Goal: Task Accomplishment & Management: Use online tool/utility

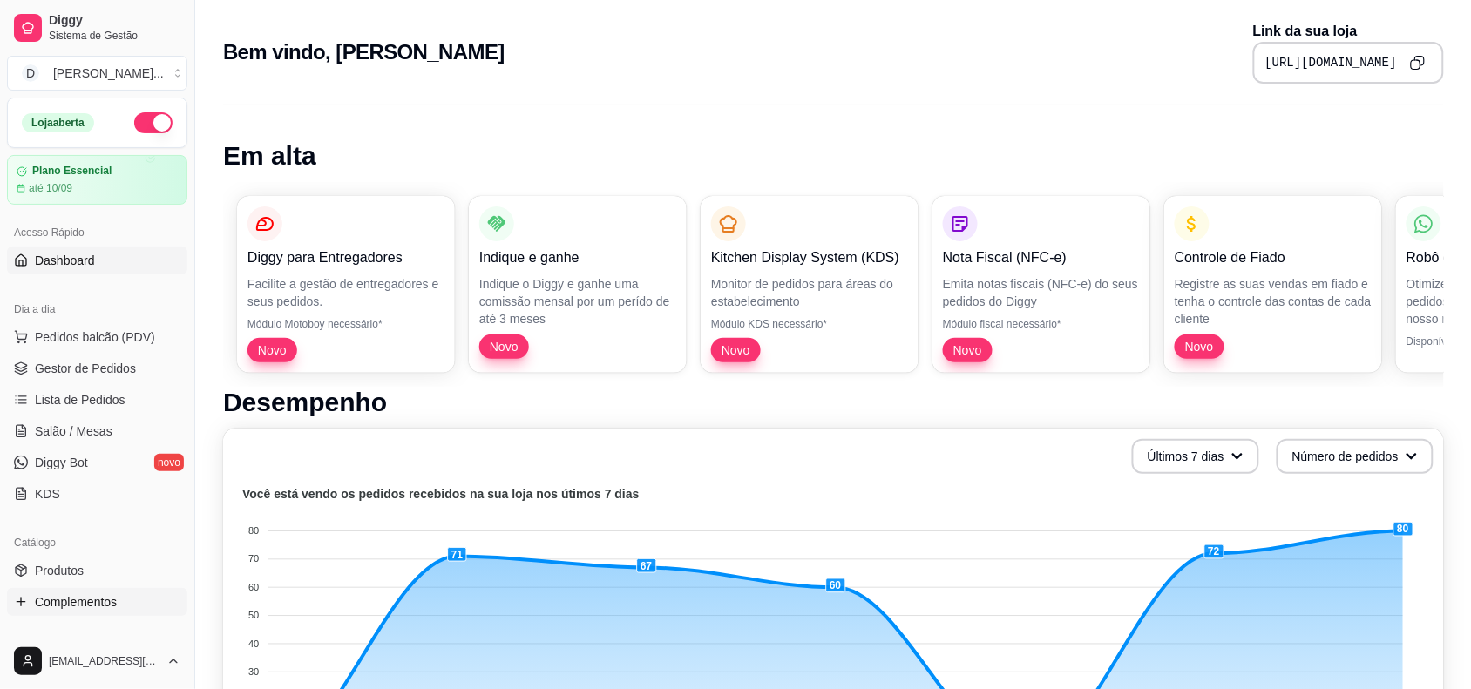
click at [76, 602] on span "Complementos" at bounding box center [76, 601] width 82 height 17
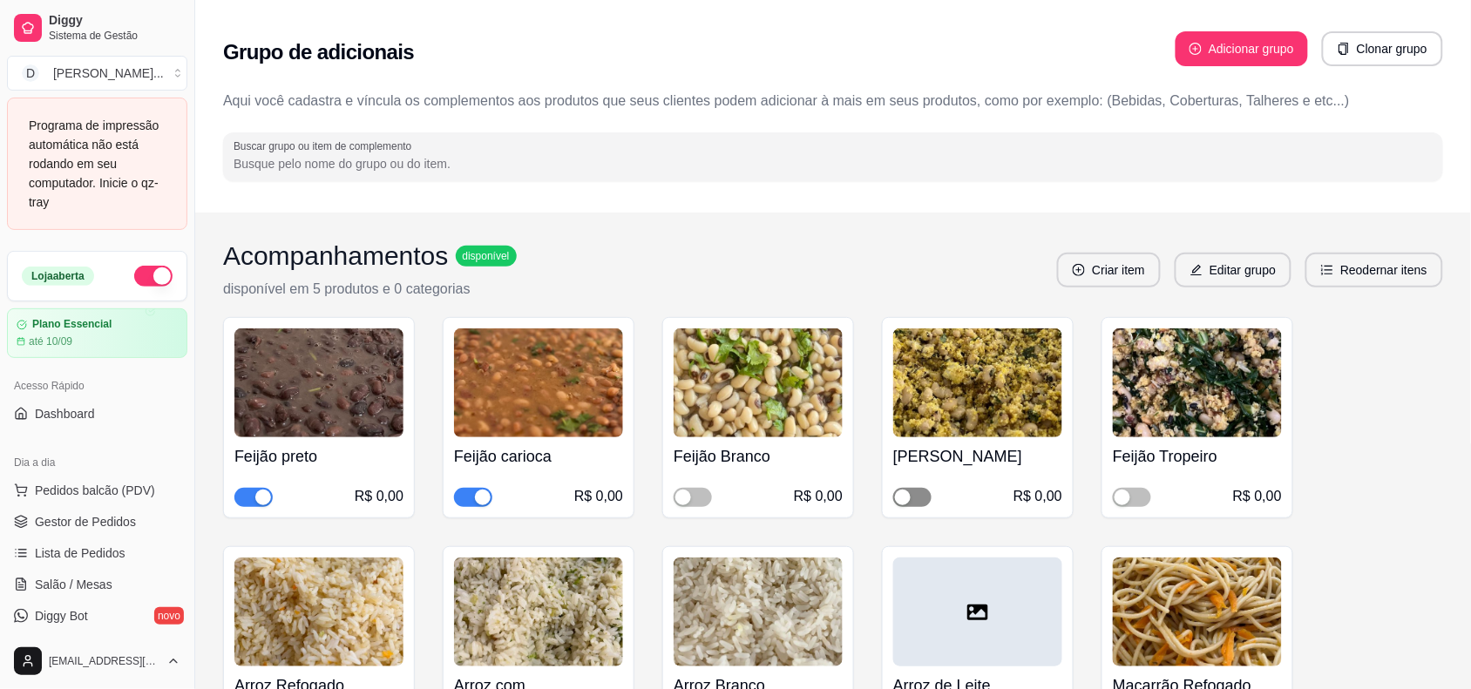
click at [912, 502] on span "button" at bounding box center [912, 497] width 38 height 19
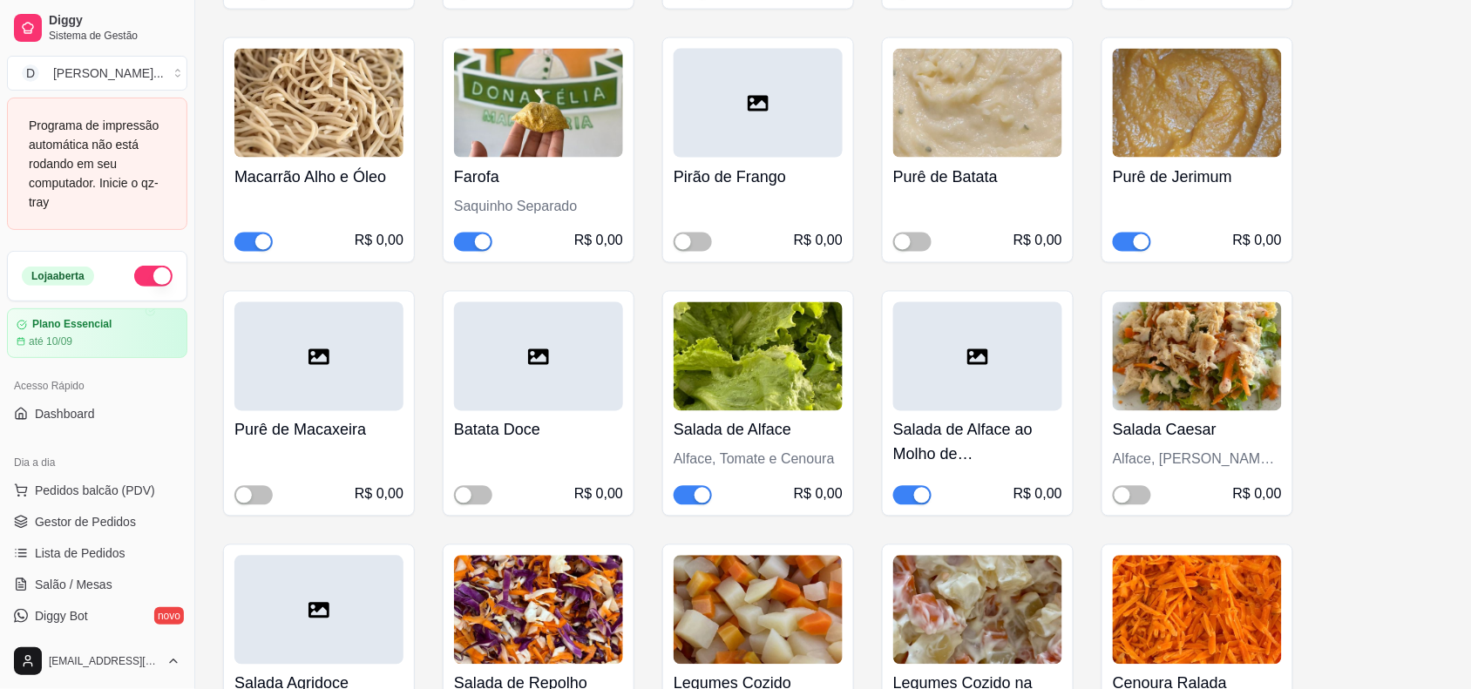
scroll to position [871, 0]
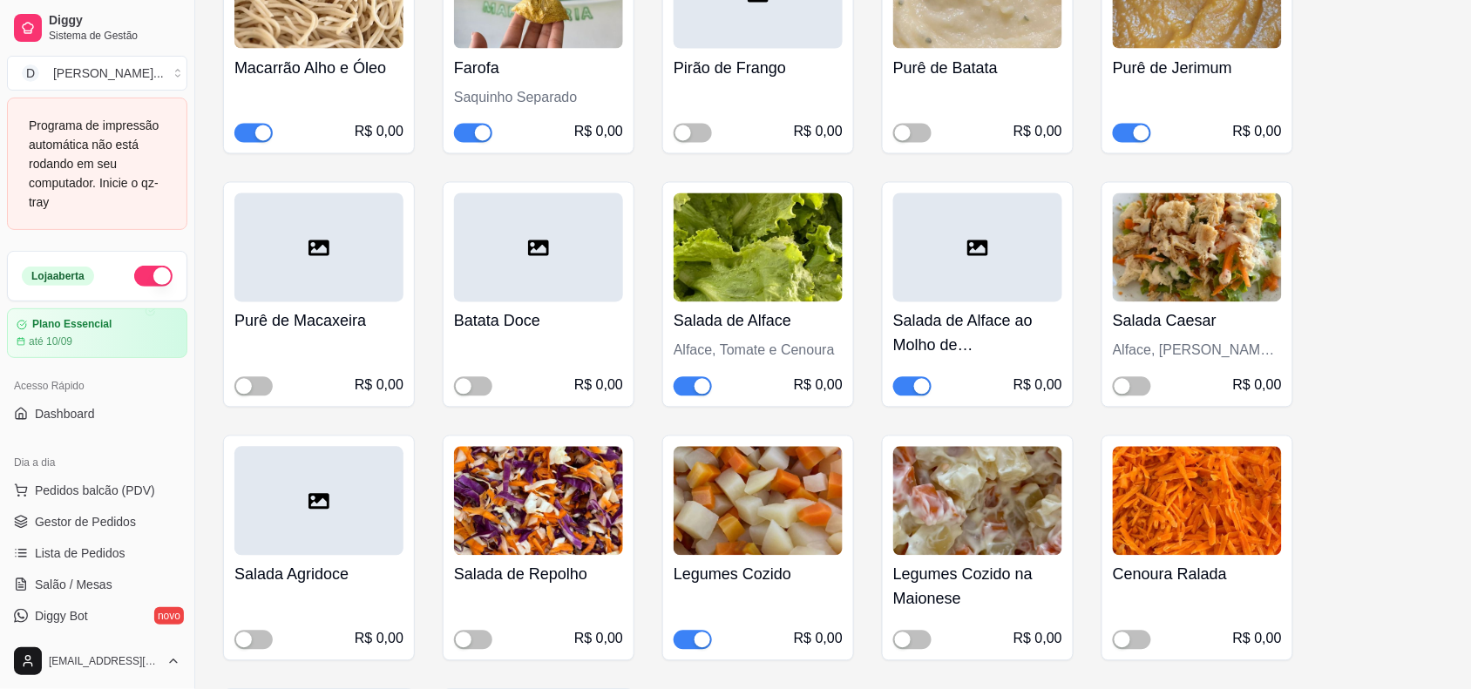
click at [542, 563] on h4 "Salada de Repolho" at bounding box center [538, 575] width 169 height 24
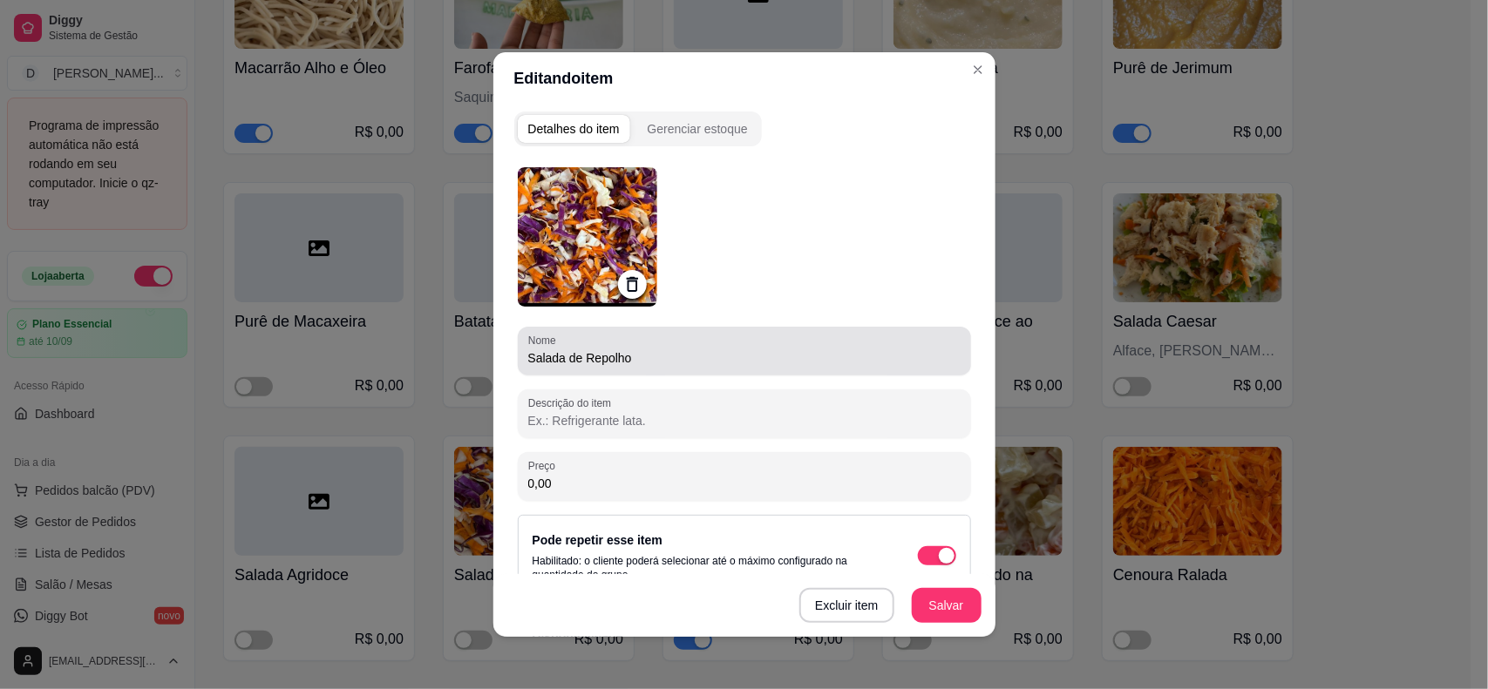
click at [668, 349] on input "Salada de Repolho" at bounding box center [744, 357] width 432 height 17
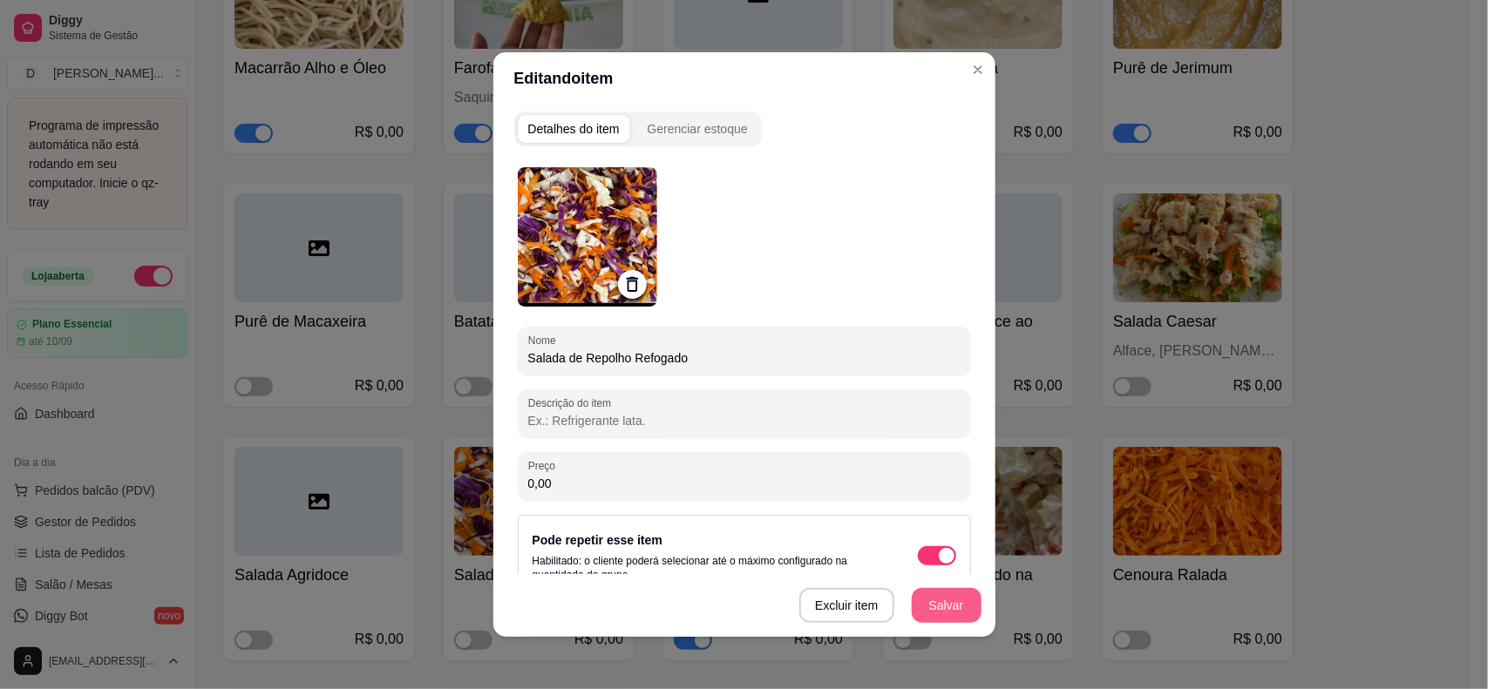
type input "Salada de Repolho Refogado"
click at [921, 602] on button "Salvar" at bounding box center [947, 605] width 70 height 35
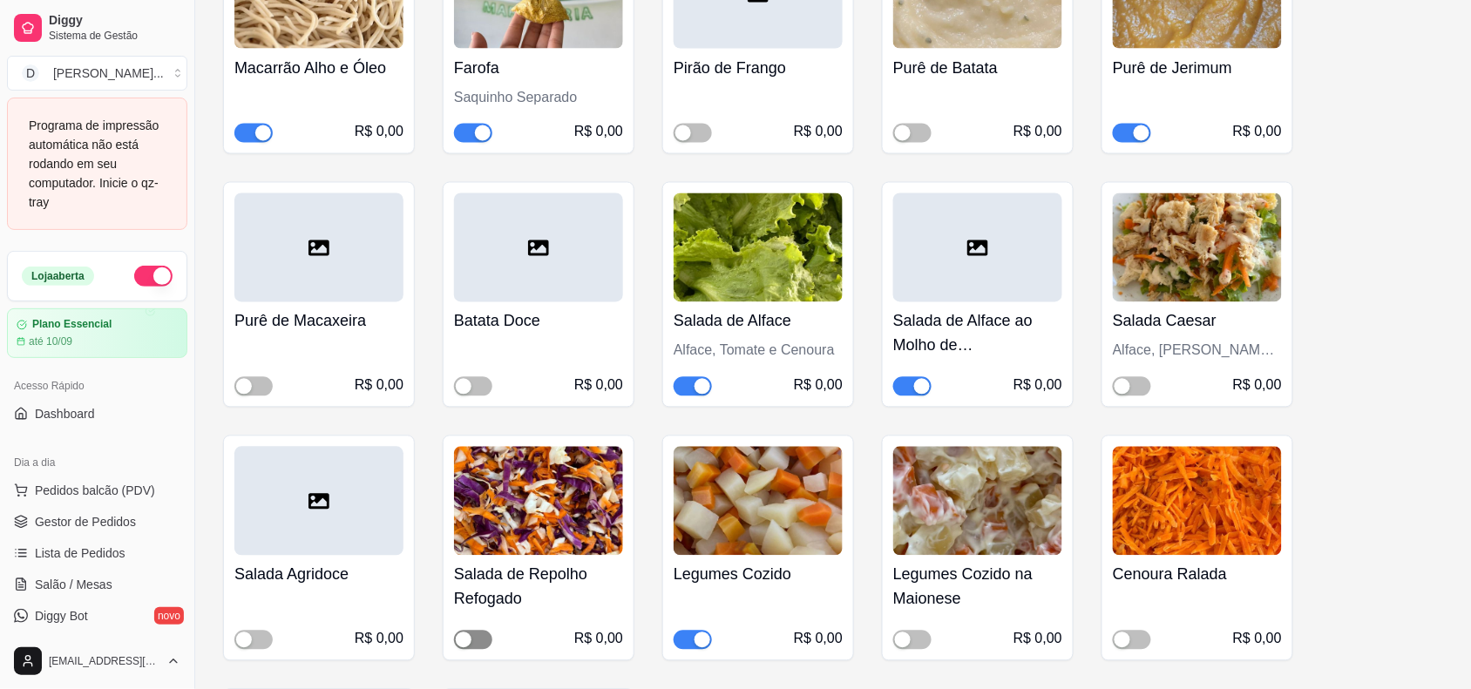
click at [462, 633] on div "button" at bounding box center [464, 641] width 16 height 16
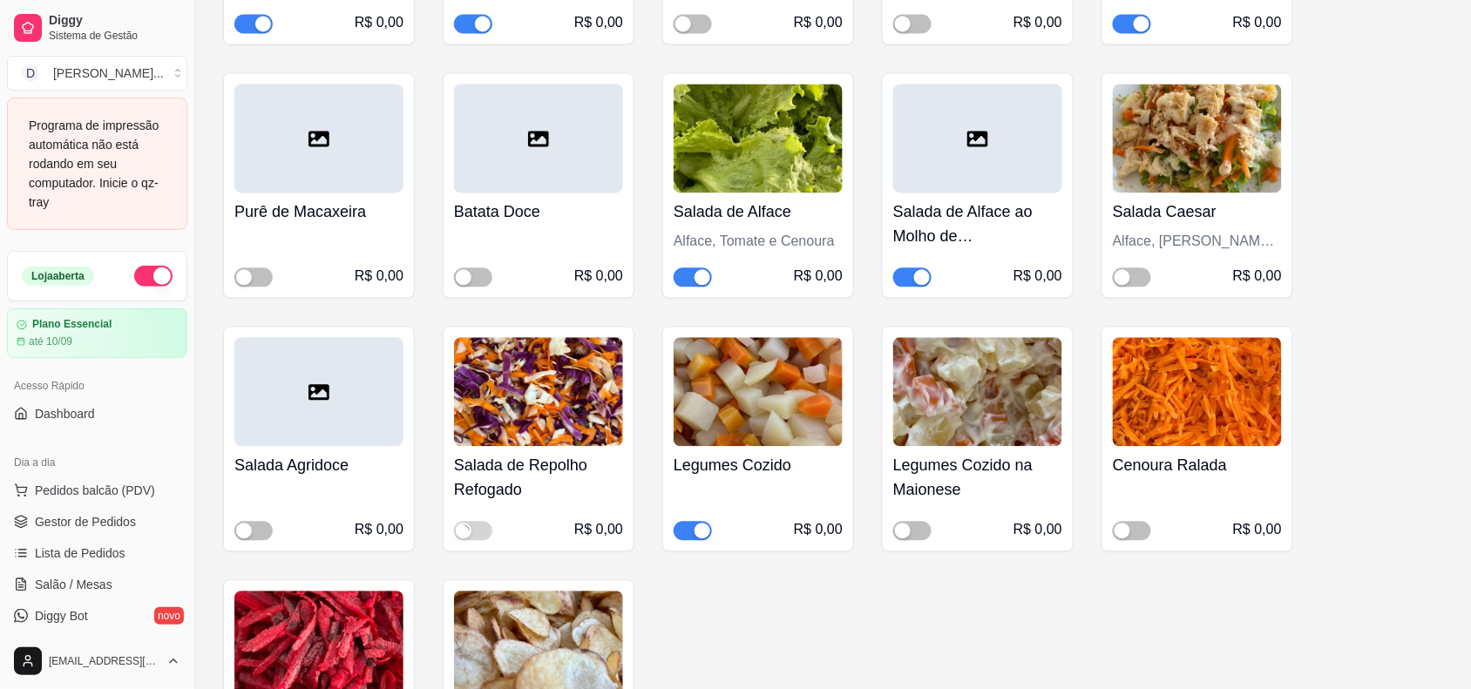
scroll to position [1089, 0]
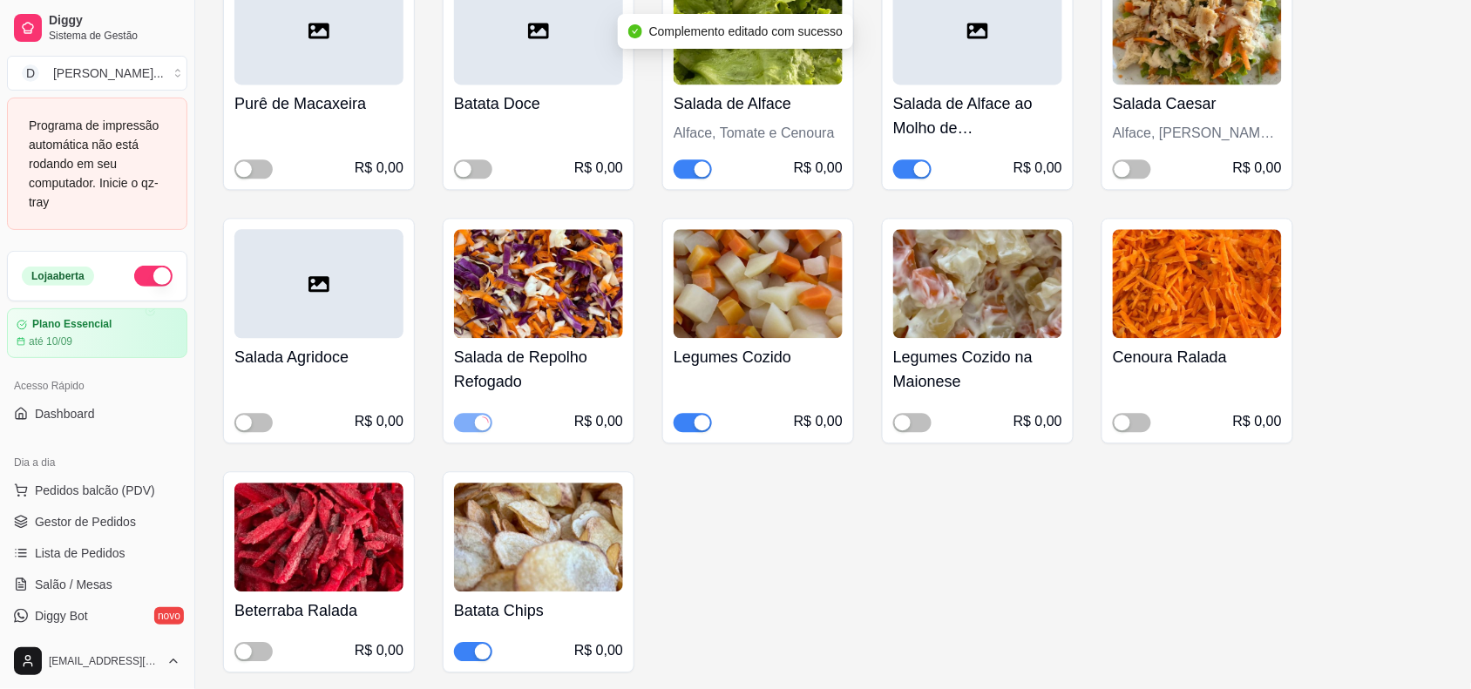
click at [676, 413] on span "button" at bounding box center [693, 422] width 38 height 19
click at [1125, 415] on div "button" at bounding box center [1123, 423] width 16 height 16
click at [246, 642] on span "button" at bounding box center [253, 651] width 38 height 19
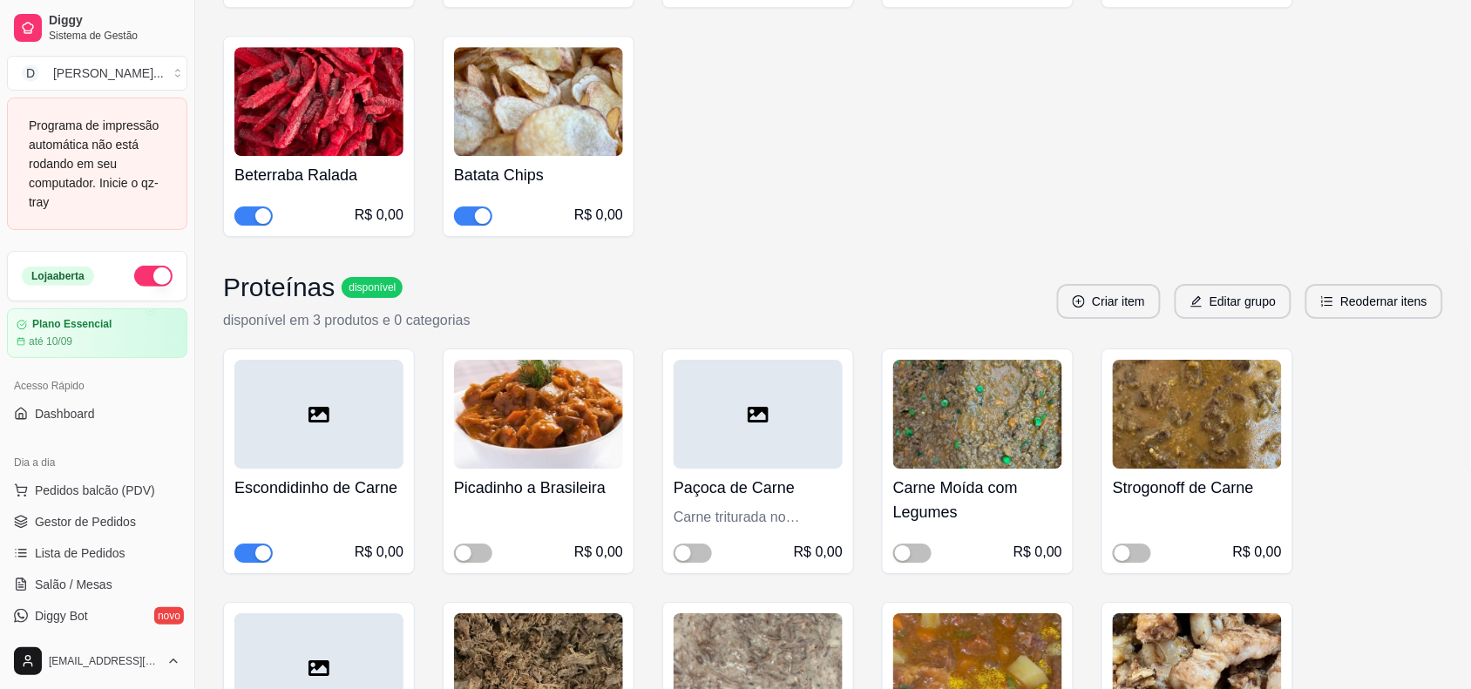
scroll to position [1634, 0]
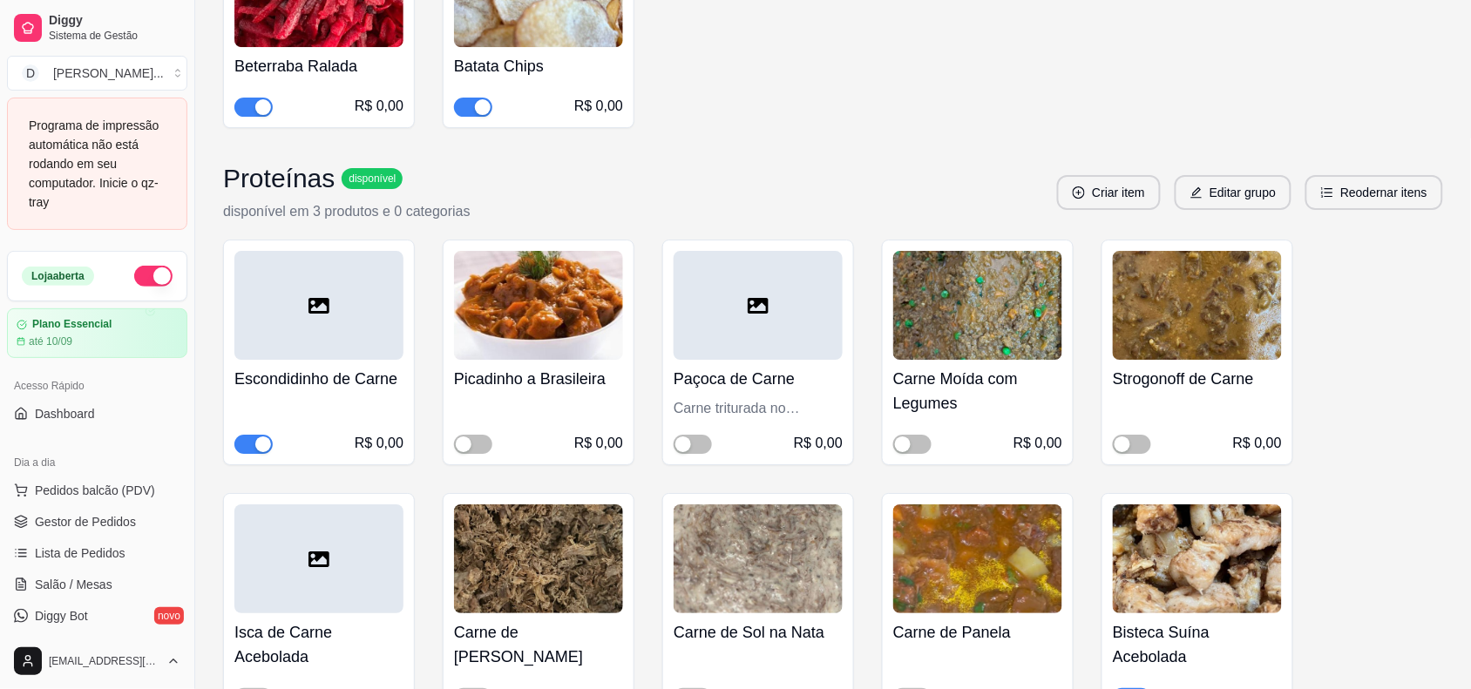
click at [261, 437] on div "button" at bounding box center [263, 445] width 16 height 16
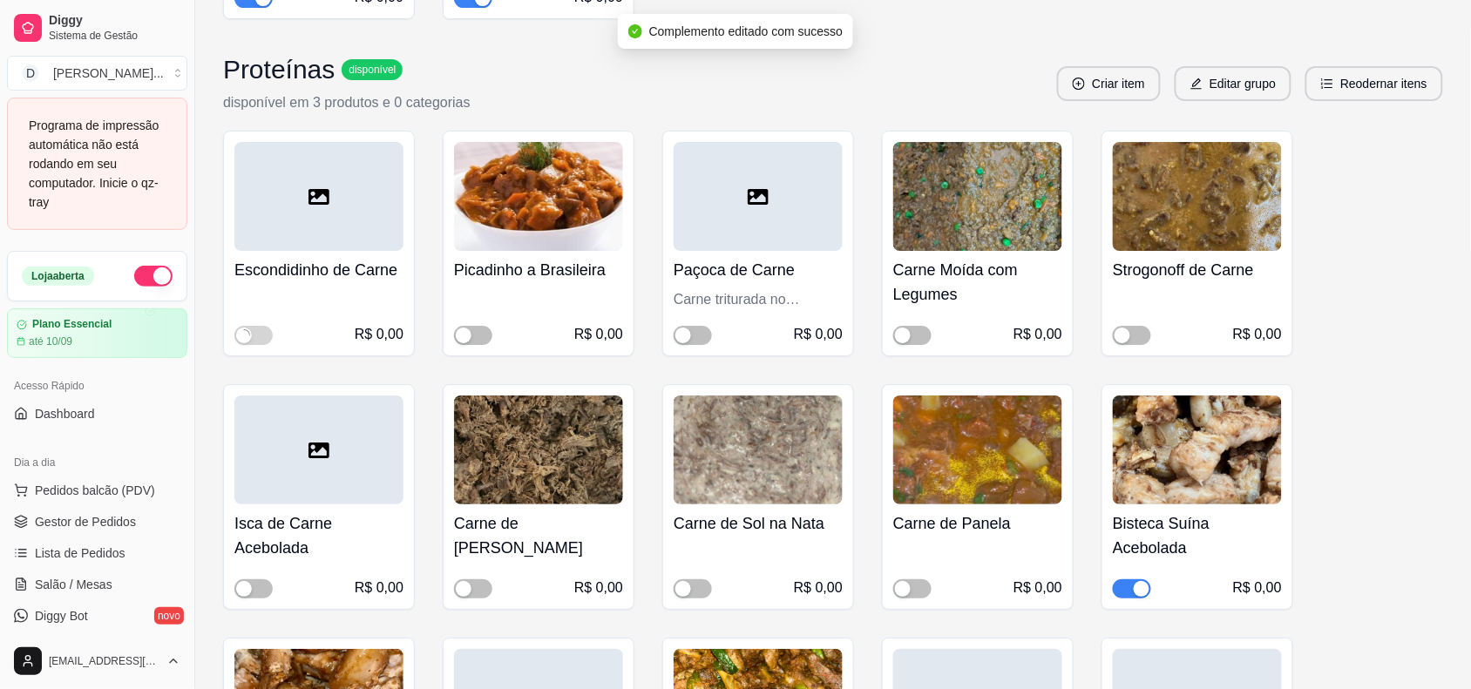
scroll to position [1852, 0]
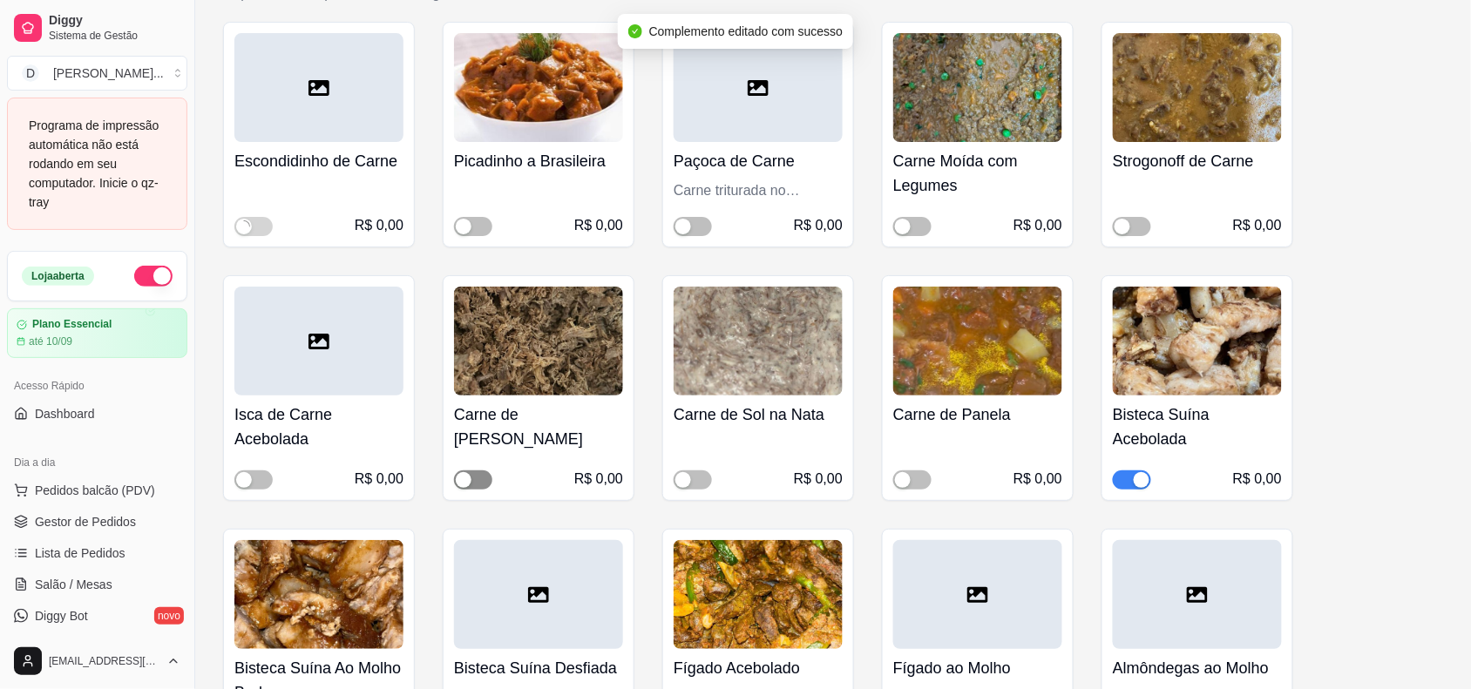
click at [478, 471] on span "button" at bounding box center [473, 480] width 38 height 19
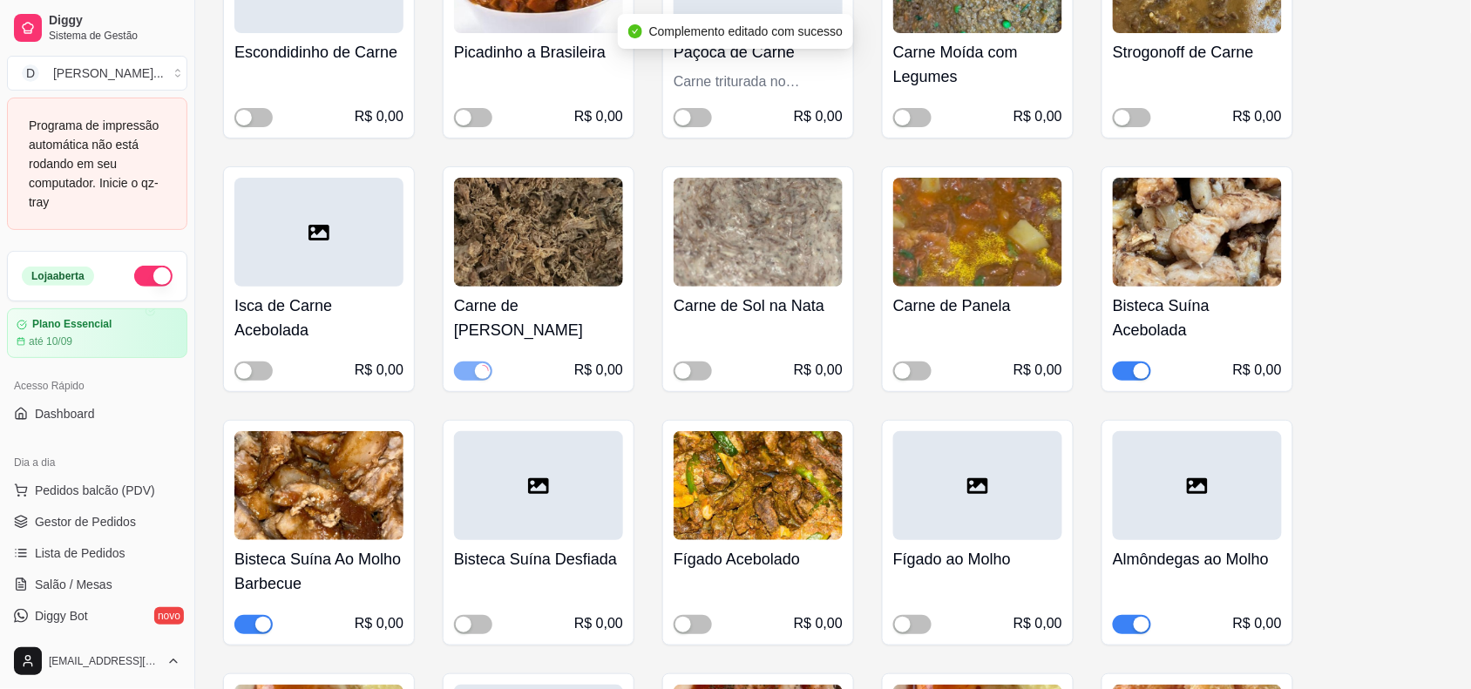
scroll to position [2070, 0]
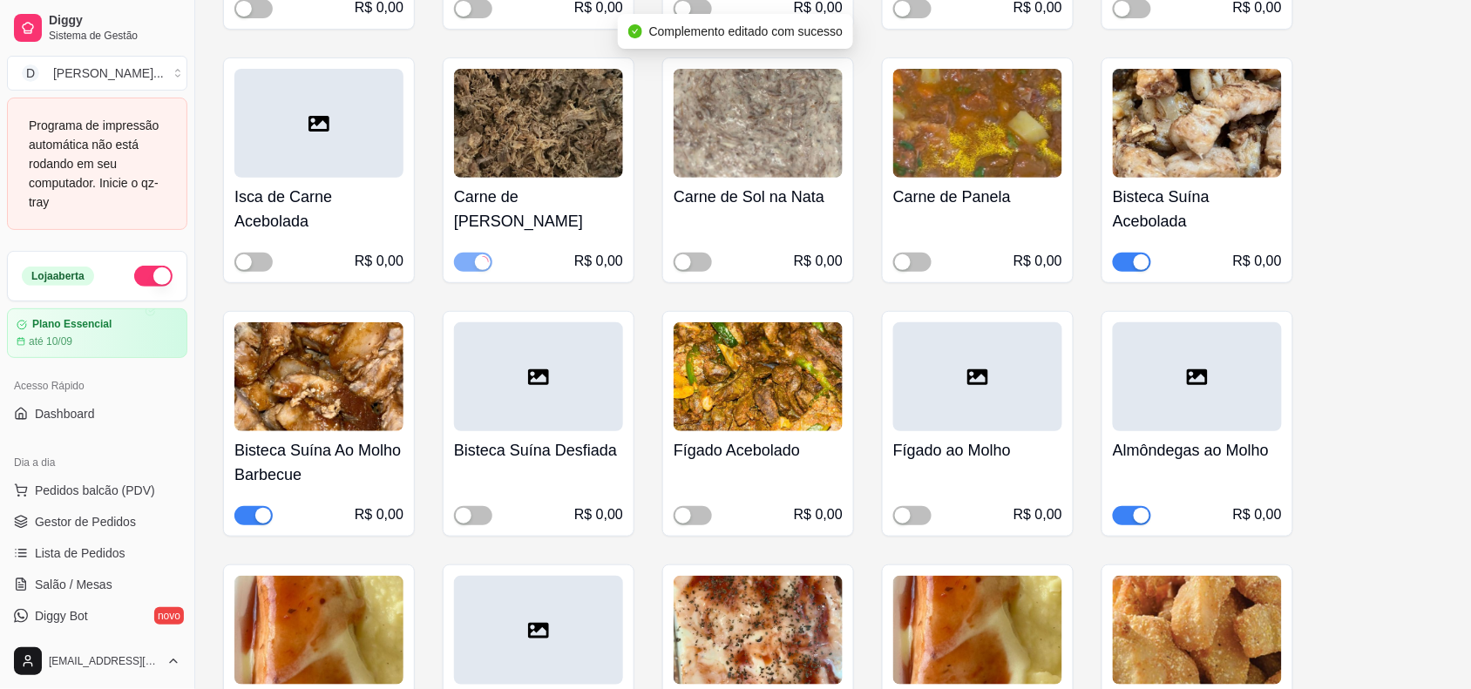
click at [260, 508] on div "button" at bounding box center [263, 516] width 16 height 16
click at [1142, 254] on div "button" at bounding box center [1142, 262] width 16 height 16
click at [1140, 508] on div "button" at bounding box center [1142, 516] width 16 height 16
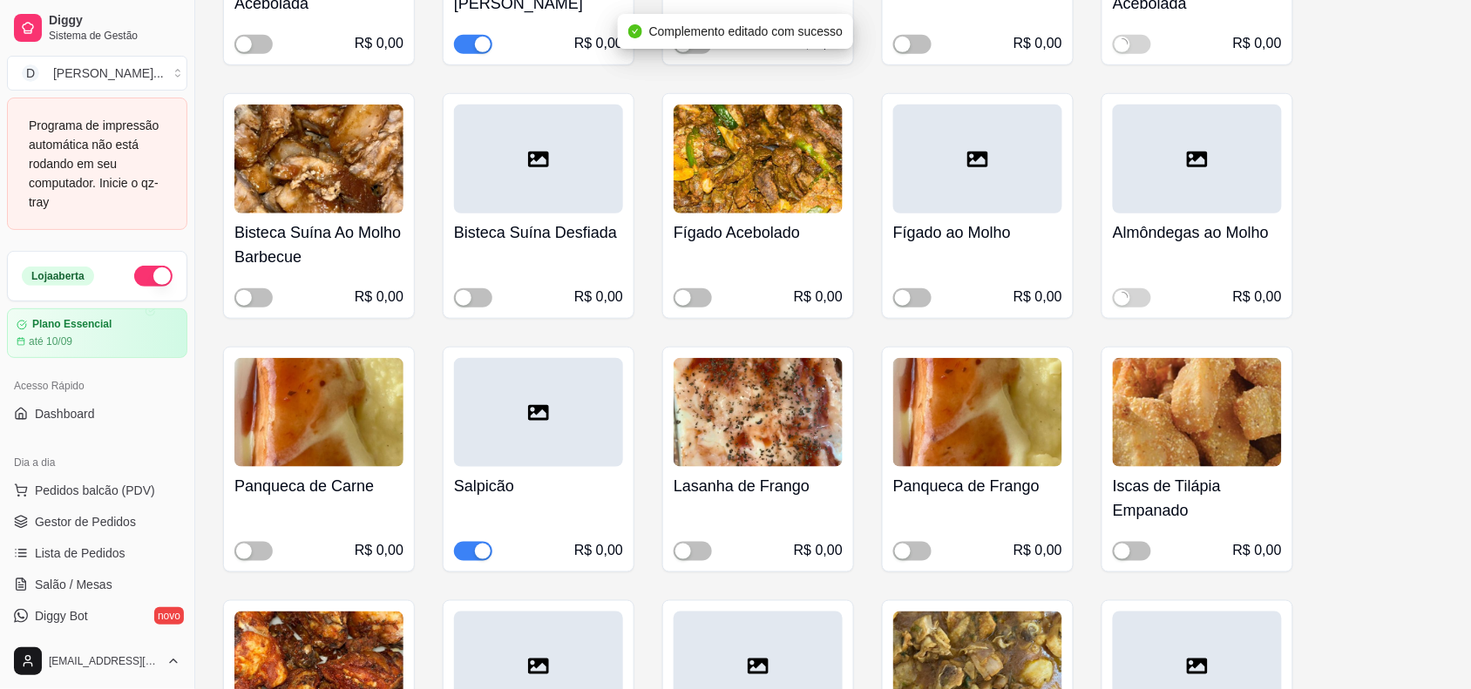
scroll to position [2396, 0]
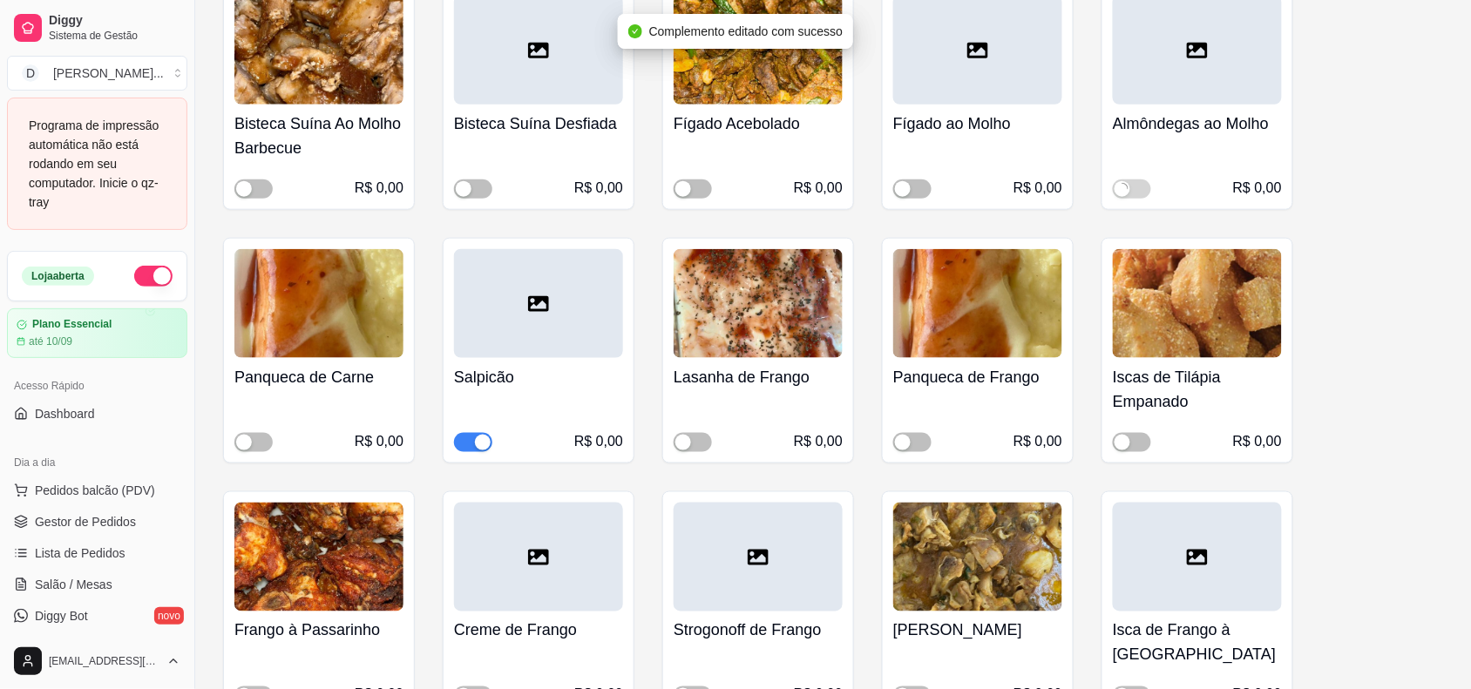
click at [480, 435] on div "button" at bounding box center [483, 443] width 16 height 16
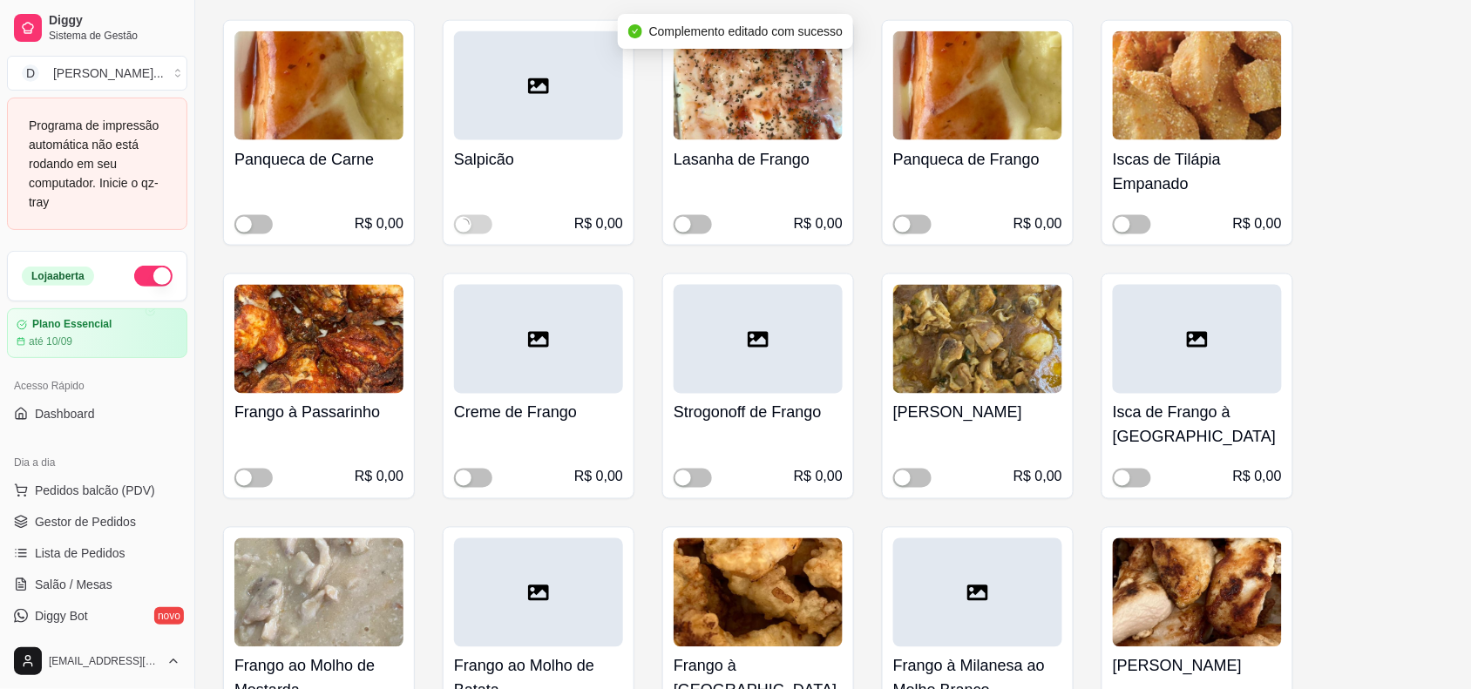
scroll to position [2723, 0]
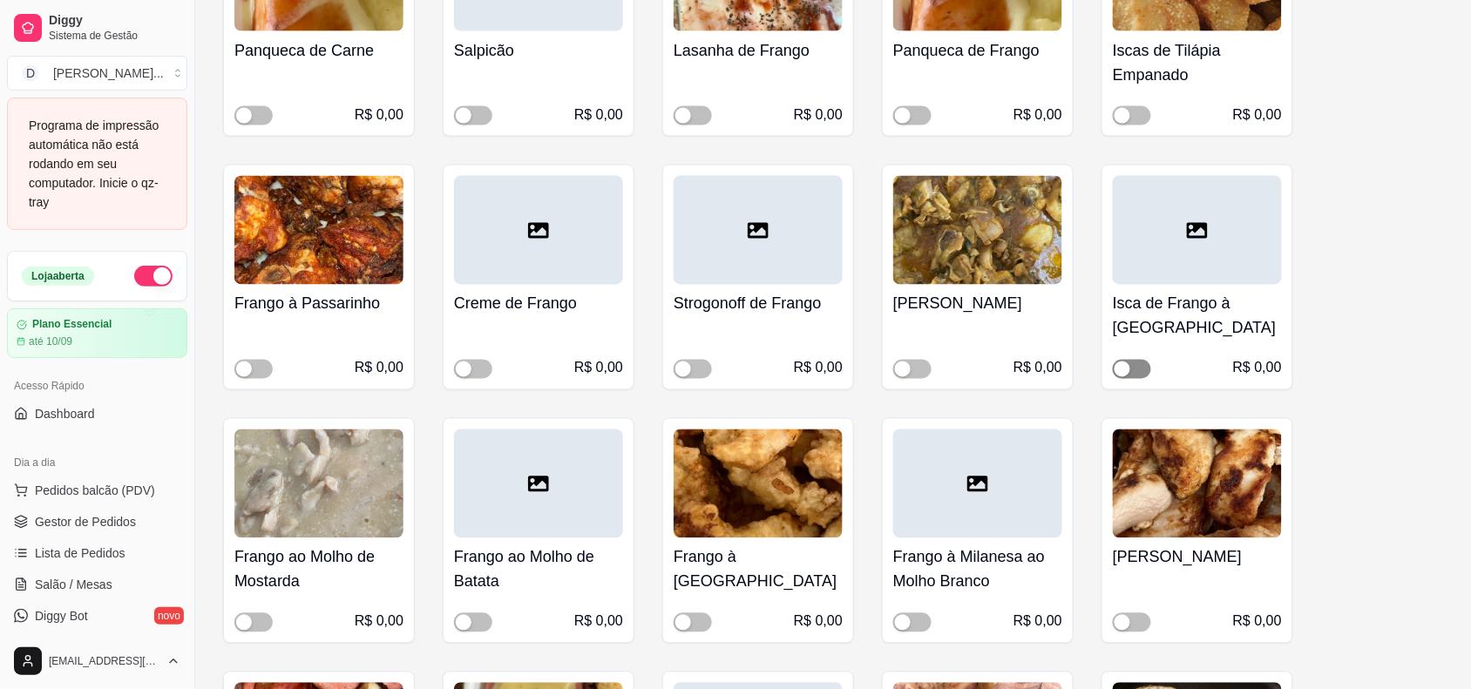
click at [1129, 362] on div "button" at bounding box center [1123, 370] width 16 height 16
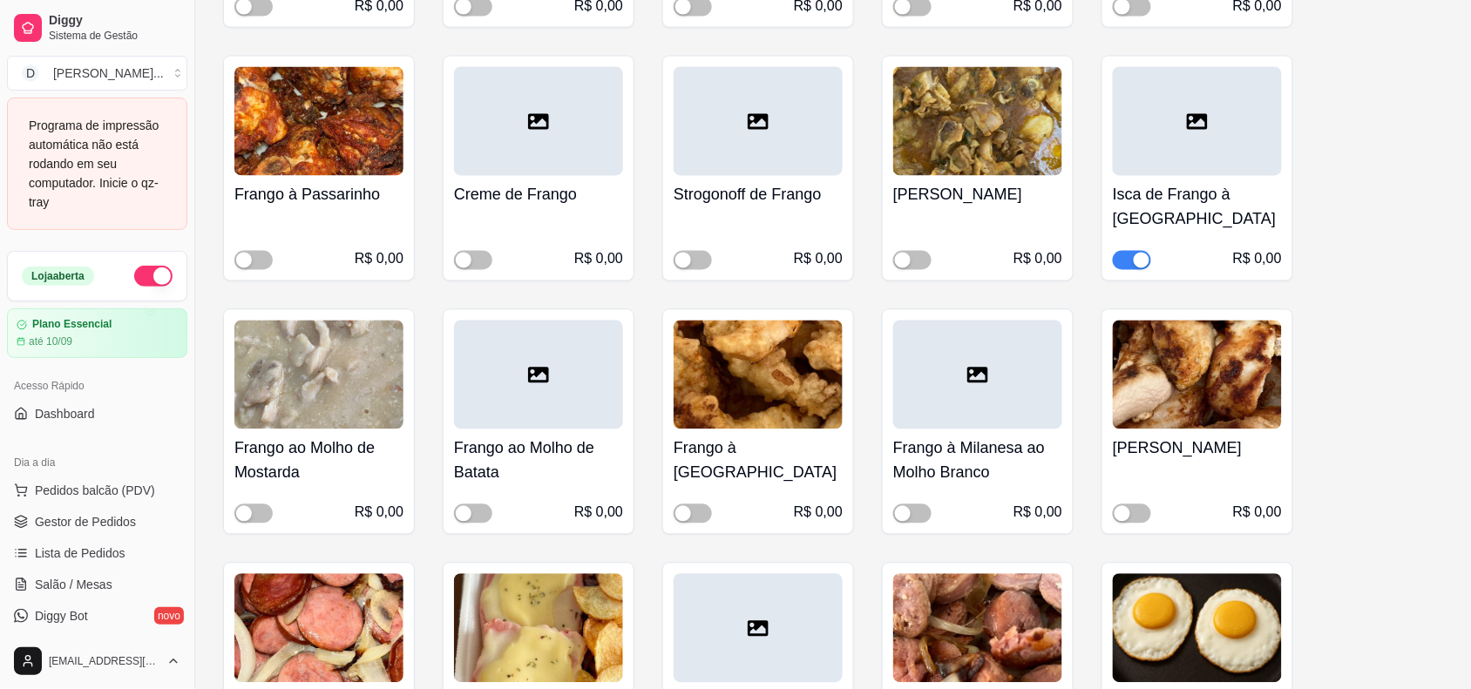
click at [1113, 490] on div "R$ 0,00" at bounding box center [1197, 500] width 169 height 45
click at [1124, 506] on div "button" at bounding box center [1123, 514] width 16 height 16
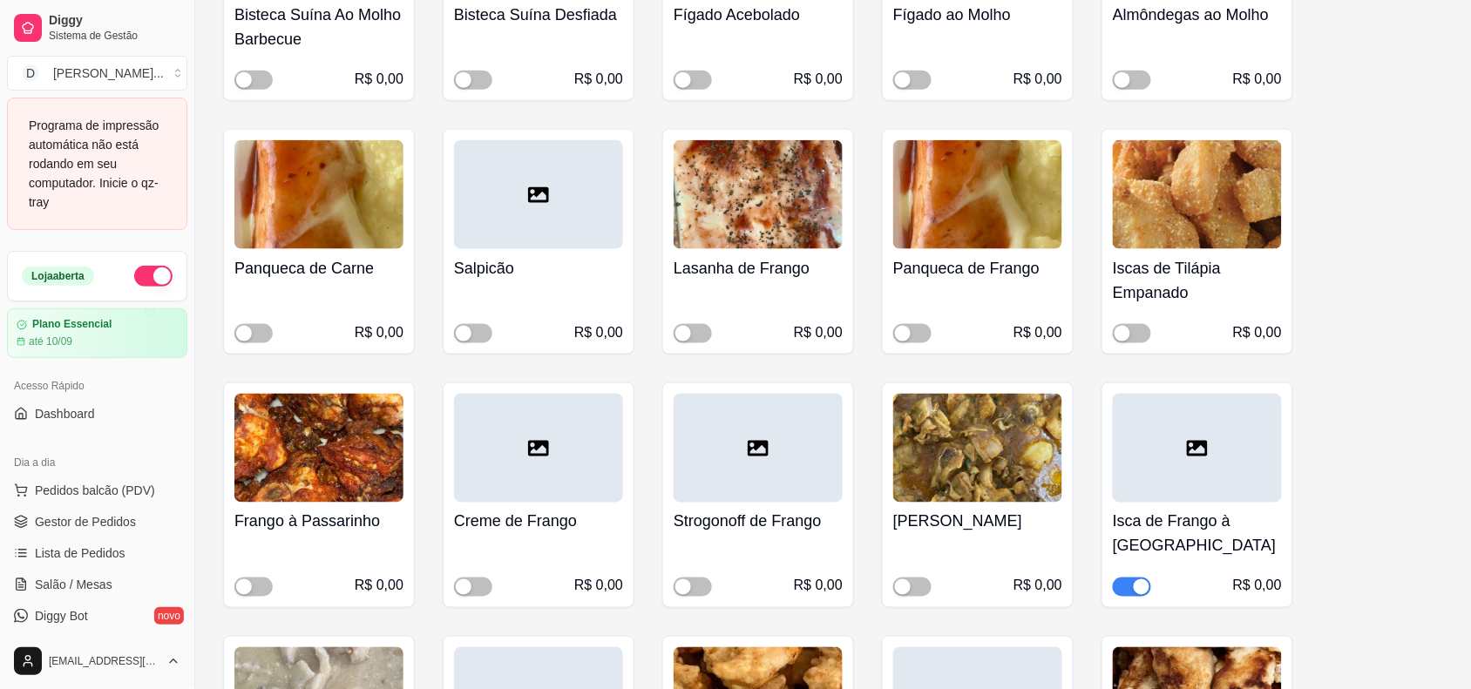
scroll to position [2614, 0]
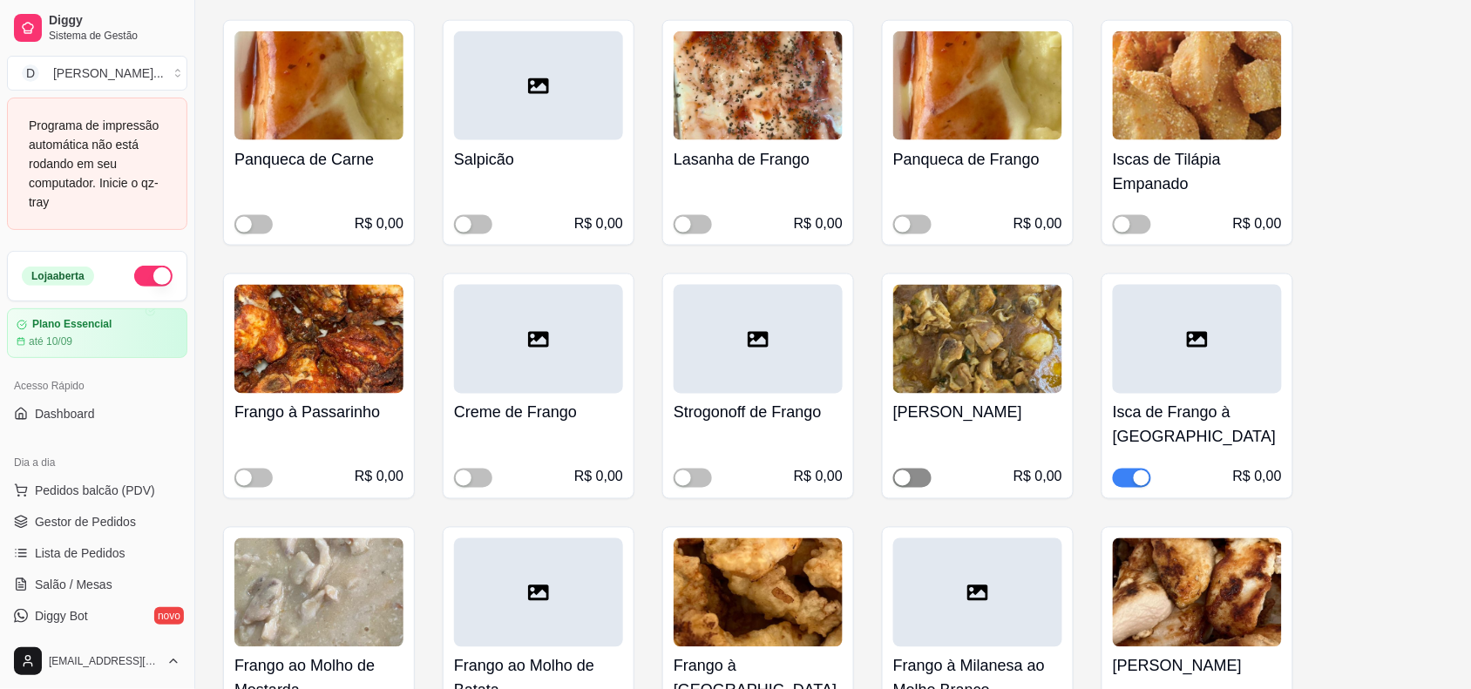
click at [909, 471] on div "button" at bounding box center [903, 479] width 16 height 16
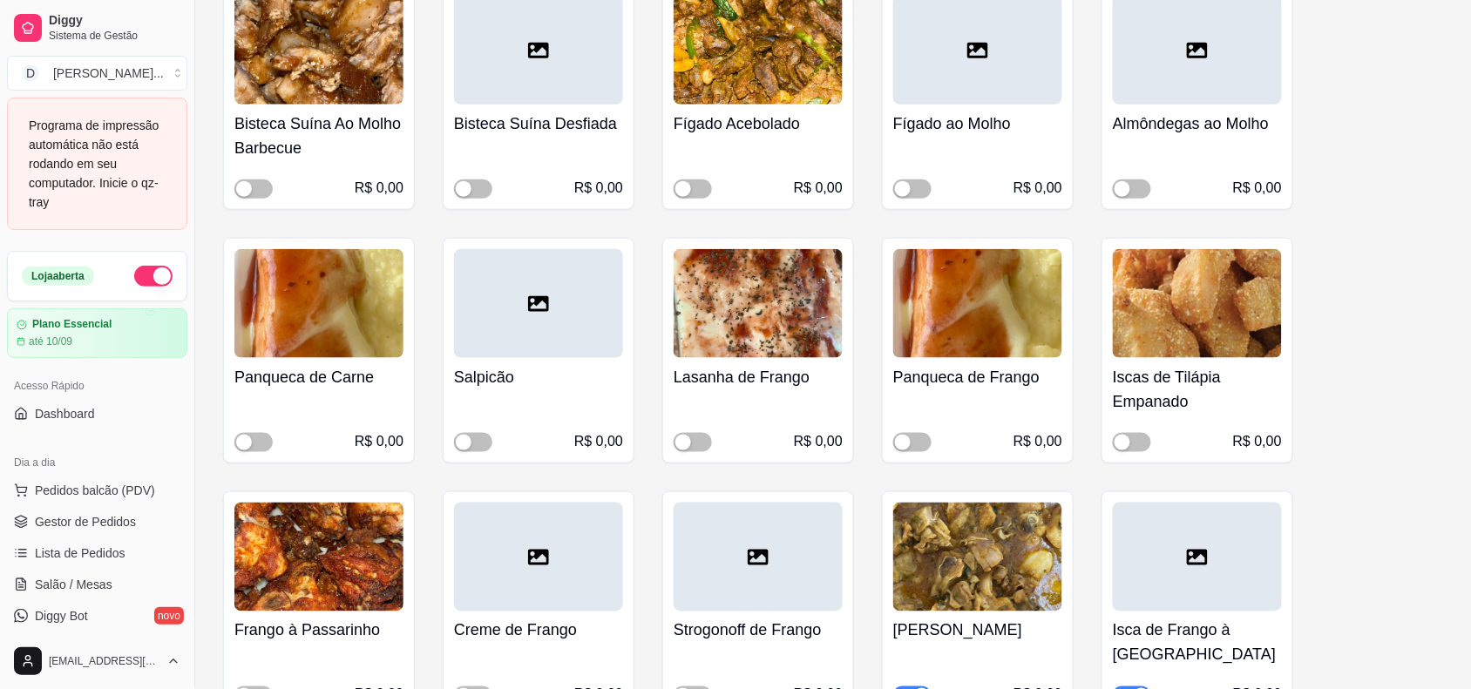
scroll to position [2288, 0]
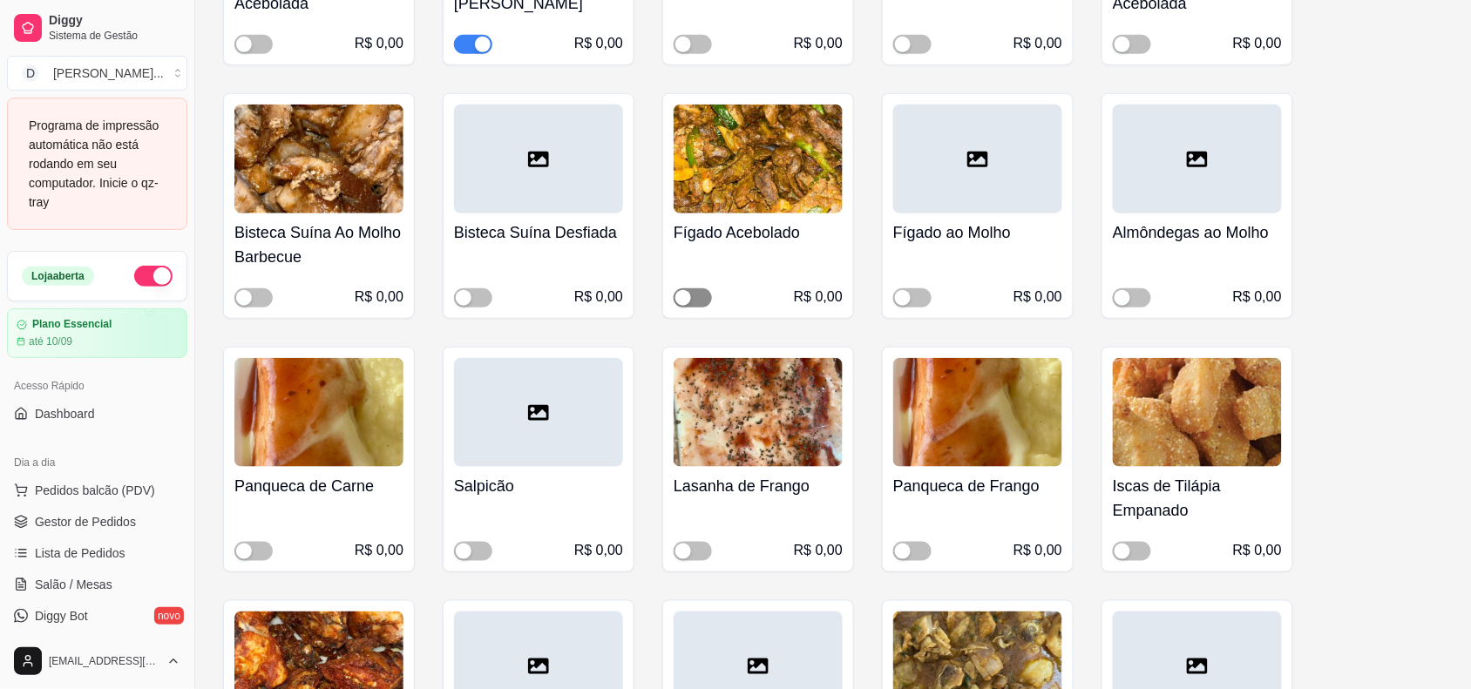
click at [689, 290] on div "button" at bounding box center [683, 298] width 16 height 16
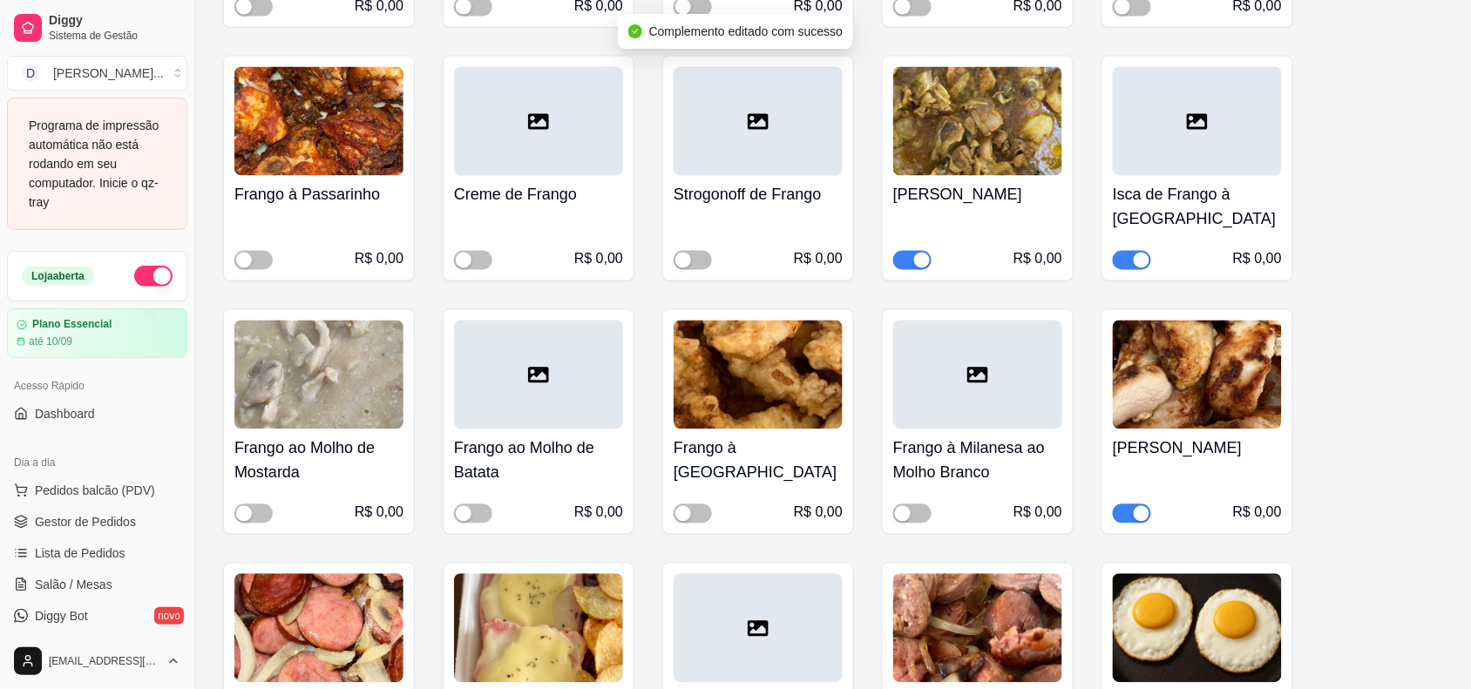
scroll to position [3159, 0]
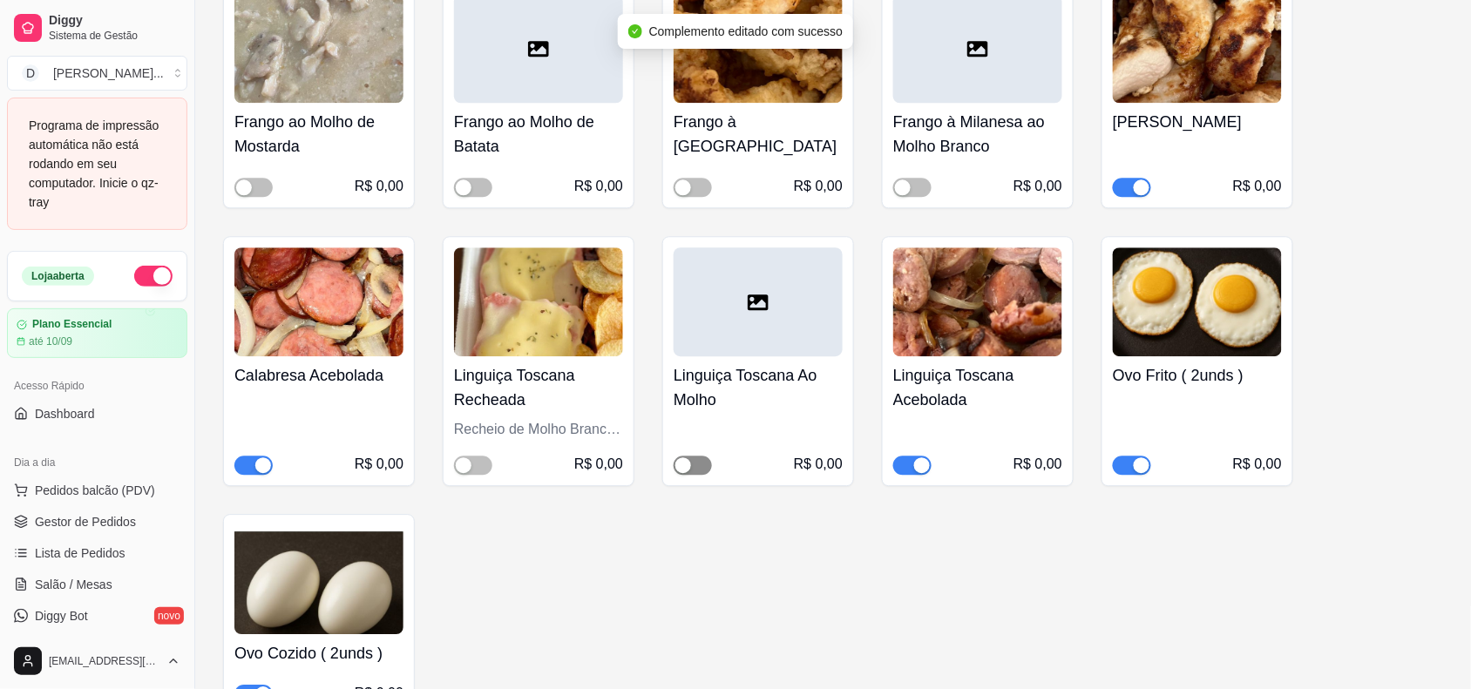
click at [702, 456] on span "button" at bounding box center [693, 465] width 38 height 19
click at [247, 456] on span "button" at bounding box center [253, 465] width 38 height 19
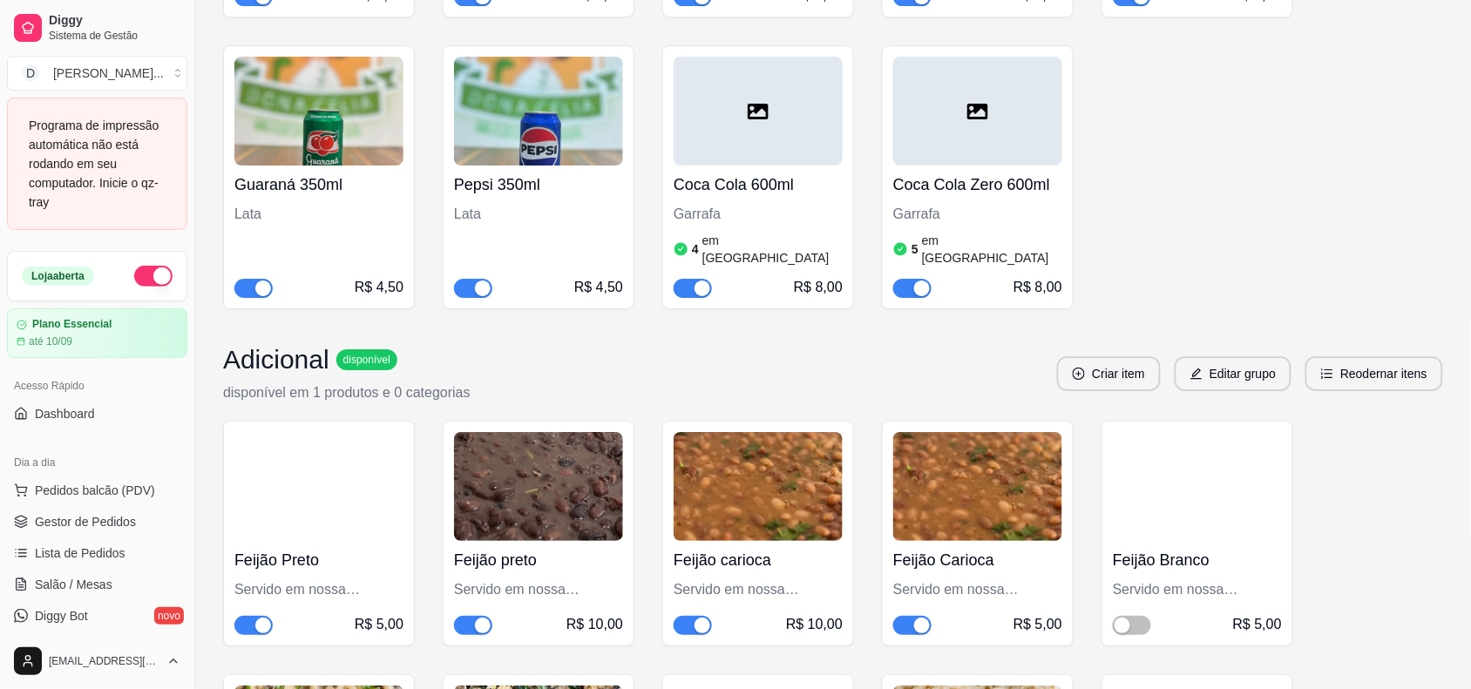
scroll to position [5991, 0]
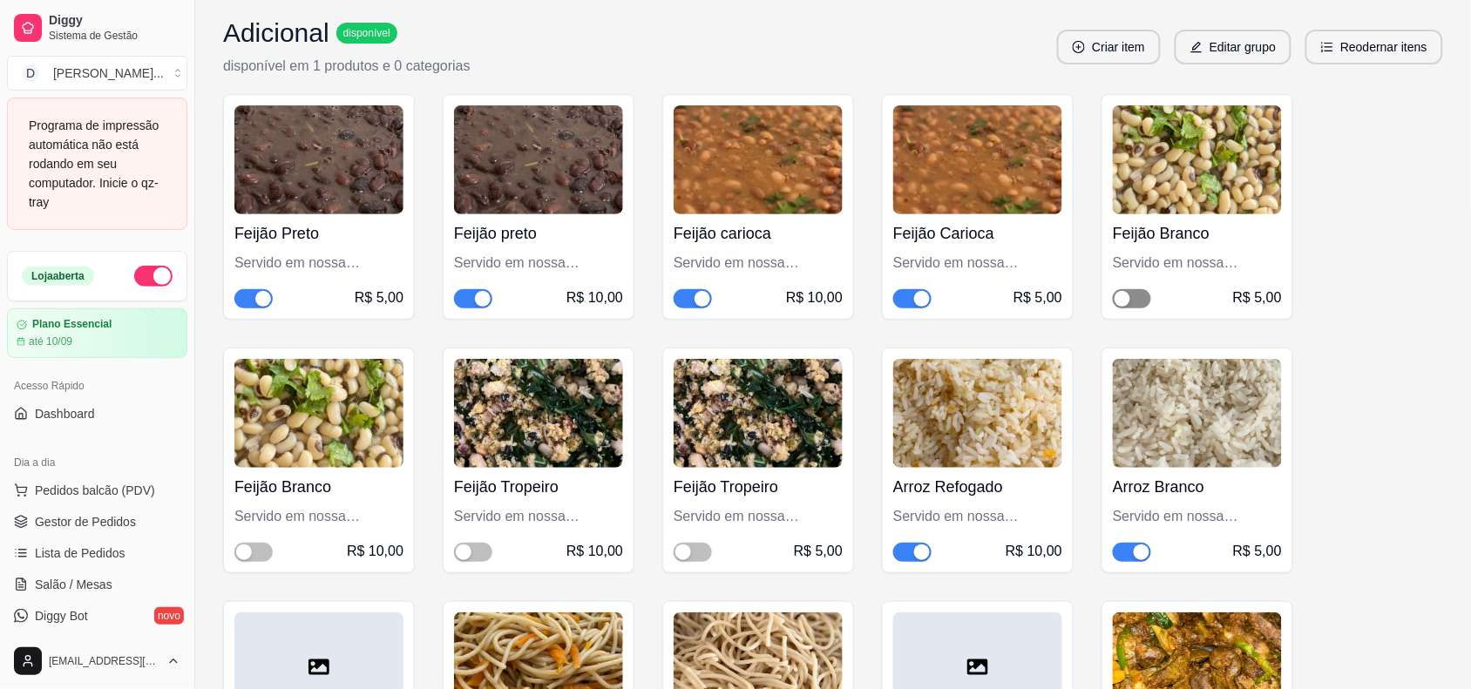
click at [1129, 291] on div "button" at bounding box center [1123, 299] width 16 height 16
click at [1122, 289] on span "button" at bounding box center [1132, 298] width 38 height 19
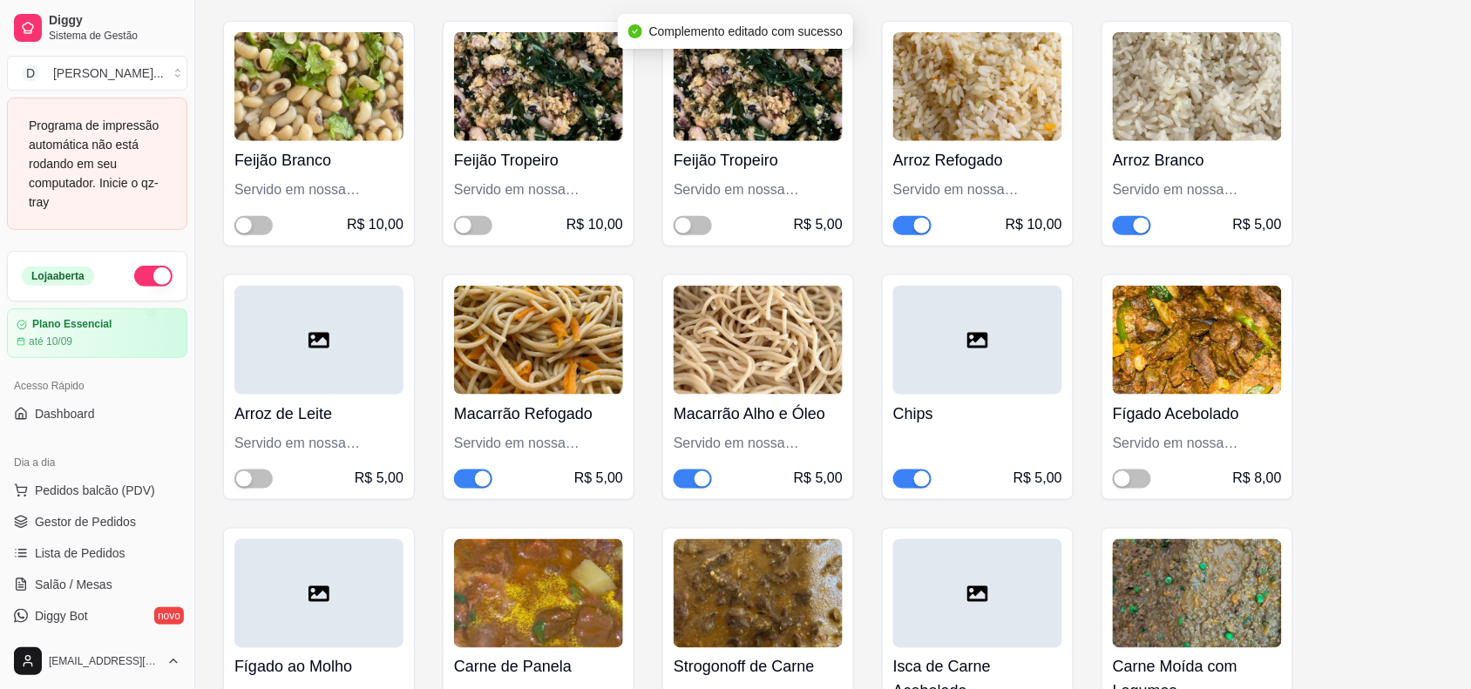
scroll to position [6427, 0]
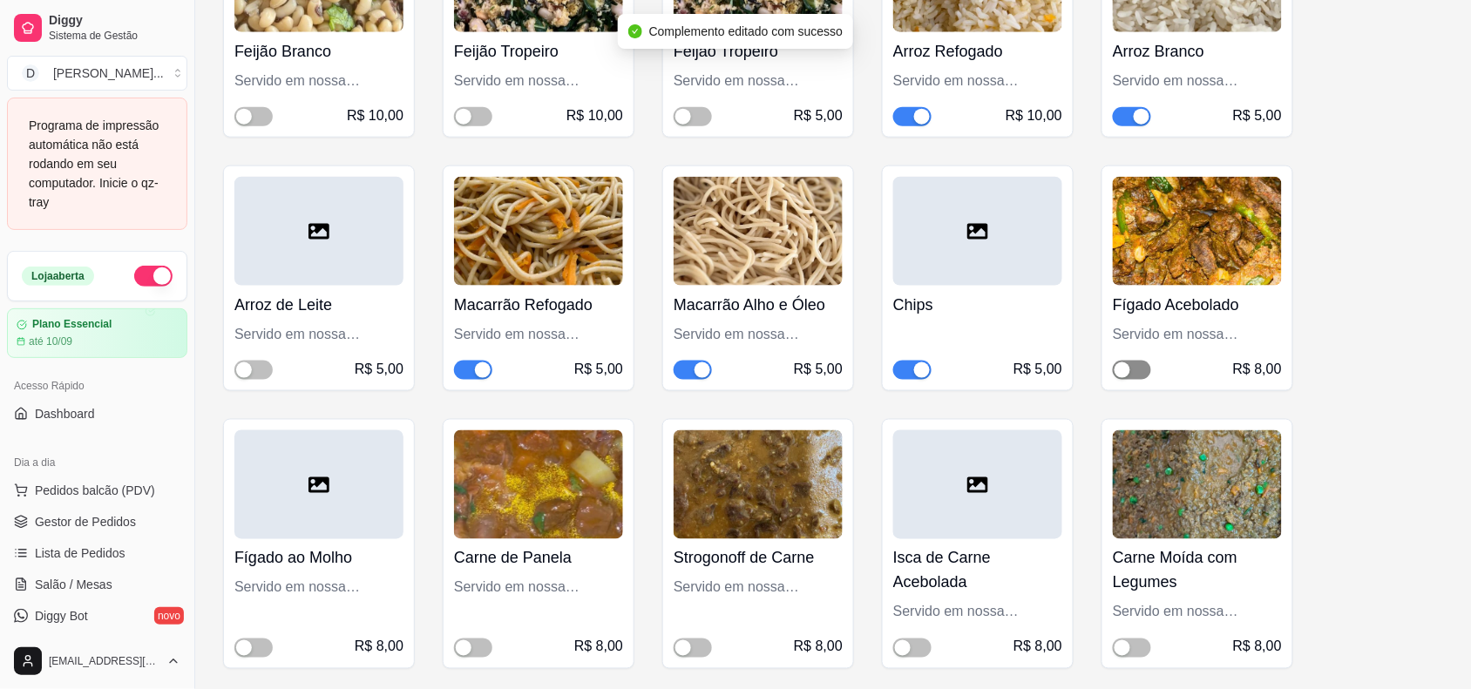
click at [1126, 363] on div "button" at bounding box center [1123, 371] width 16 height 16
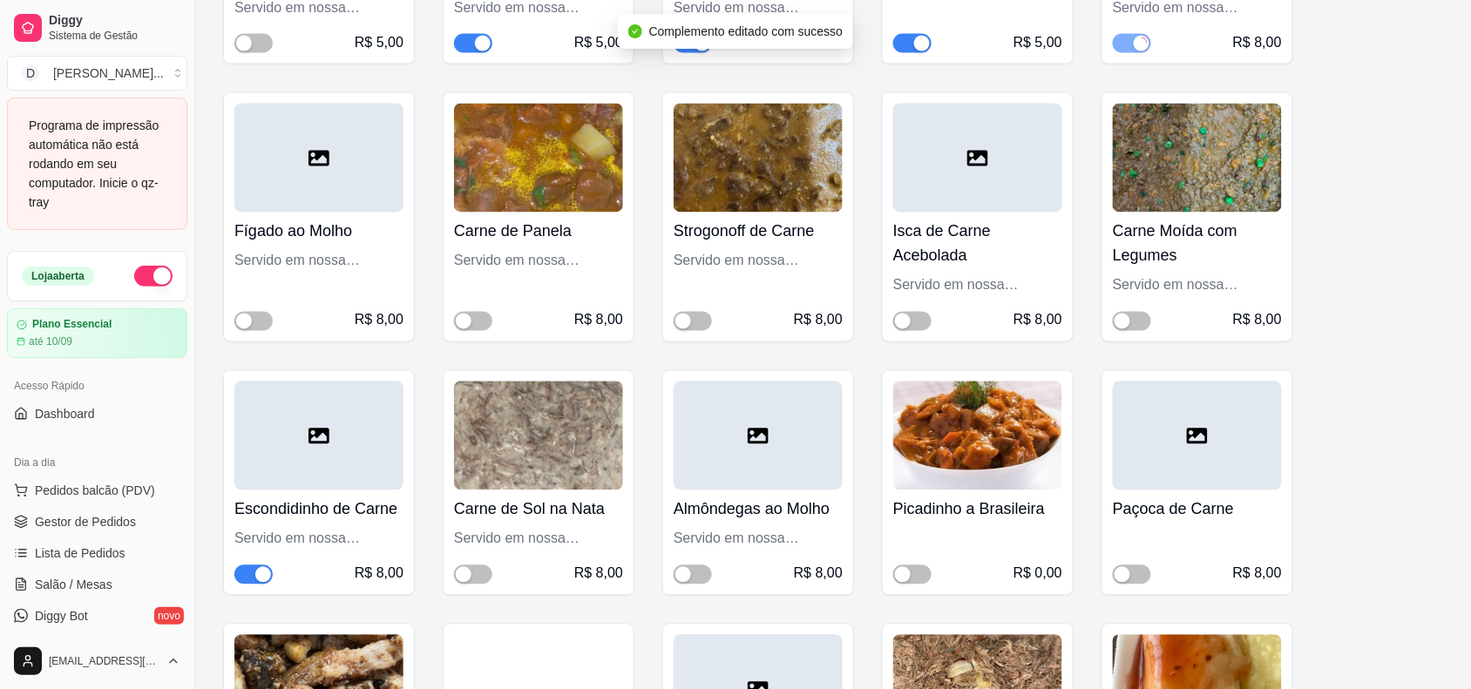
scroll to position [6863, 0]
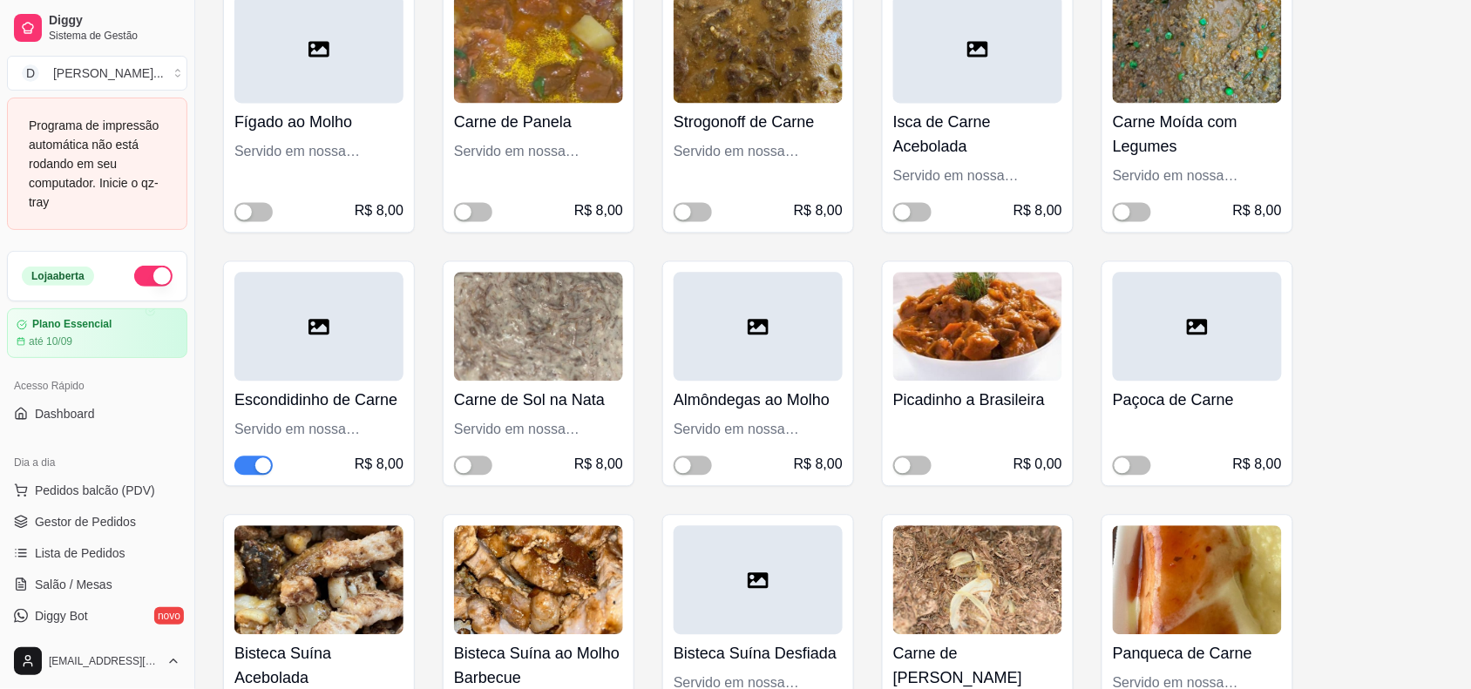
click at [251, 457] on span "button" at bounding box center [253, 466] width 38 height 19
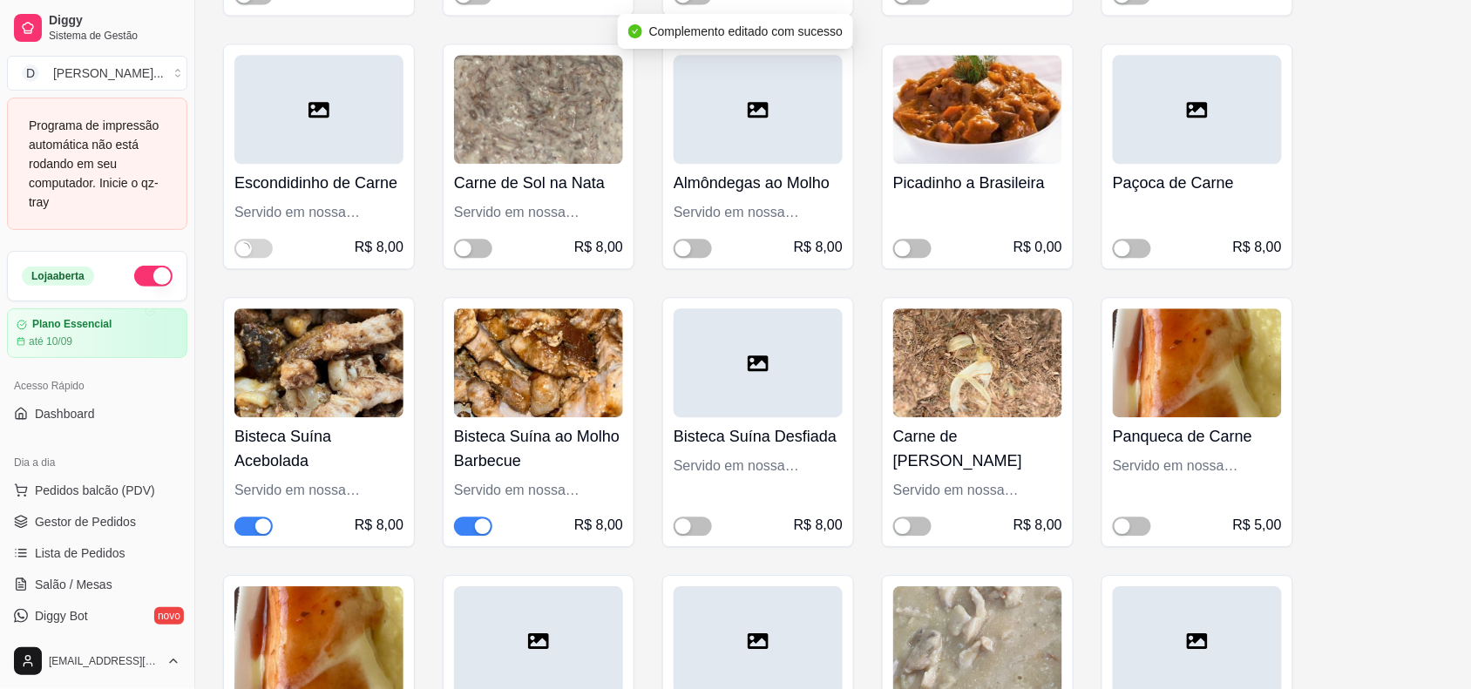
click at [258, 519] on div "button" at bounding box center [263, 527] width 16 height 16
click at [485, 519] on div "button" at bounding box center [483, 527] width 16 height 16
click at [900, 519] on div "button" at bounding box center [903, 527] width 16 height 16
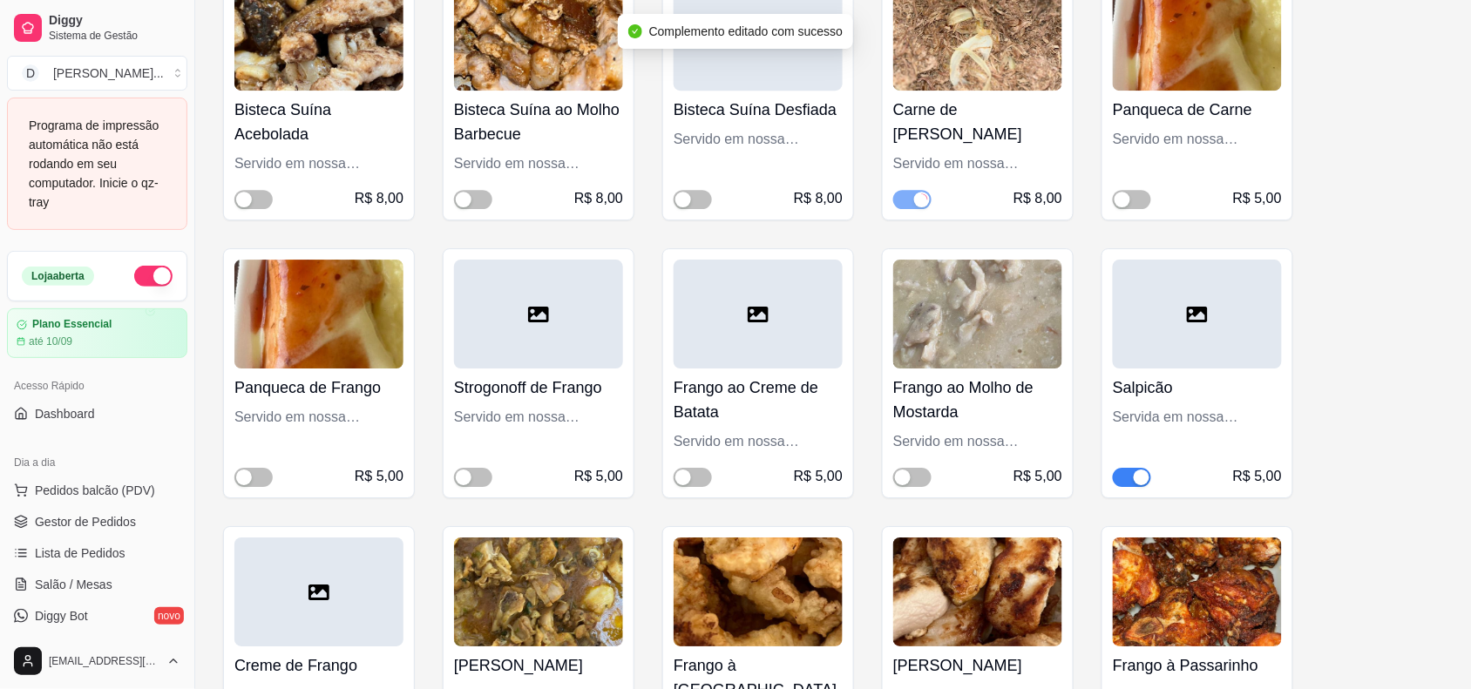
scroll to position [7516, 0]
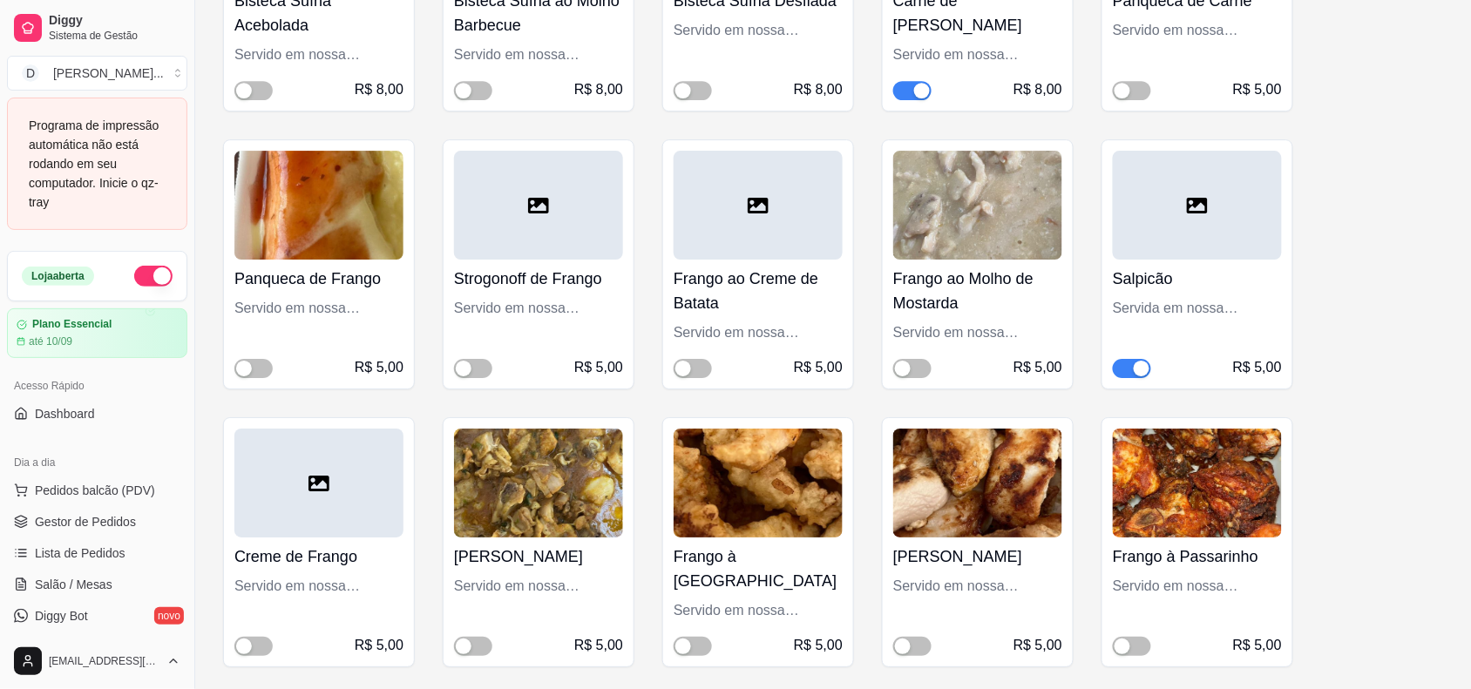
click at [1127, 359] on span "button" at bounding box center [1132, 368] width 38 height 19
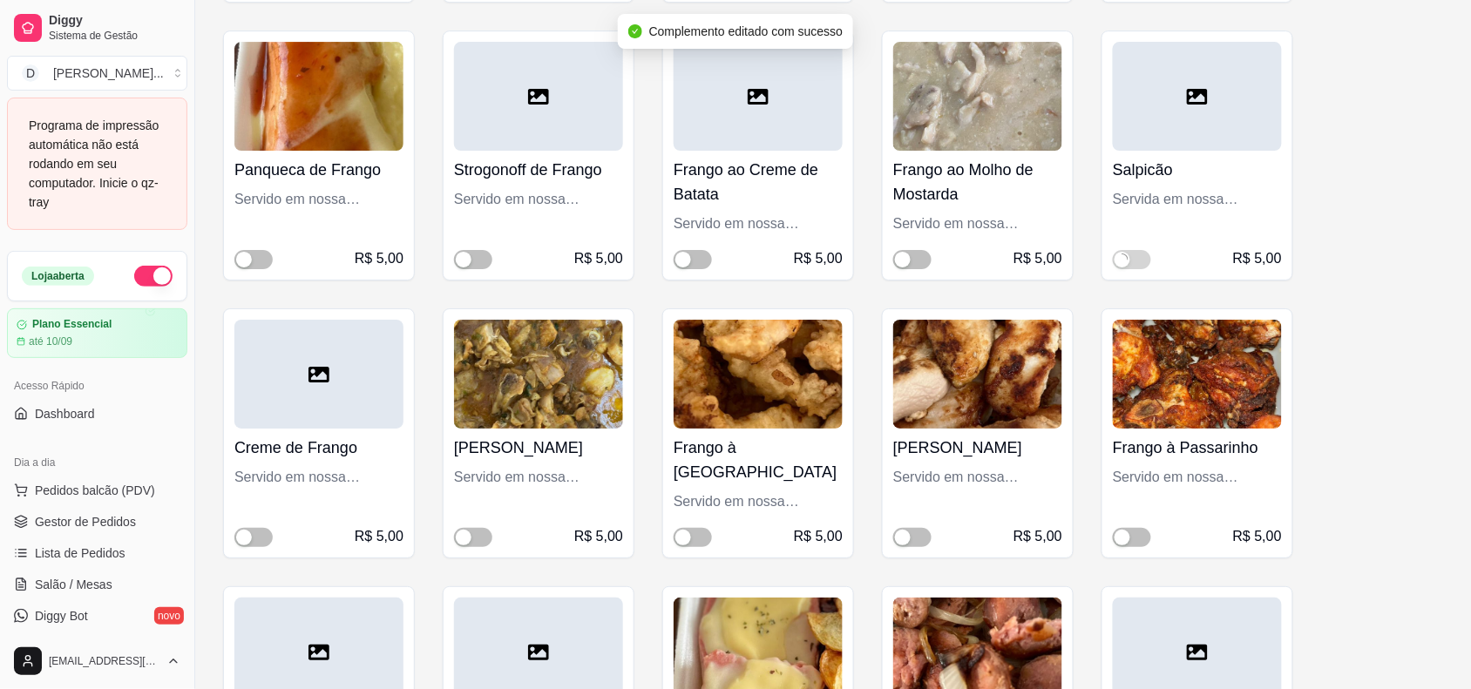
scroll to position [7734, 0]
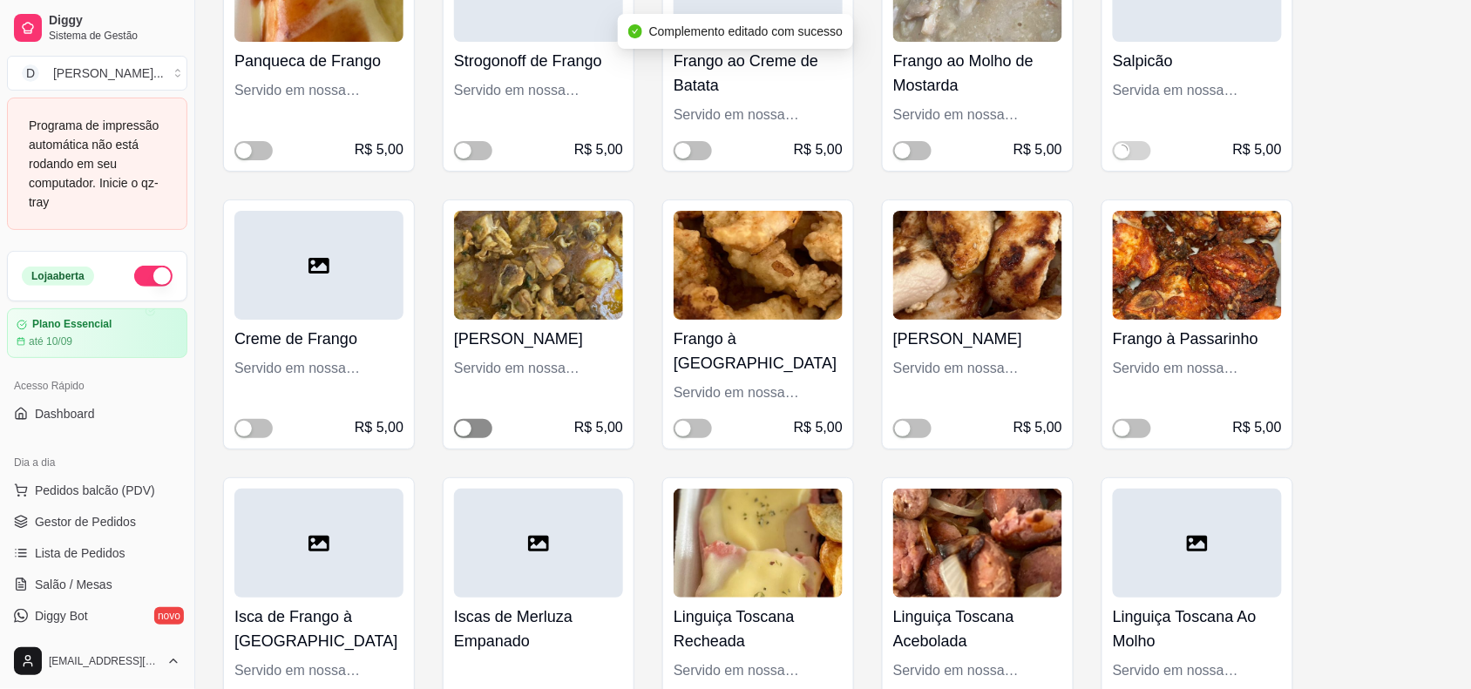
click at [476, 419] on span "button" at bounding box center [473, 428] width 38 height 19
click at [536, 358] on div "Servido em nossa embalagem PP - Aproximadamente 100g" at bounding box center [538, 368] width 169 height 21
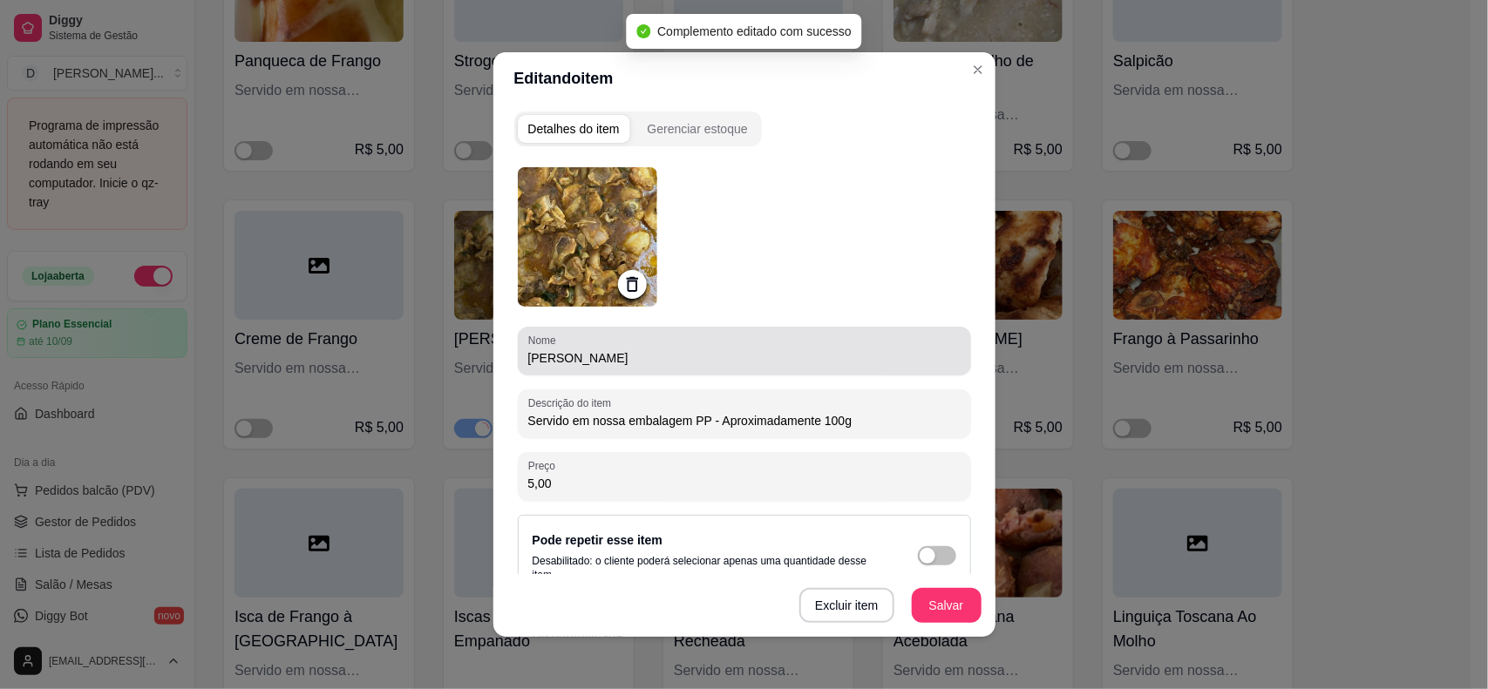
click at [541, 363] on input "[PERSON_NAME]" at bounding box center [744, 357] width 432 height 17
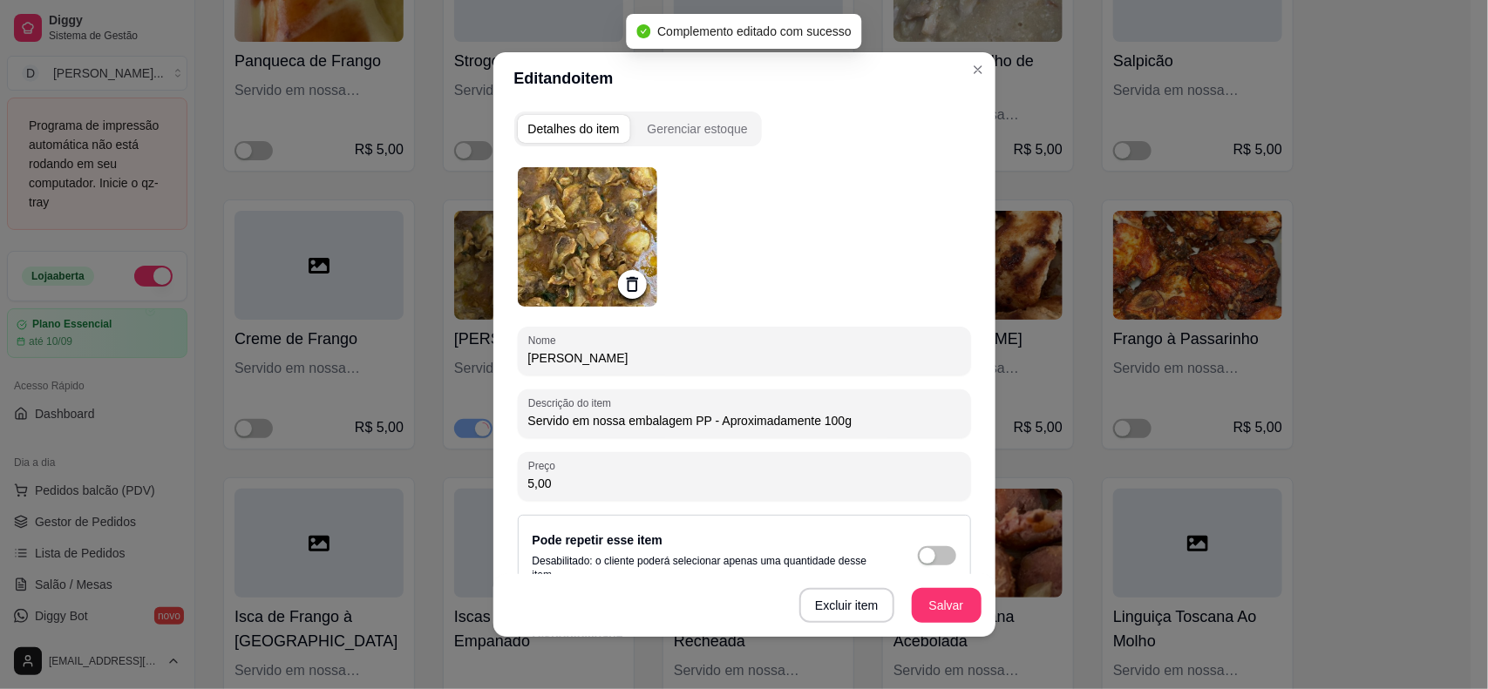
click at [541, 363] on input "[PERSON_NAME]" at bounding box center [744, 357] width 432 height 17
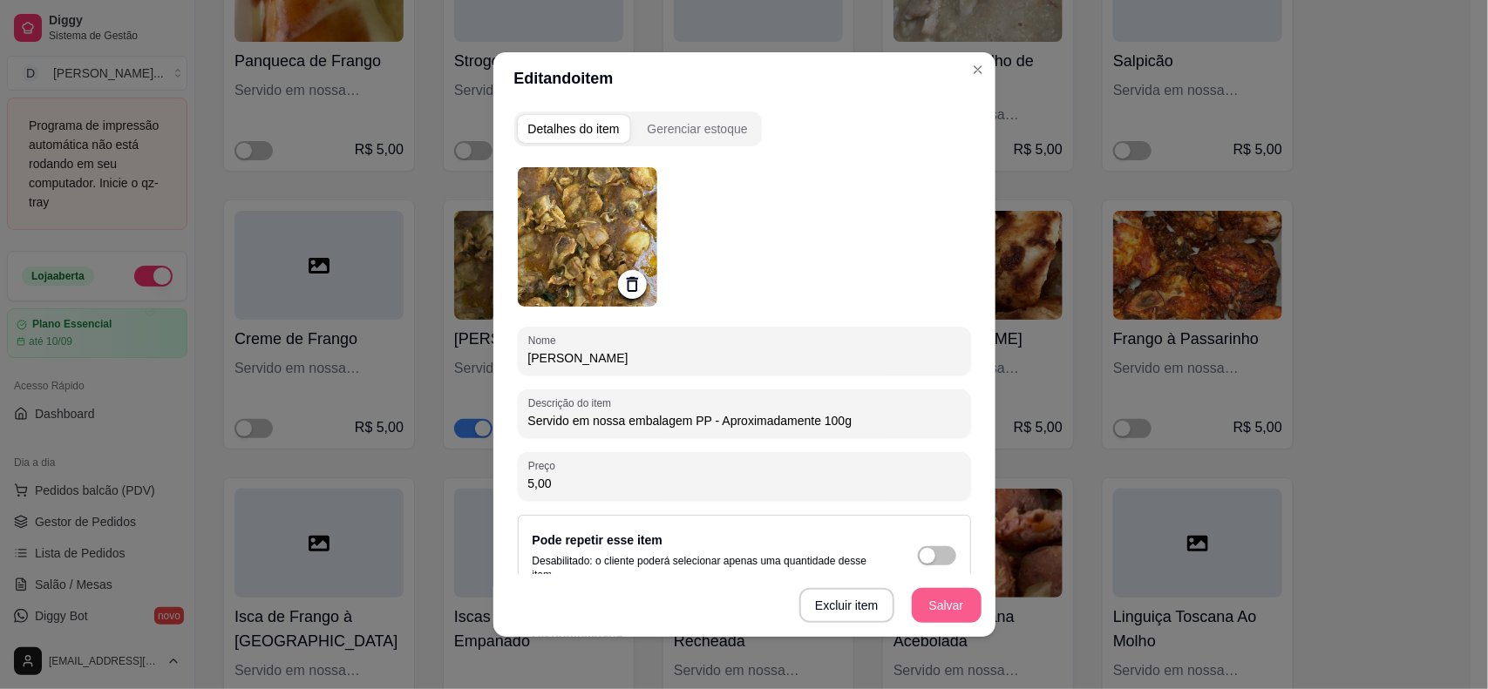
click at [919, 593] on button "Salvar" at bounding box center [947, 605] width 70 height 35
drag, startPoint x: 621, startPoint y: 355, endPoint x: 598, endPoint y: 350, distance: 23.9
click at [598, 350] on input "[PERSON_NAME]" at bounding box center [744, 357] width 432 height 17
type input "[PERSON_NAME]"
click at [957, 611] on button "Salvar" at bounding box center [947, 605] width 70 height 35
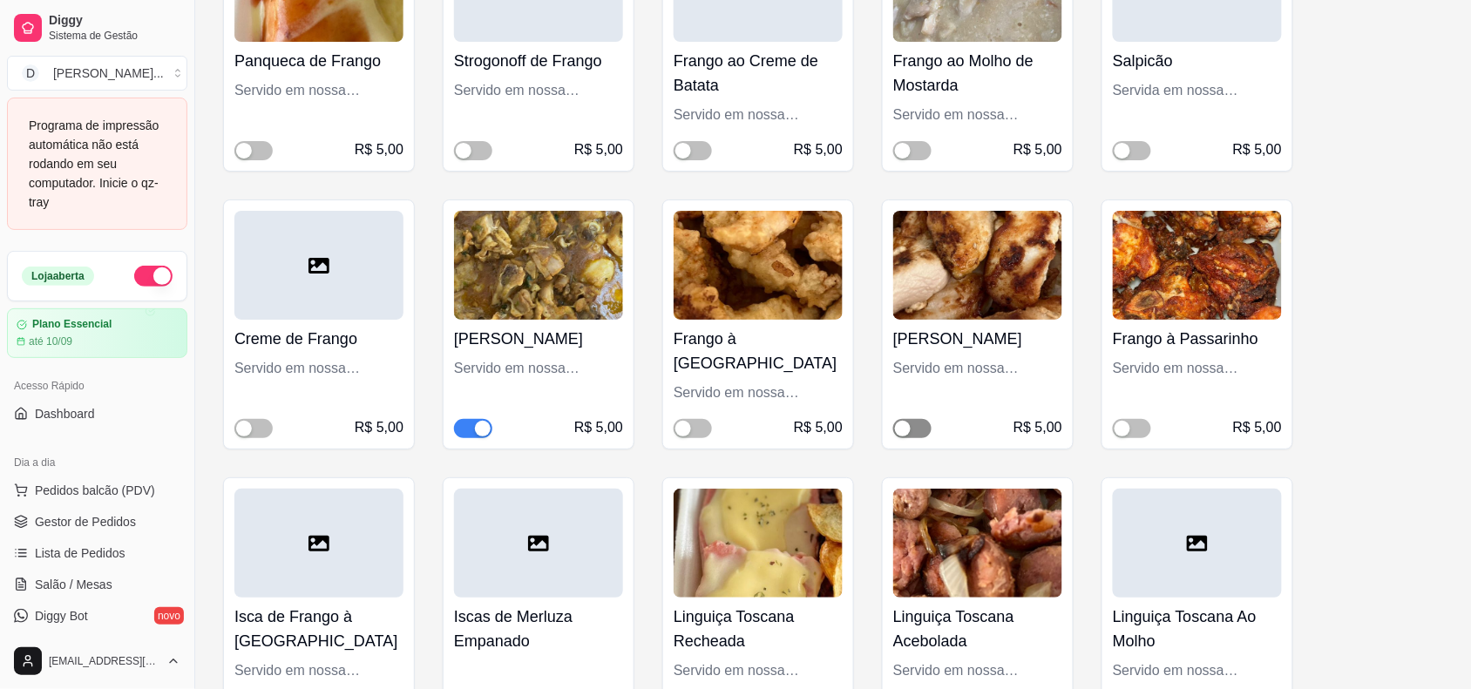
click at [906, 421] on div "button" at bounding box center [903, 429] width 16 height 16
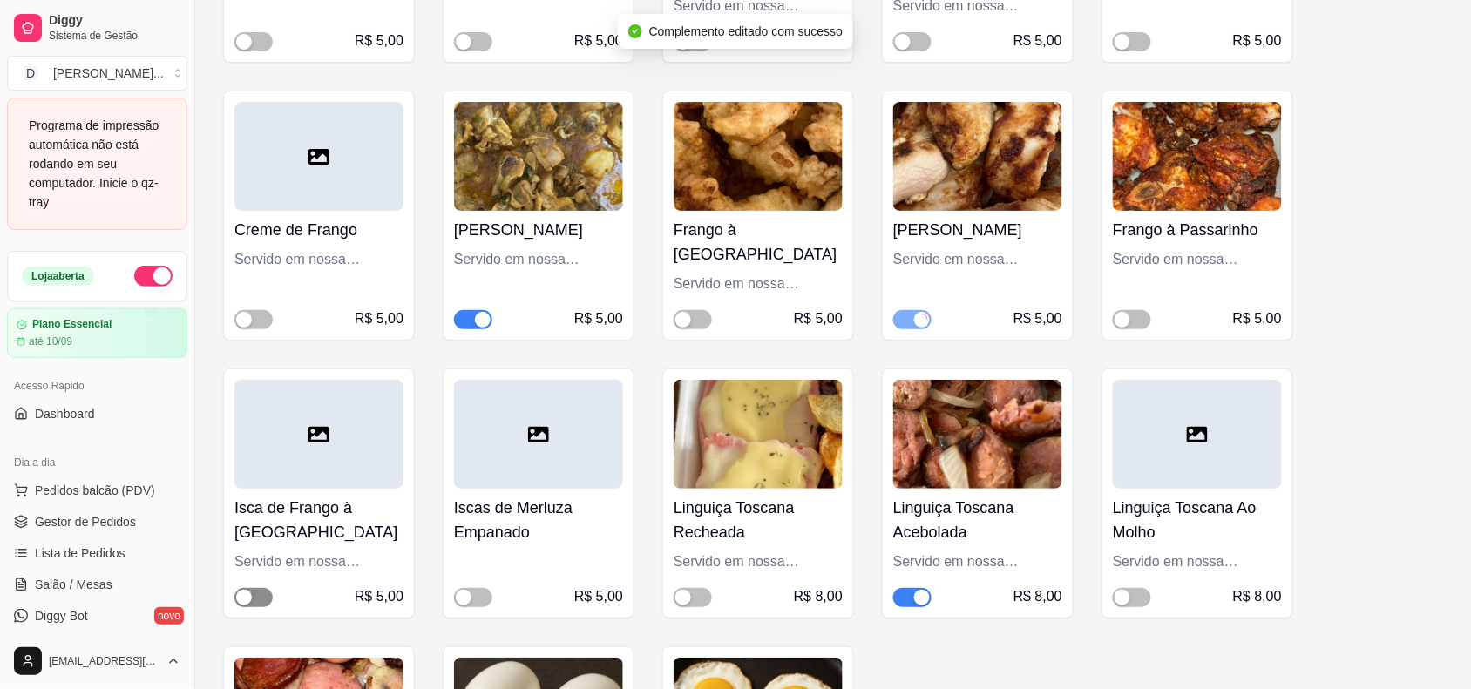
click at [263, 588] on span "button" at bounding box center [253, 597] width 38 height 19
click at [1126, 590] on div "button" at bounding box center [1123, 598] width 16 height 16
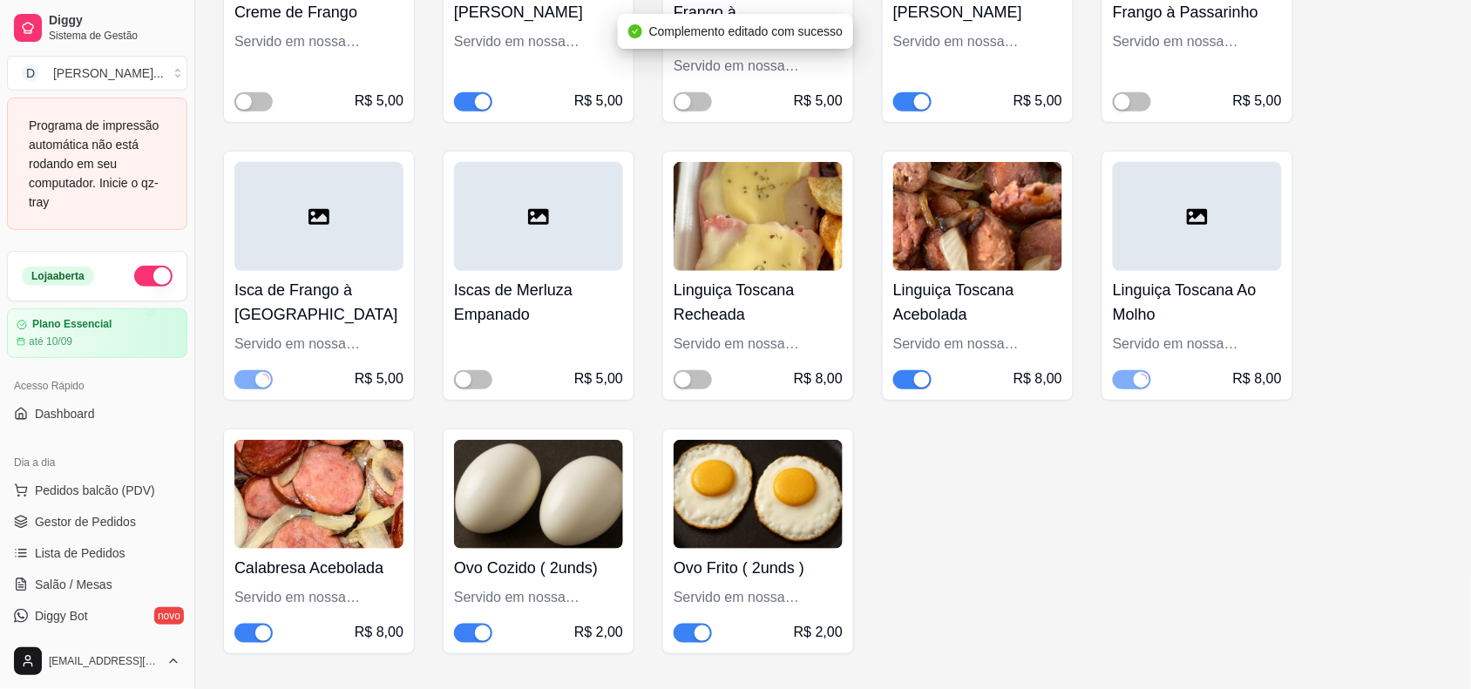
scroll to position [8170, 0]
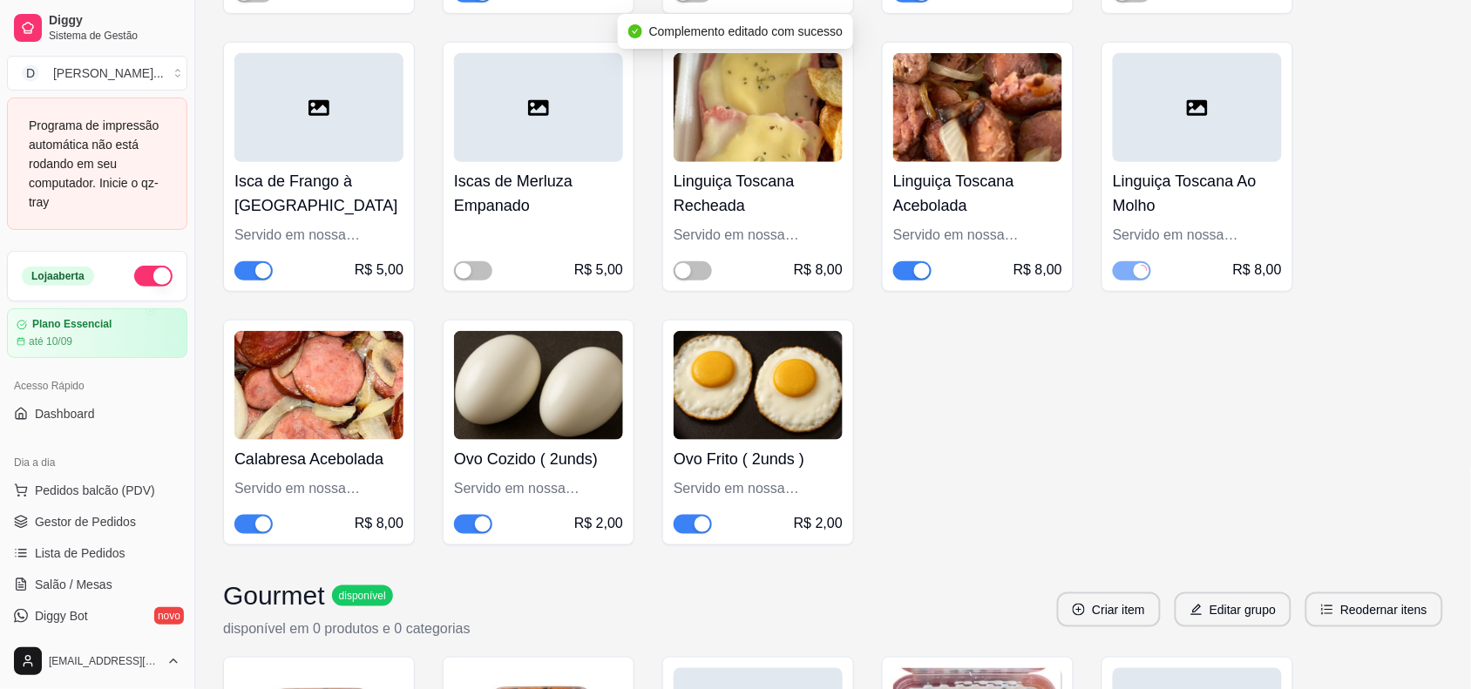
click at [257, 517] on div "button" at bounding box center [263, 525] width 16 height 16
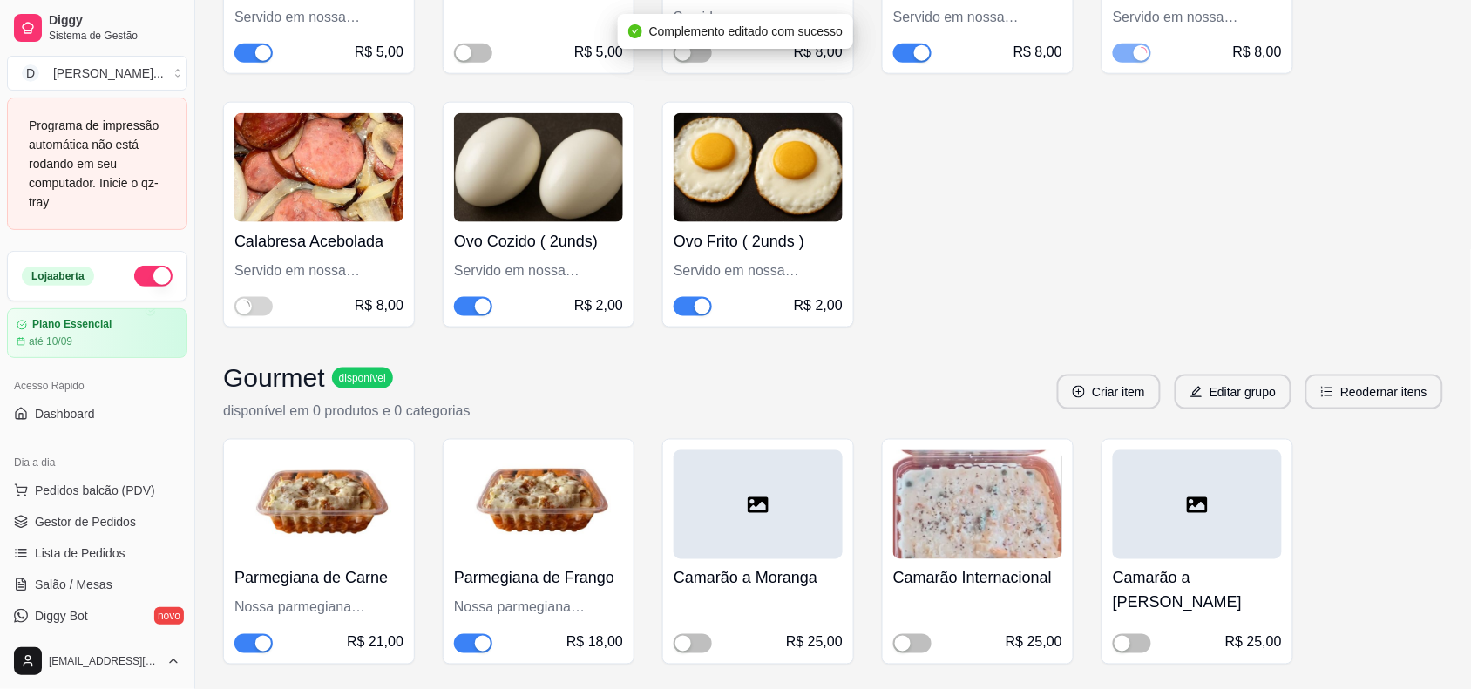
scroll to position [8605, 0]
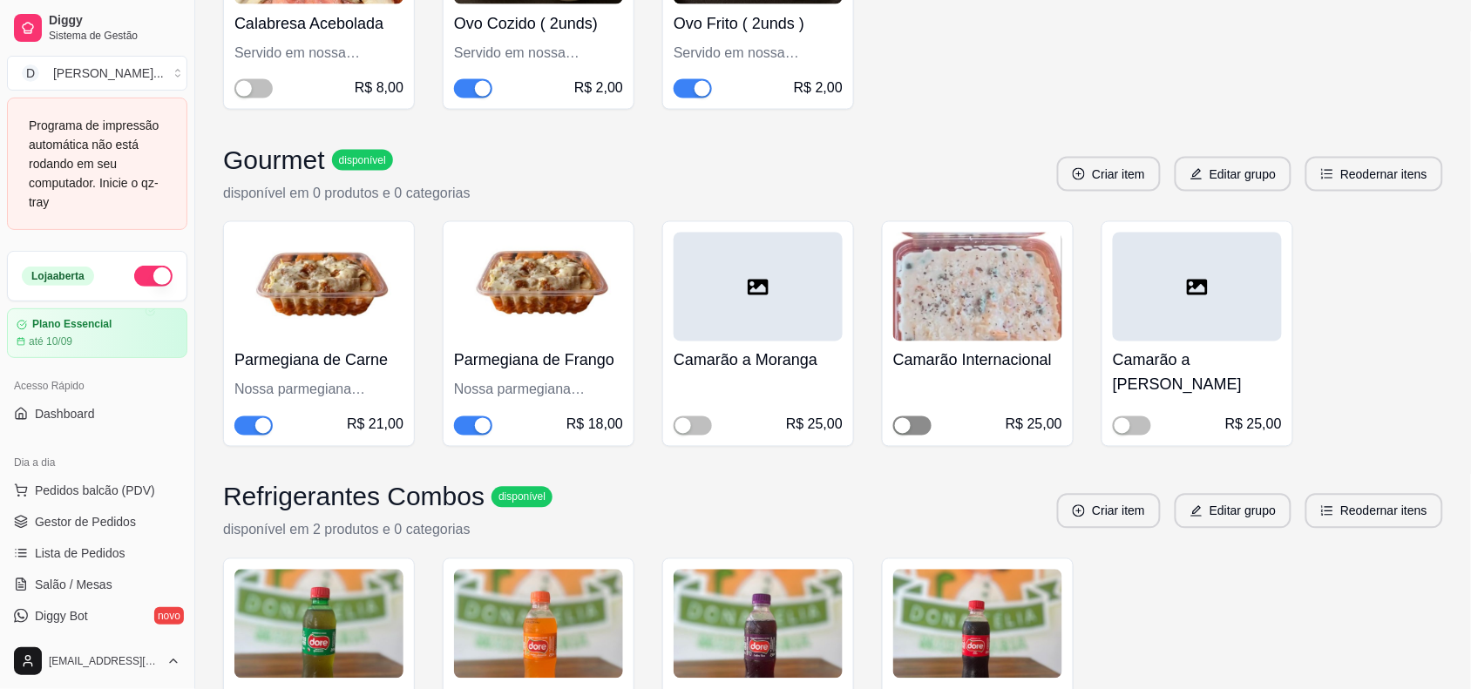
click at [911, 418] on div "button" at bounding box center [903, 426] width 16 height 16
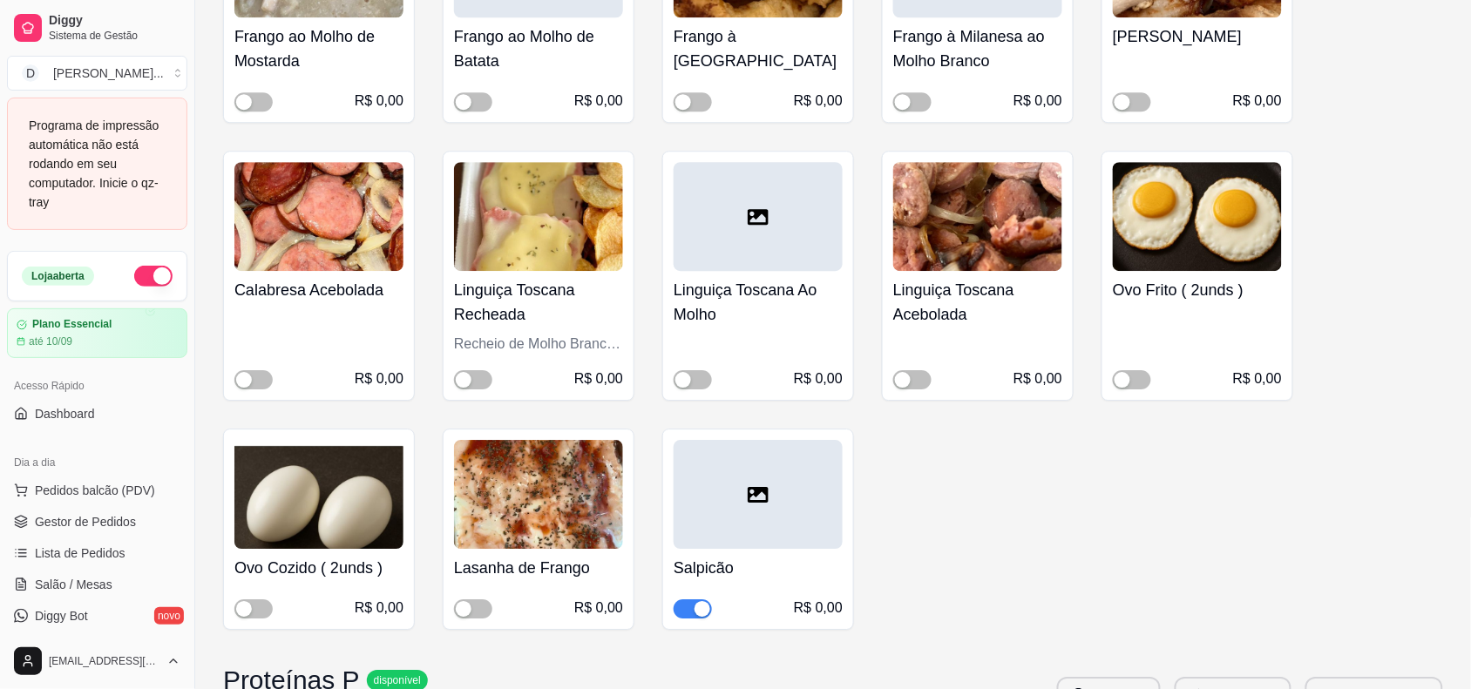
scroll to position [11329, 0]
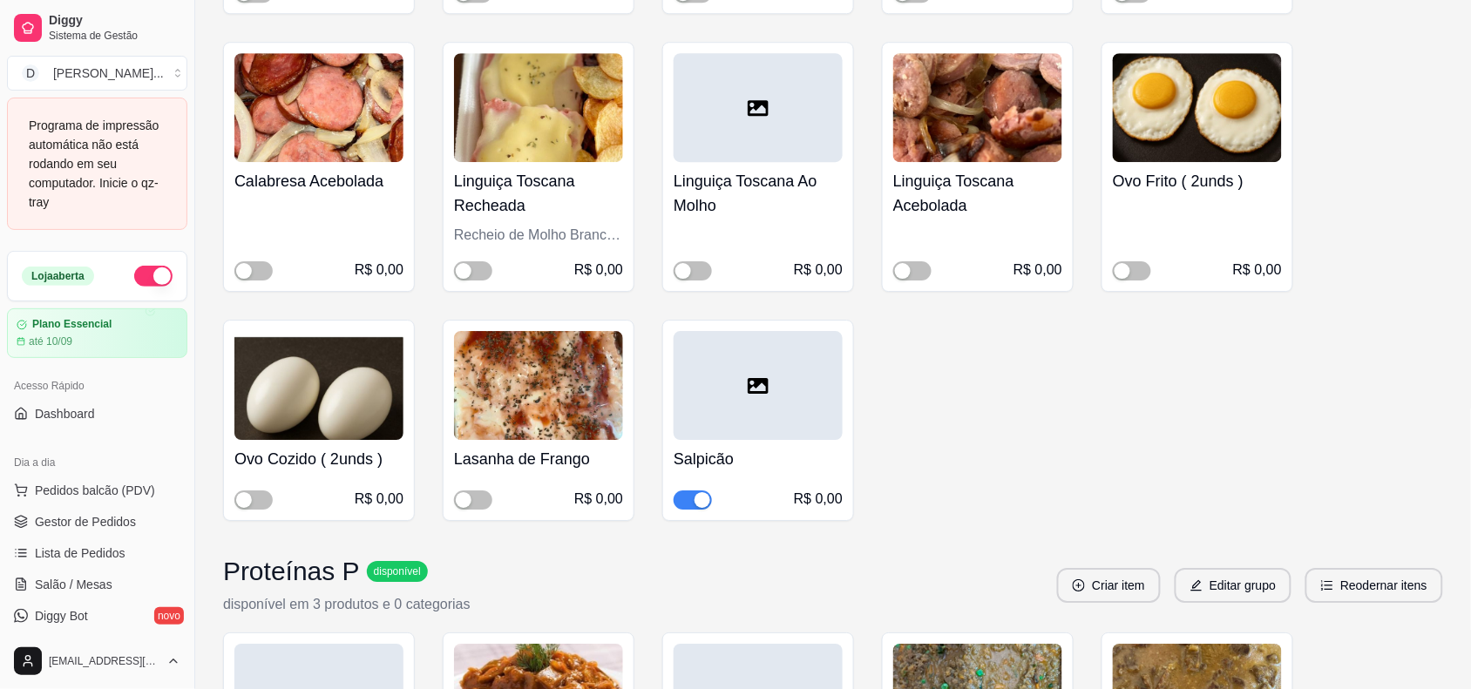
click at [686, 437] on div "Salpicão R$ 0,00" at bounding box center [758, 420] width 192 height 201
click at [681, 491] on span "button" at bounding box center [693, 500] width 38 height 19
click at [688, 263] on div "button" at bounding box center [683, 271] width 16 height 16
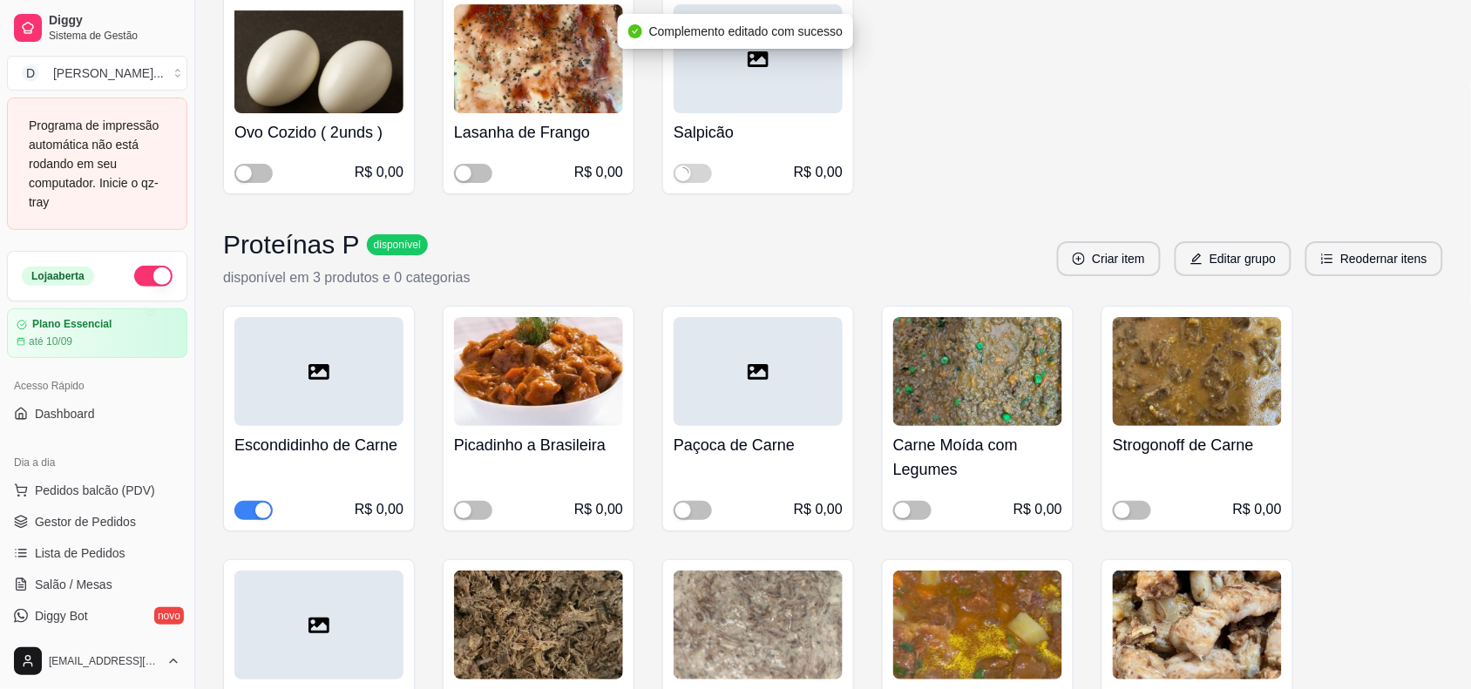
scroll to position [11764, 0]
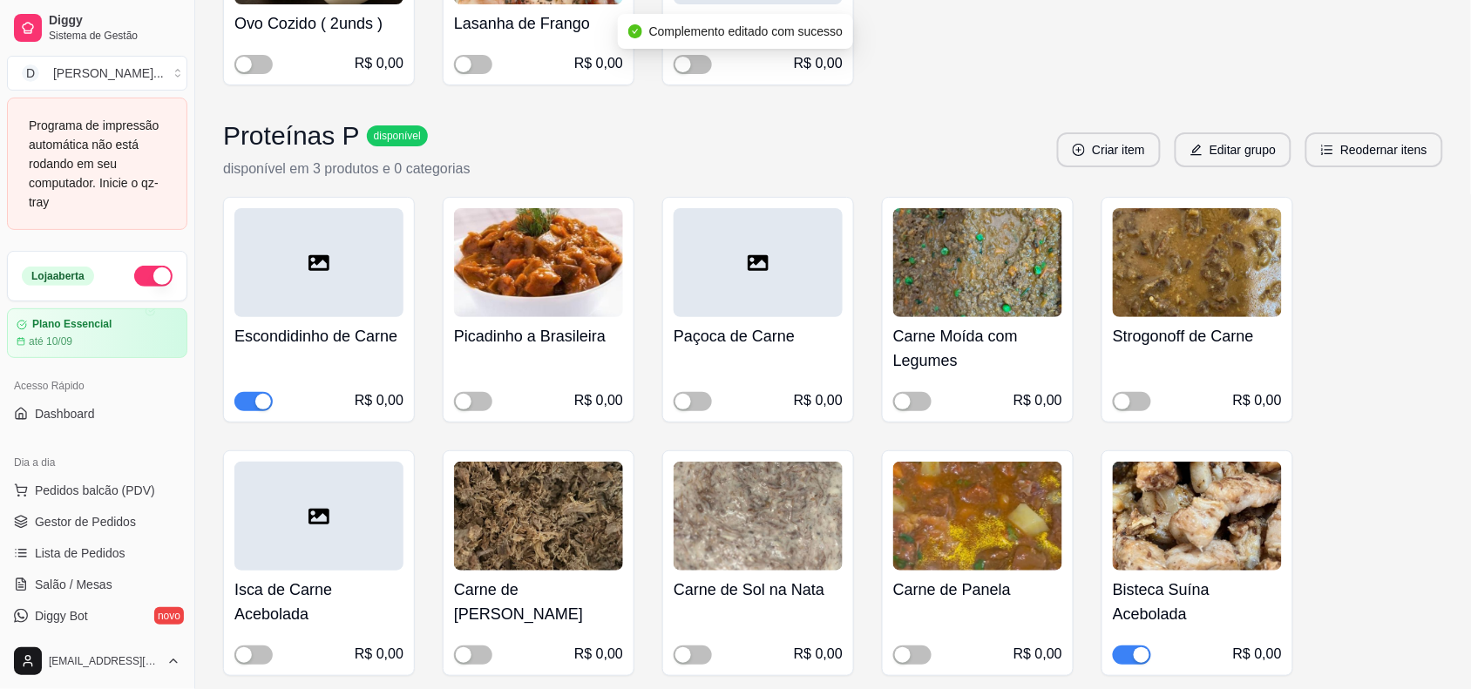
click at [261, 394] on div "button" at bounding box center [263, 402] width 16 height 16
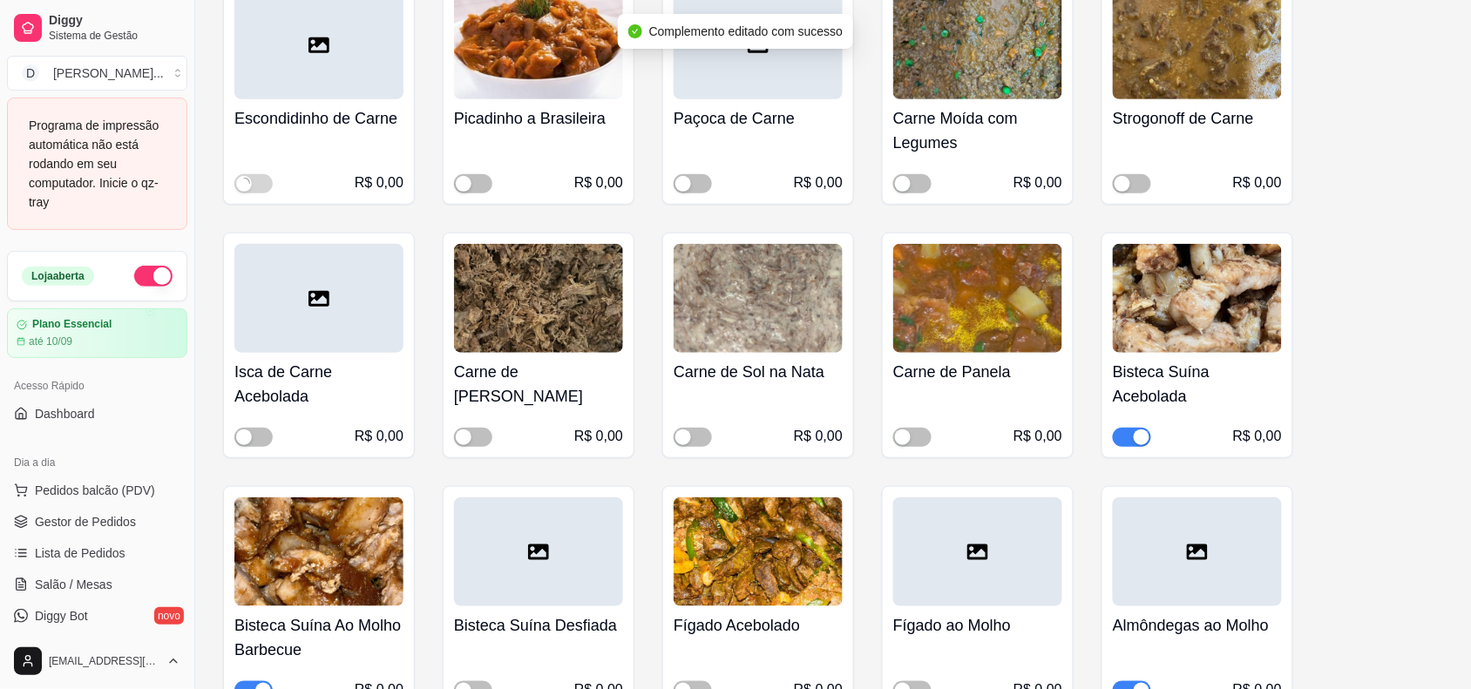
click at [1143, 430] on div "button" at bounding box center [1142, 438] width 16 height 16
click at [259, 683] on div "button" at bounding box center [263, 691] width 16 height 16
click at [478, 428] on span "button" at bounding box center [473, 437] width 38 height 19
click at [693, 681] on span "button" at bounding box center [693, 690] width 38 height 19
click at [1142, 683] on div "button" at bounding box center [1142, 691] width 16 height 16
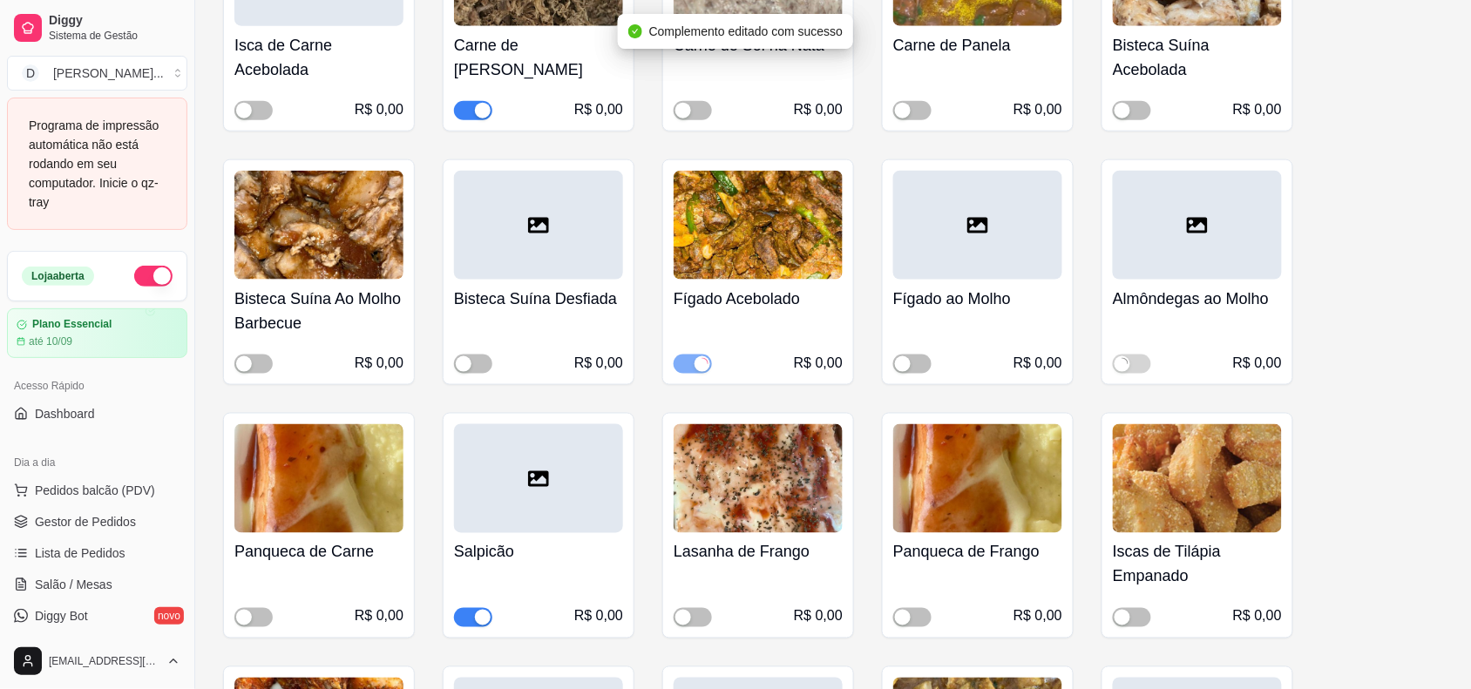
scroll to position [12418, 0]
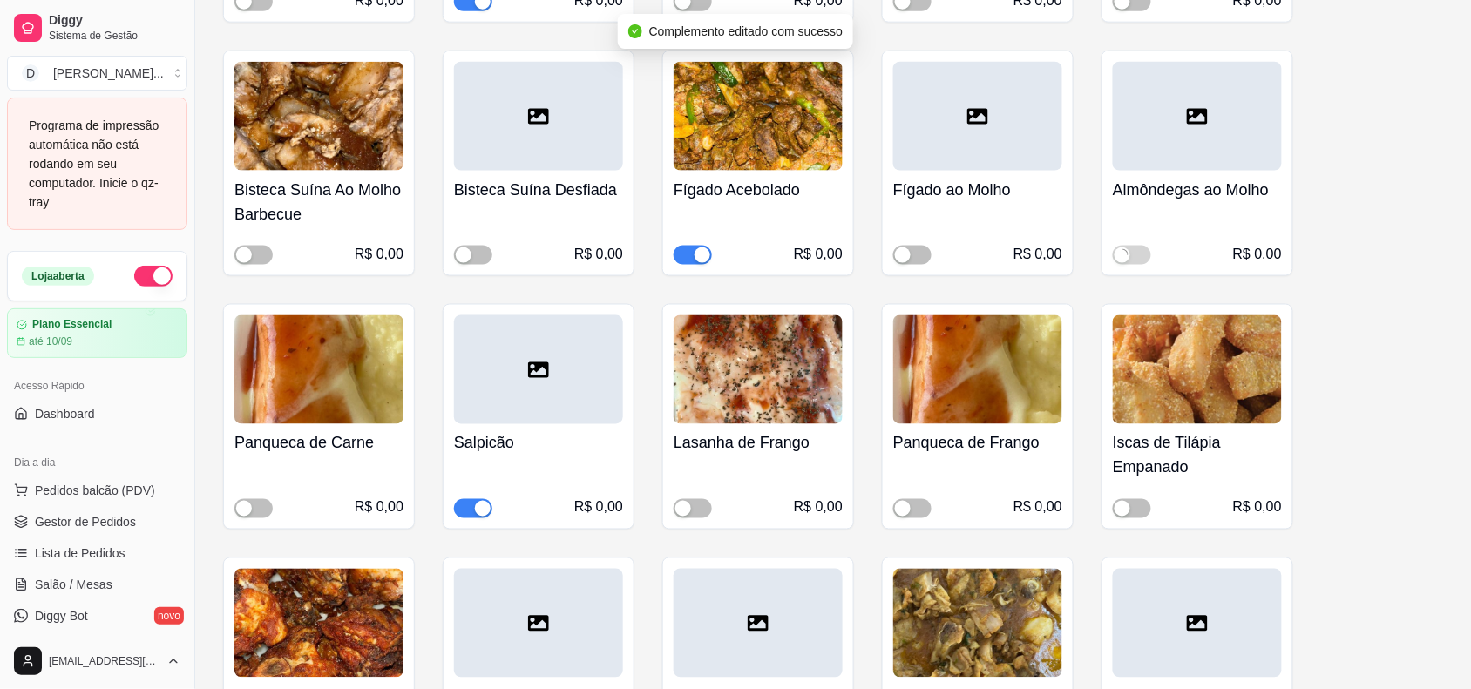
click at [476, 501] on div "button" at bounding box center [483, 509] width 16 height 16
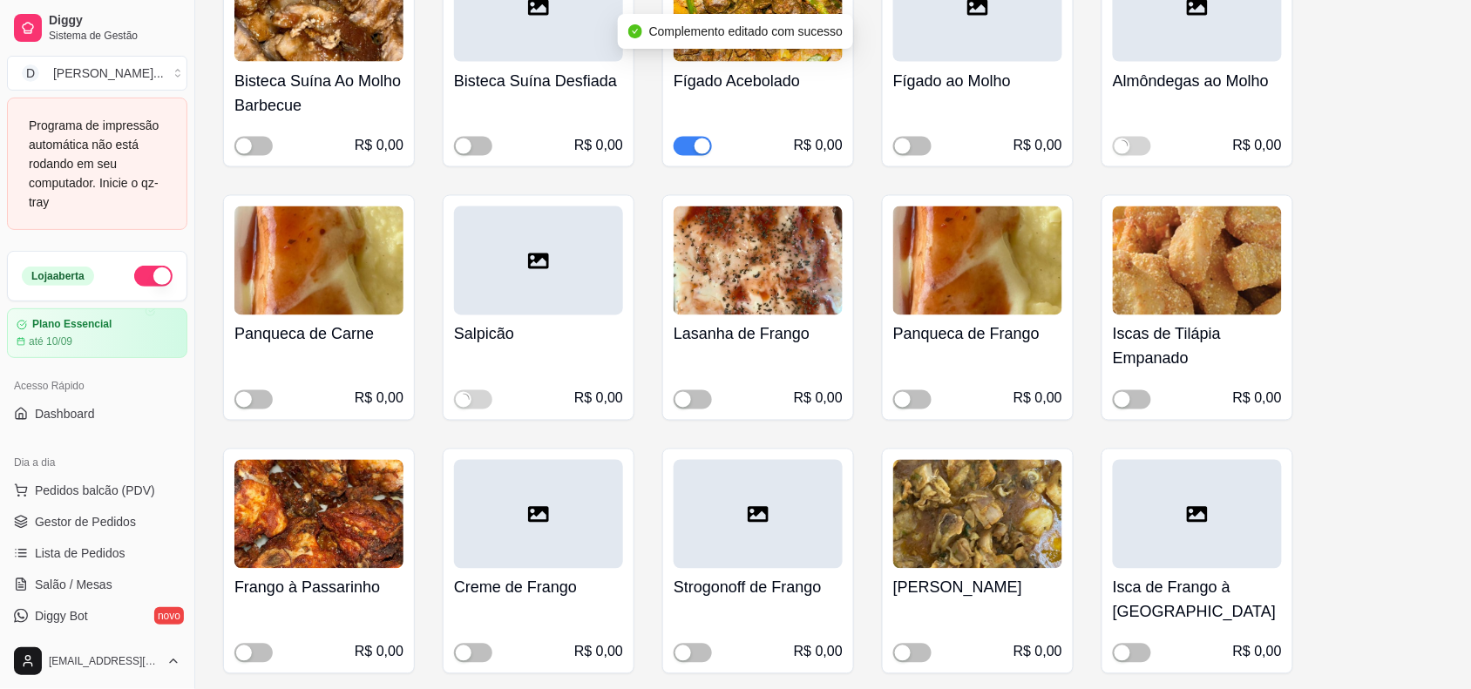
scroll to position [12636, 0]
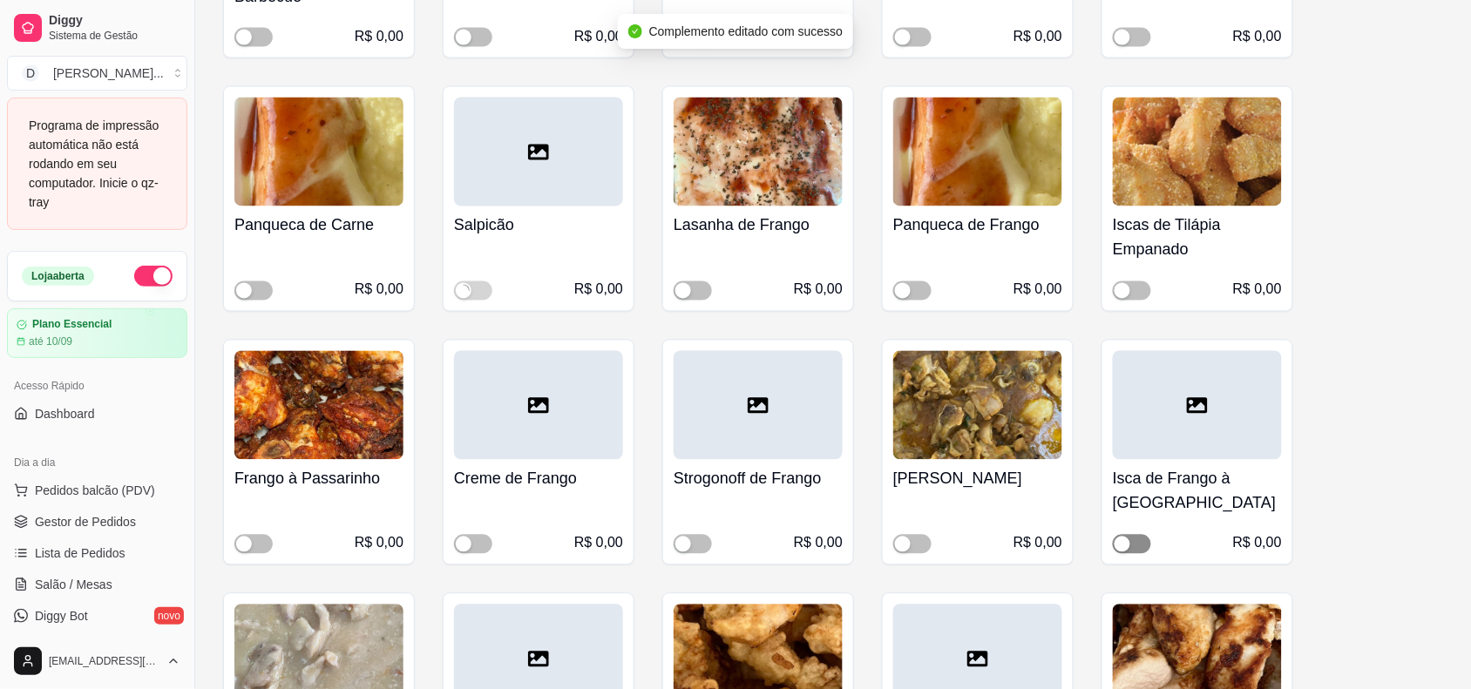
click at [1142, 535] on span "button" at bounding box center [1132, 544] width 38 height 19
click at [906, 537] on div "button" at bounding box center [903, 545] width 16 height 16
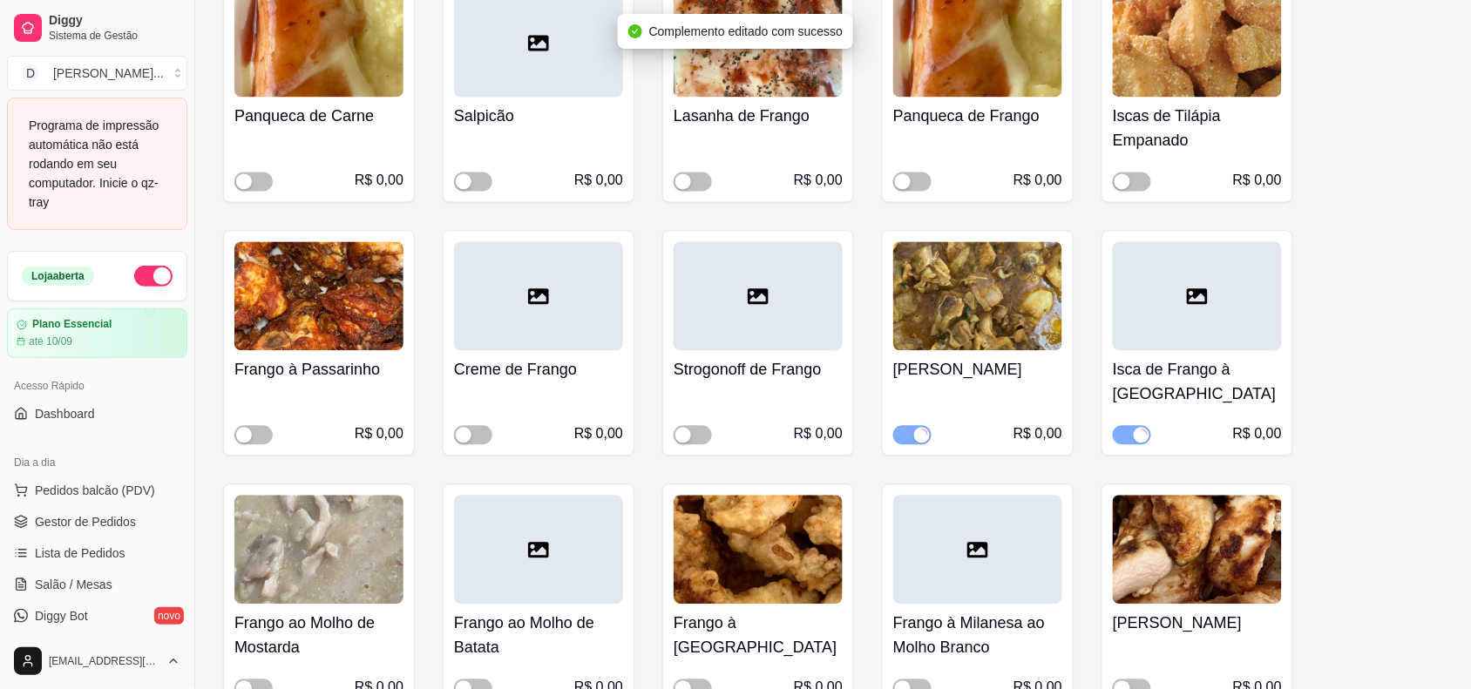
scroll to position [12854, 0]
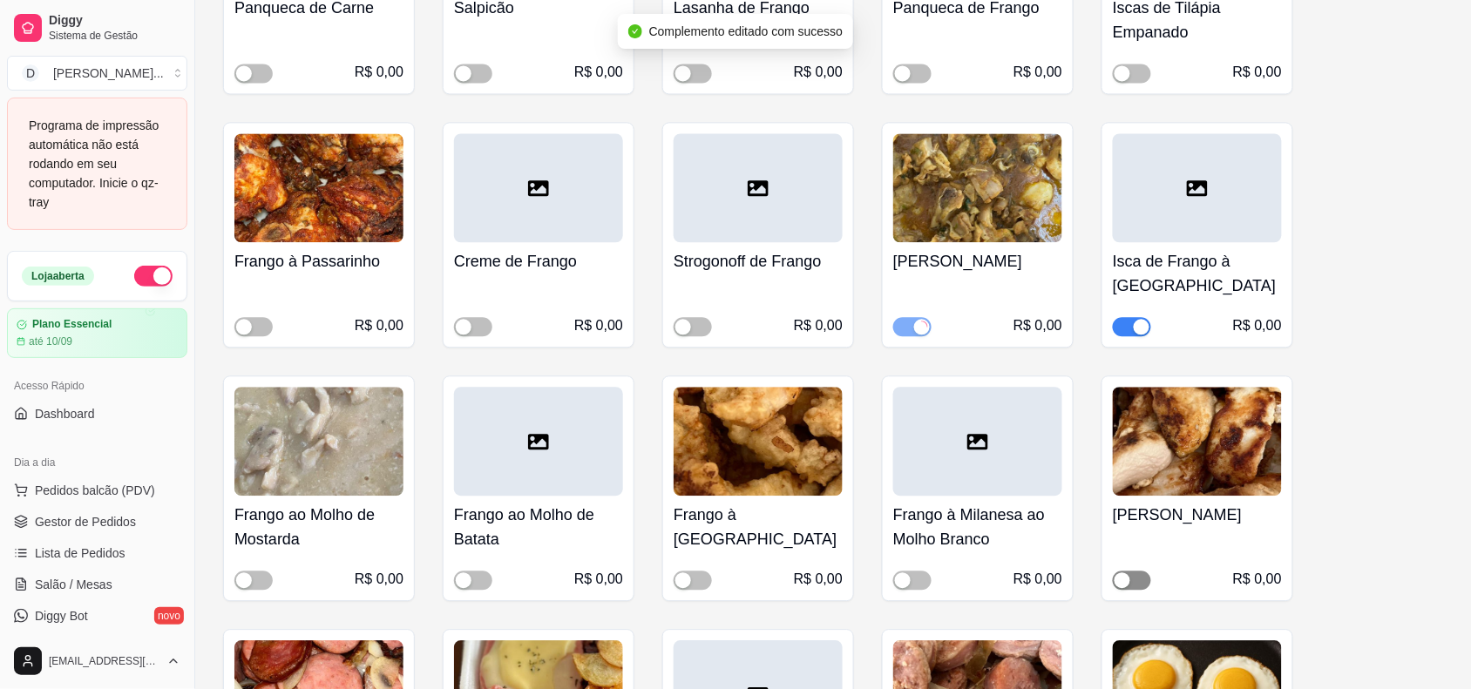
click at [1130, 571] on span "button" at bounding box center [1132, 580] width 38 height 19
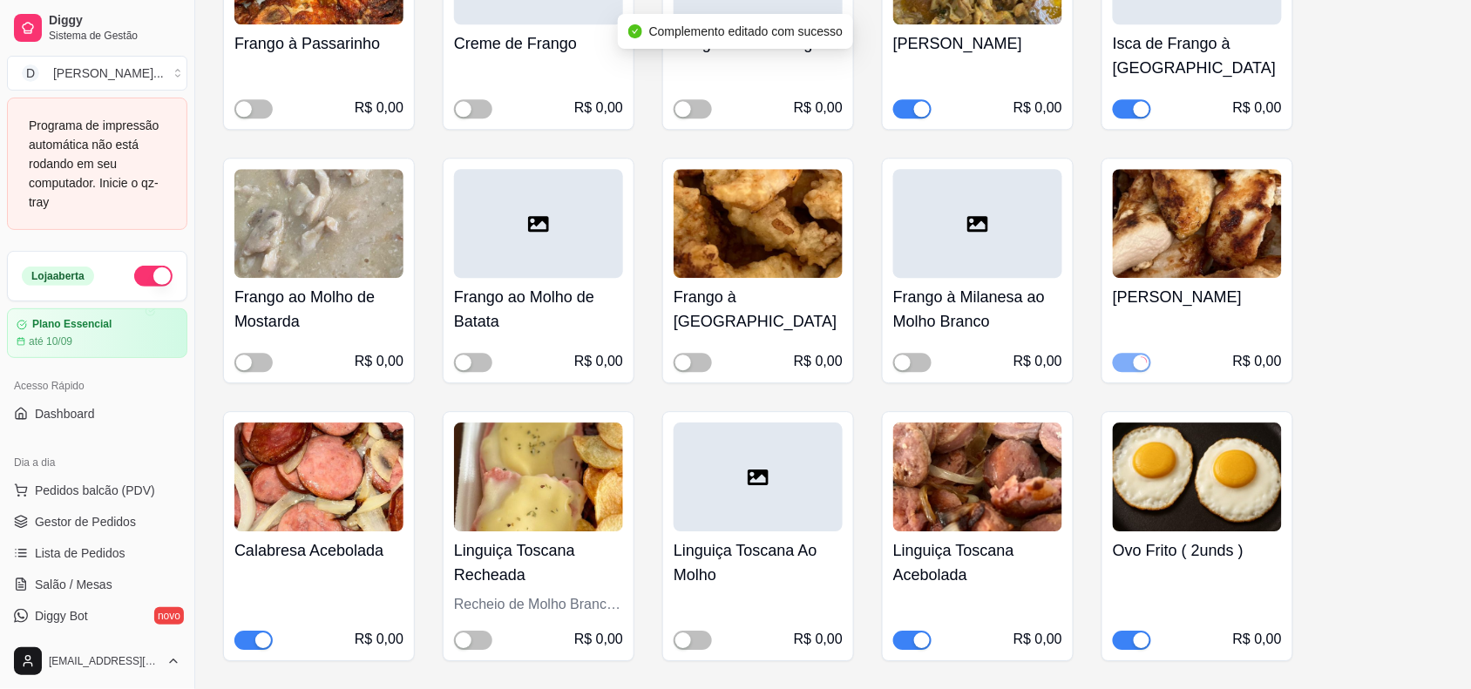
click at [253, 631] on span "button" at bounding box center [253, 640] width 38 height 19
click at [702, 631] on span "button" at bounding box center [693, 640] width 38 height 19
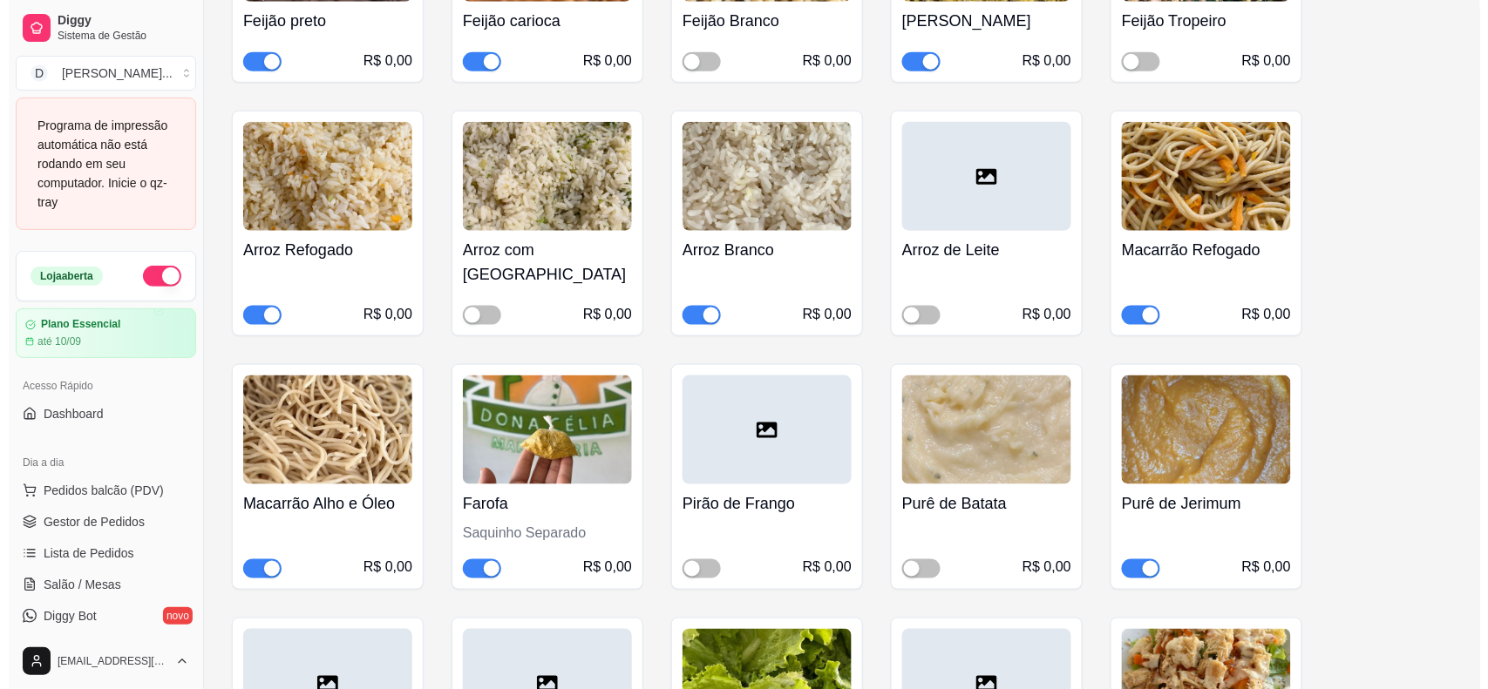
scroll to position [0, 0]
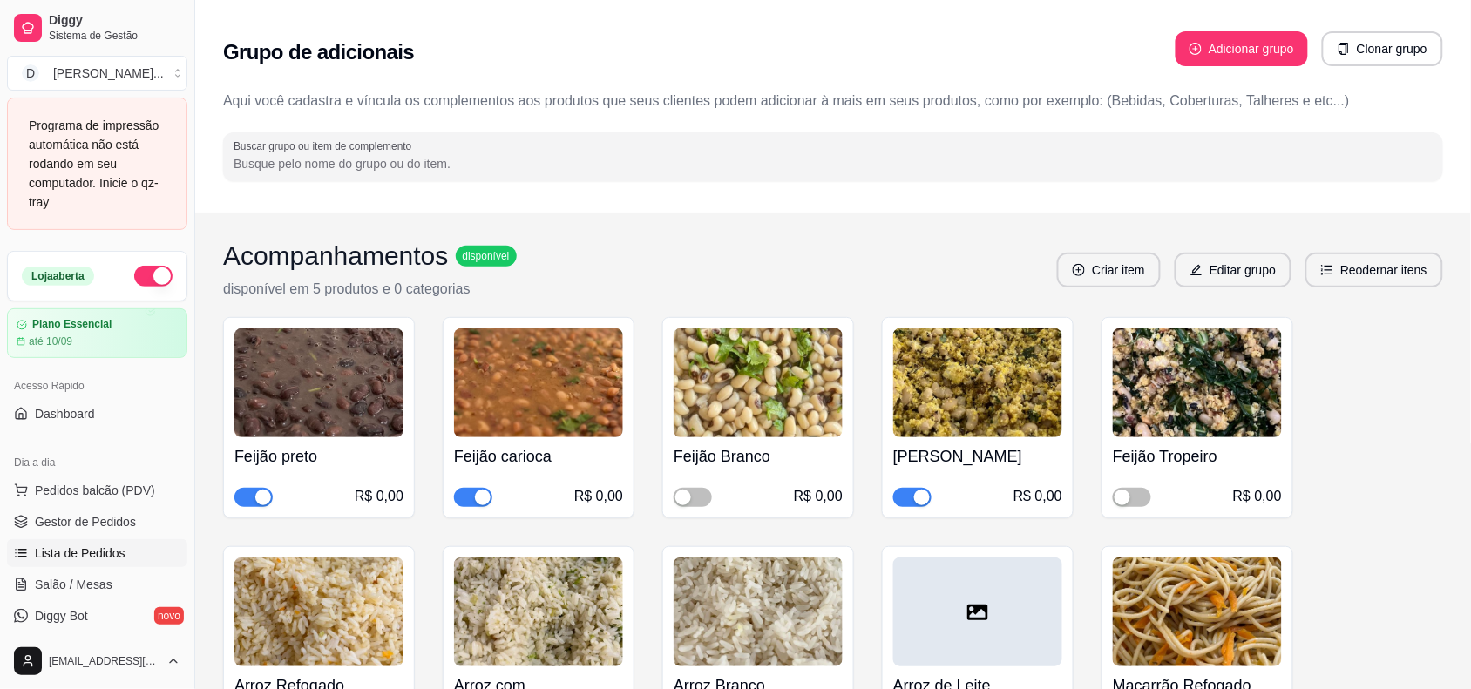
click at [61, 558] on span "Lista de Pedidos" at bounding box center [80, 553] width 91 height 17
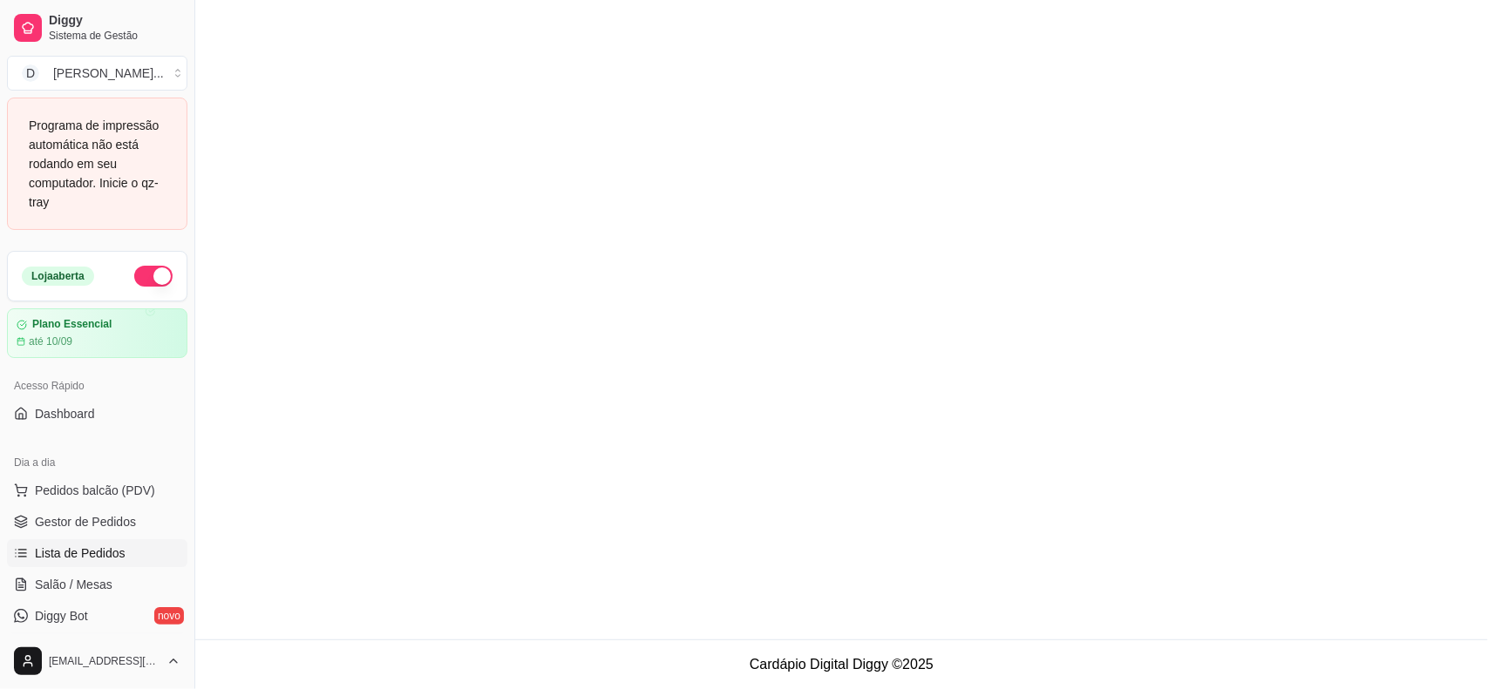
click at [52, 639] on span "KDS" at bounding box center [47, 647] width 25 height 17
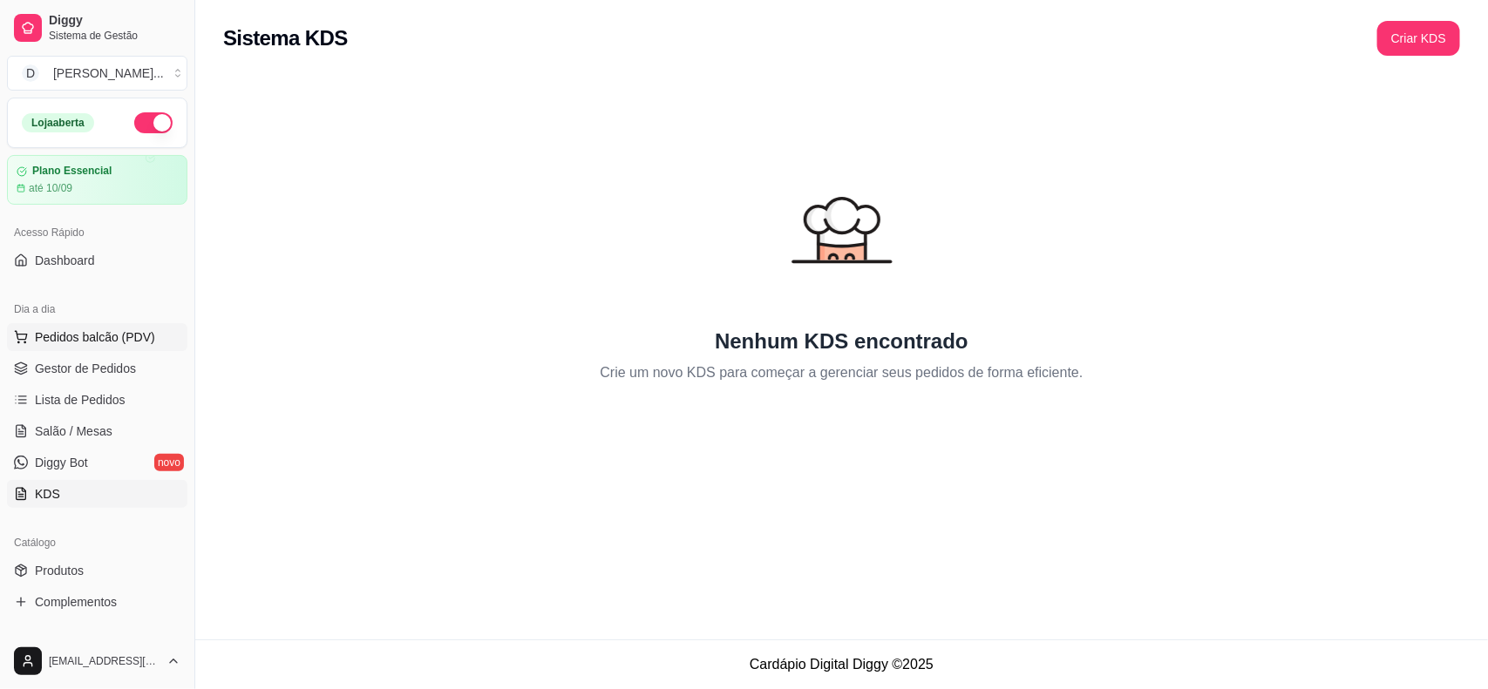
click at [57, 327] on button "Pedidos balcão (PDV)" at bounding box center [97, 337] width 180 height 28
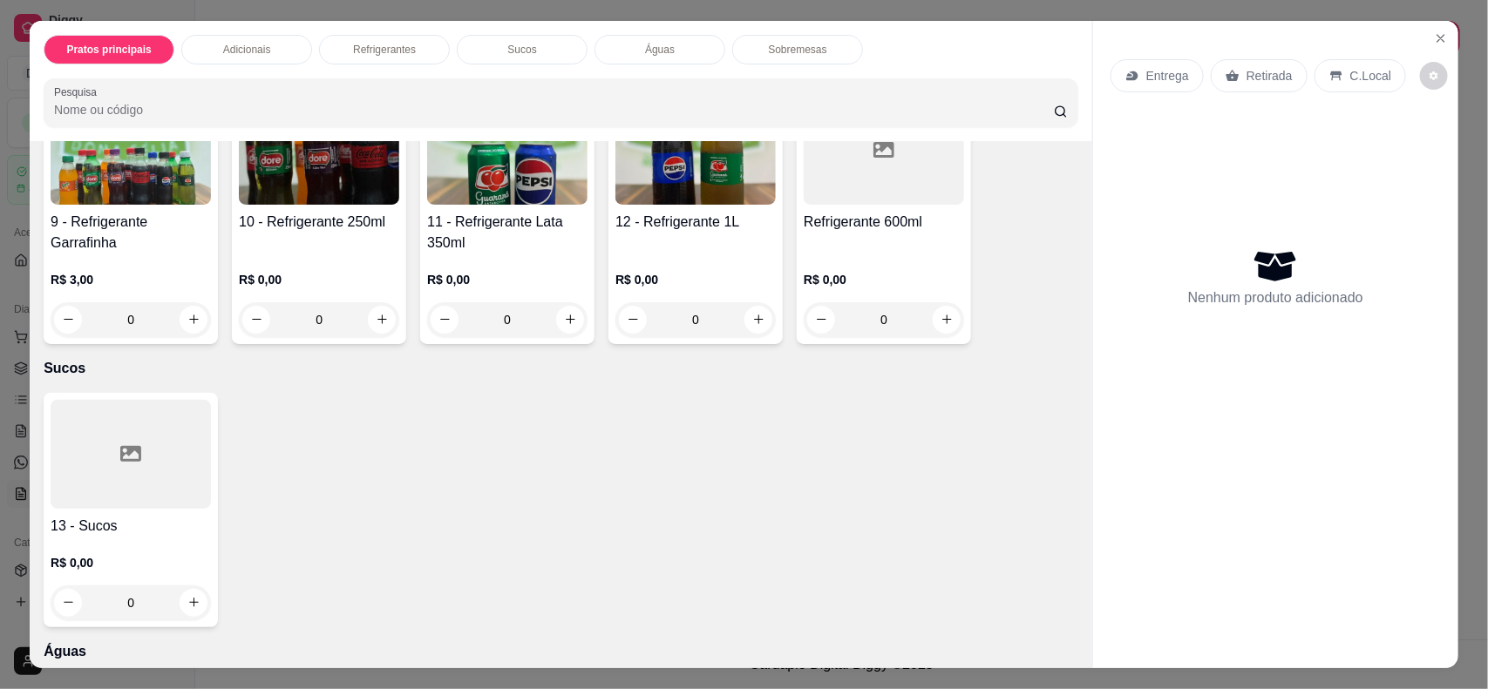
scroll to position [1089, 0]
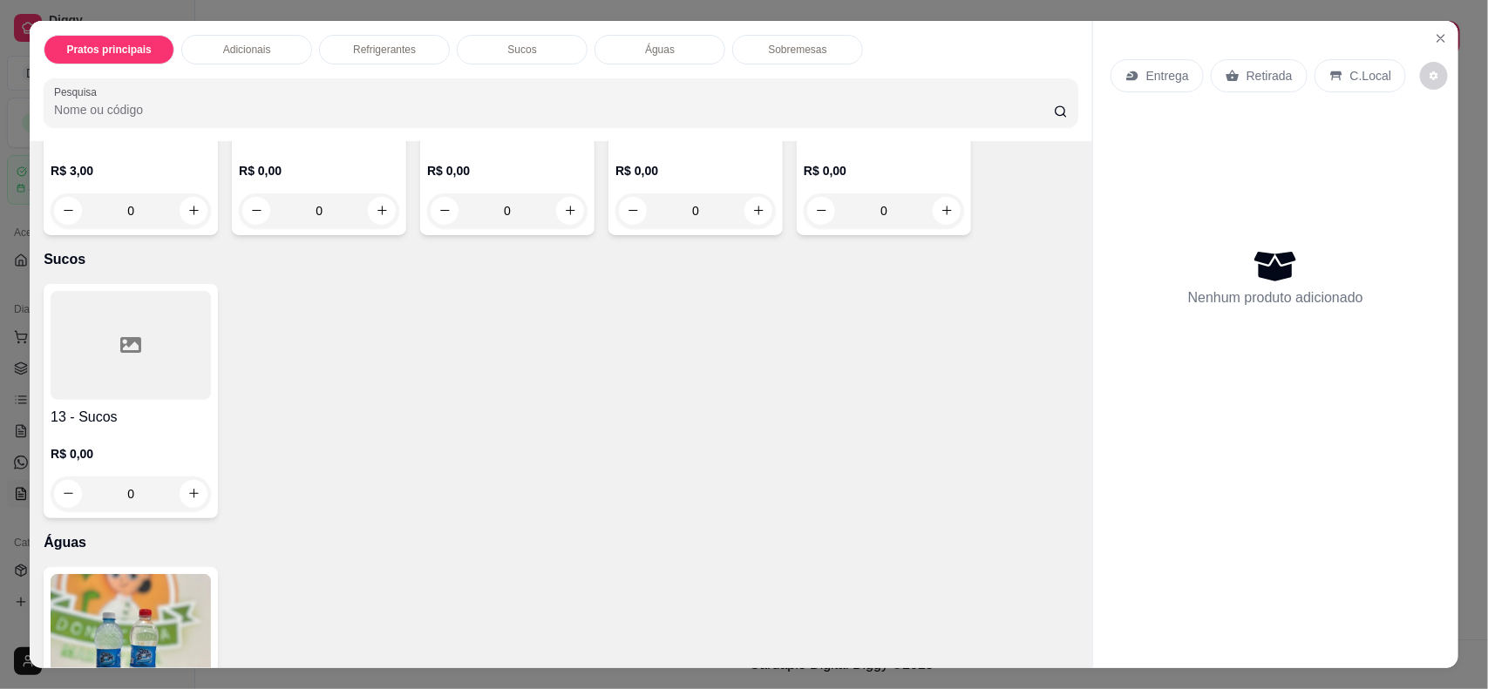
click at [1253, 78] on p "Retirada" at bounding box center [1269, 75] width 46 height 17
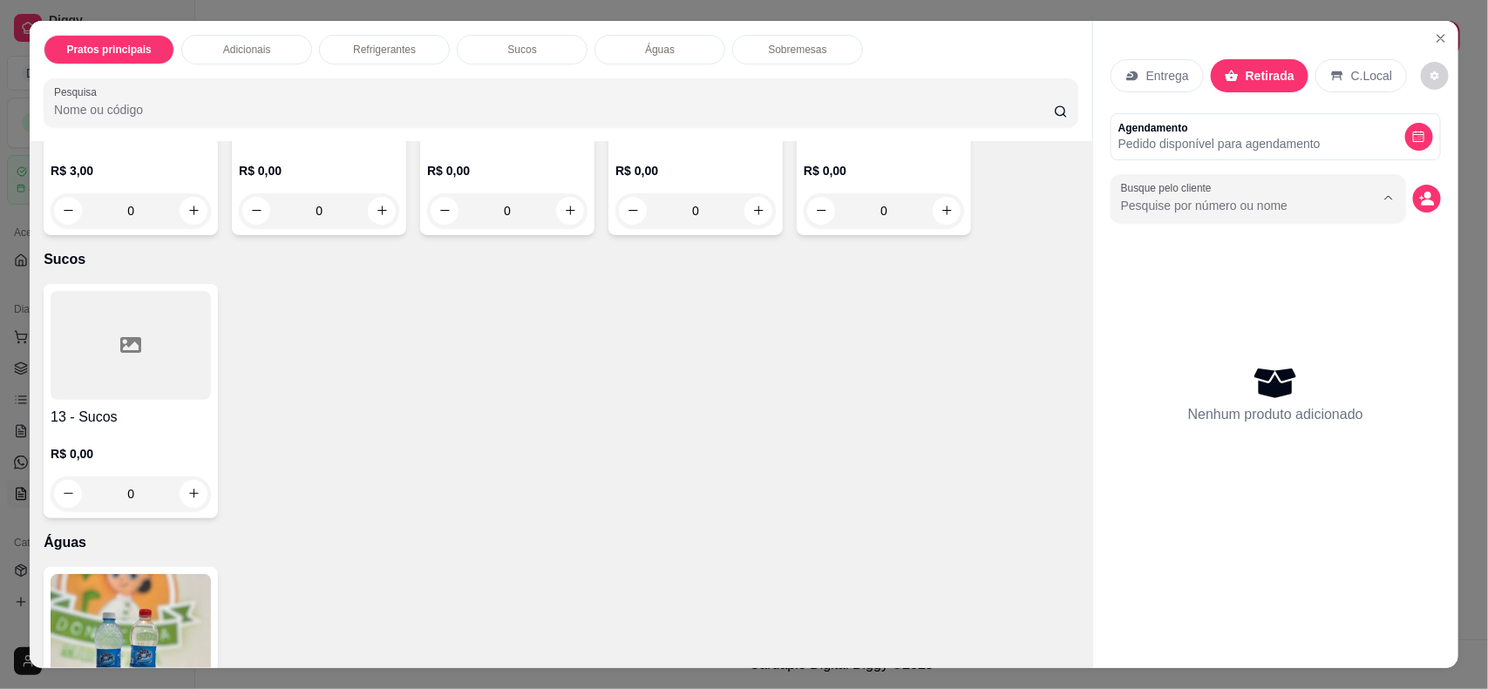
click at [1196, 206] on input "Busque pelo cliente" at bounding box center [1234, 205] width 226 height 17
type input "shirle"
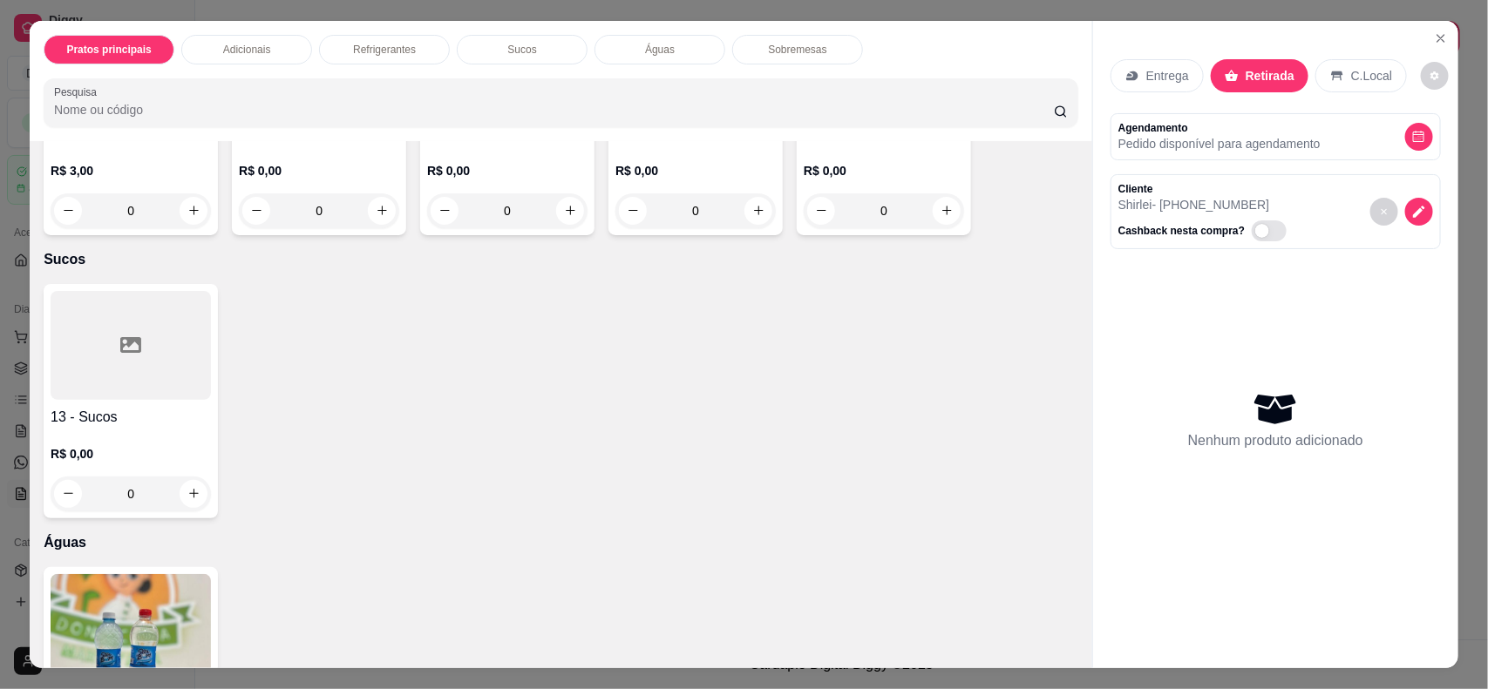
click at [1430, 68] on button "decrease-product-quantity" at bounding box center [1434, 76] width 28 height 28
click at [1438, 138] on span "Automatic updates" at bounding box center [1441, 145] width 35 height 21
click at [1434, 146] on input "Automatic updates" at bounding box center [1428, 151] width 11 height 11
checkbox input "false"
click at [699, 356] on div "13 - Sucos R$ 0,00 0" at bounding box center [561, 401] width 1034 height 234
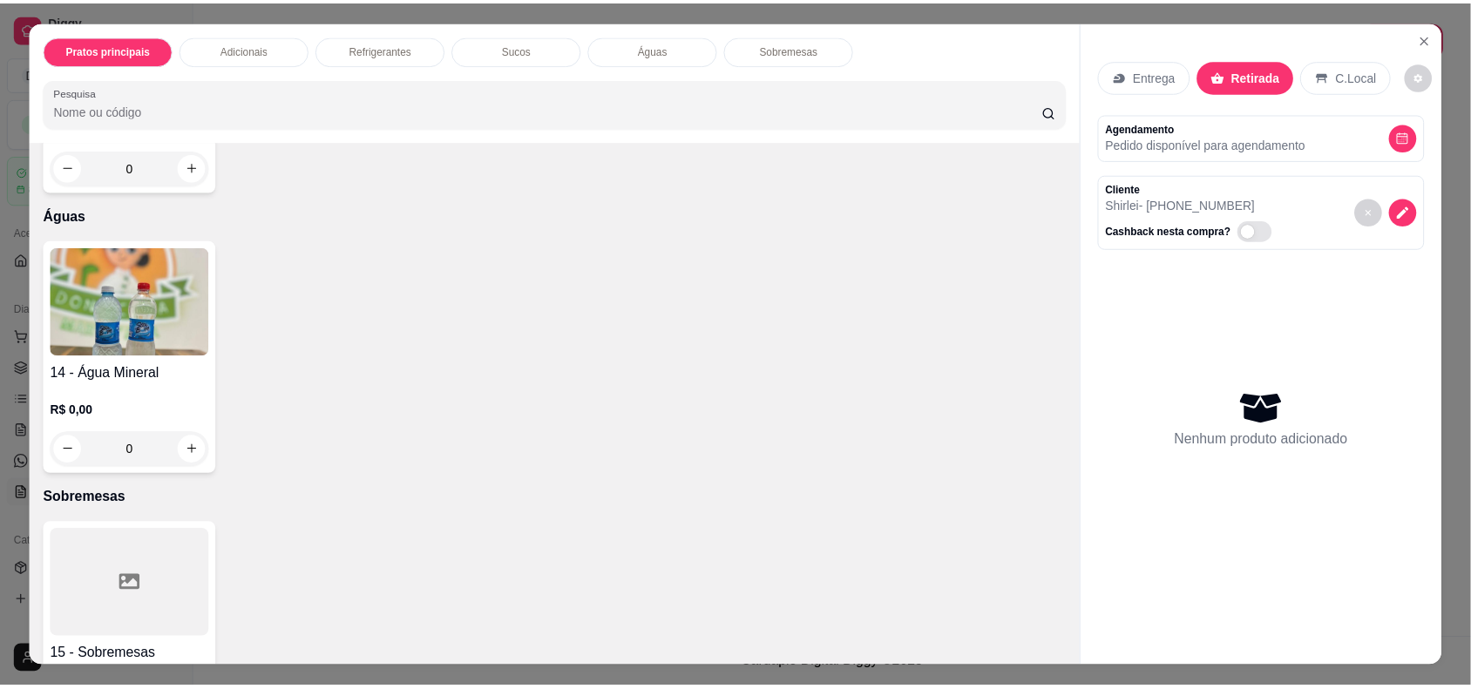
scroll to position [1519, 0]
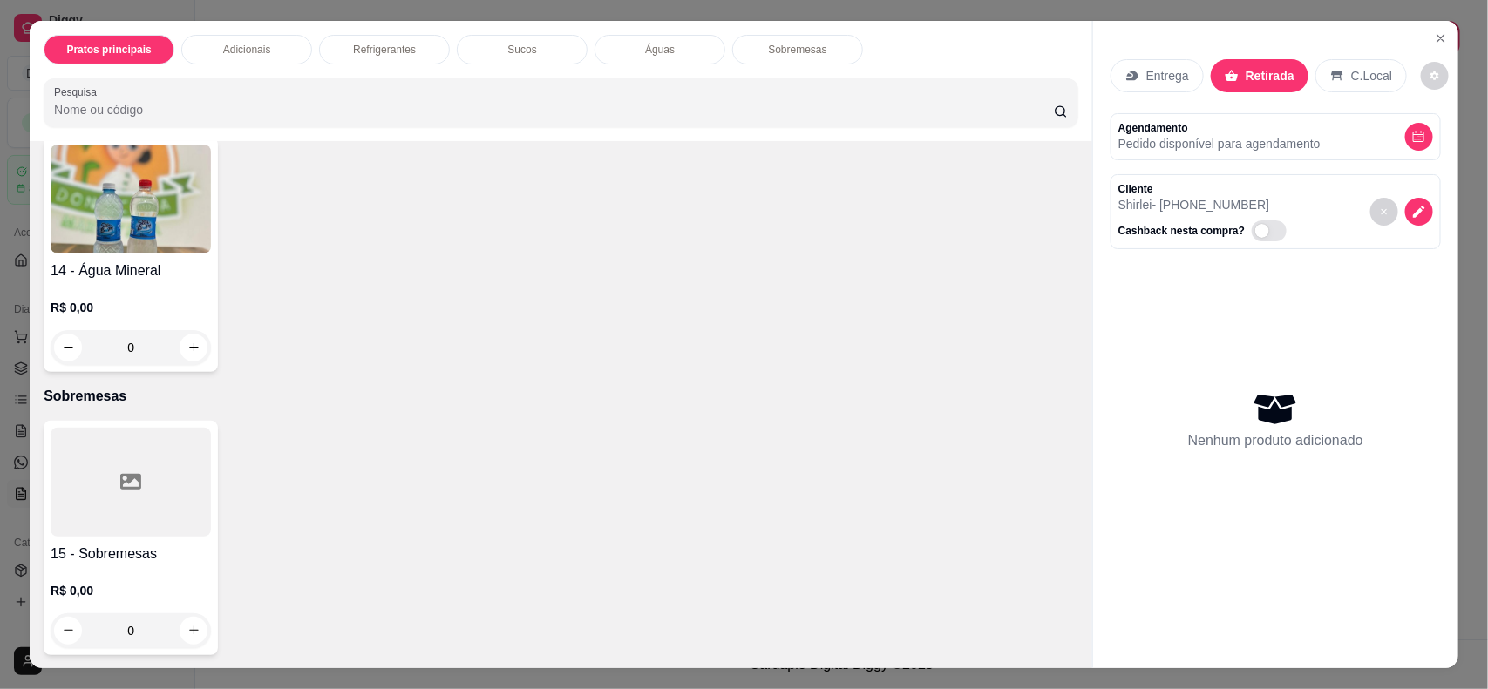
click at [92, 499] on div at bounding box center [131, 482] width 160 height 109
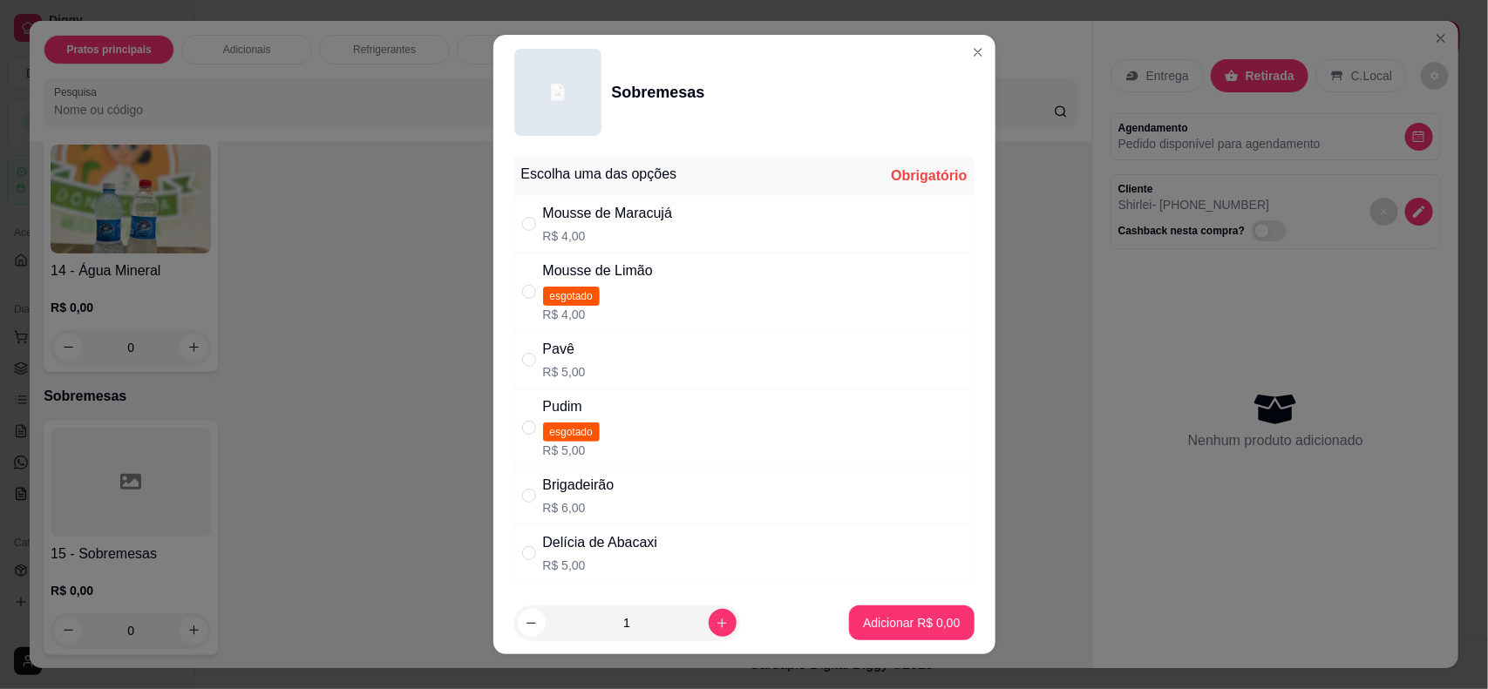
click at [623, 227] on p "R$ 4,00" at bounding box center [608, 235] width 130 height 17
click at [594, 502] on p "R$ 6,00" at bounding box center [578, 507] width 71 height 17
radio input "false"
radio input "true"
click at [895, 629] on p "Adicionar R$ 6,00" at bounding box center [911, 622] width 97 height 17
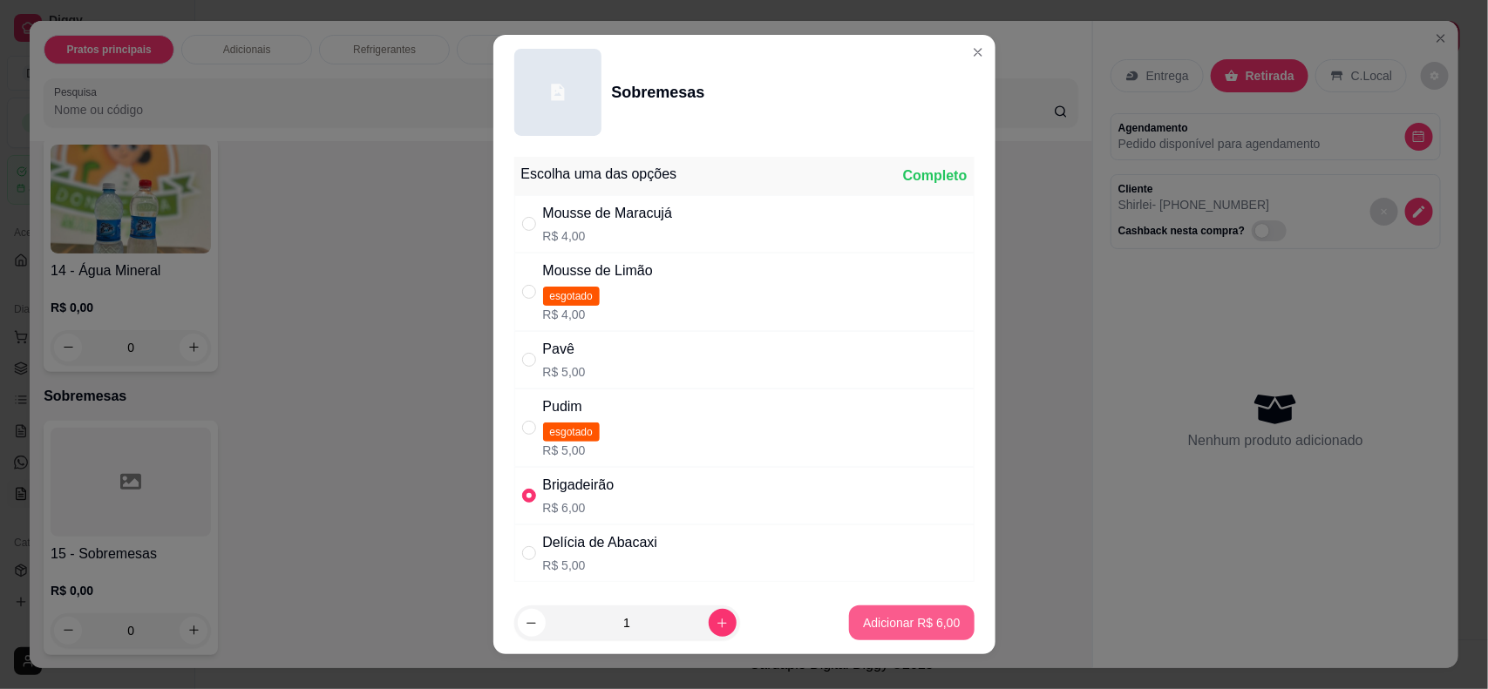
type input "1"
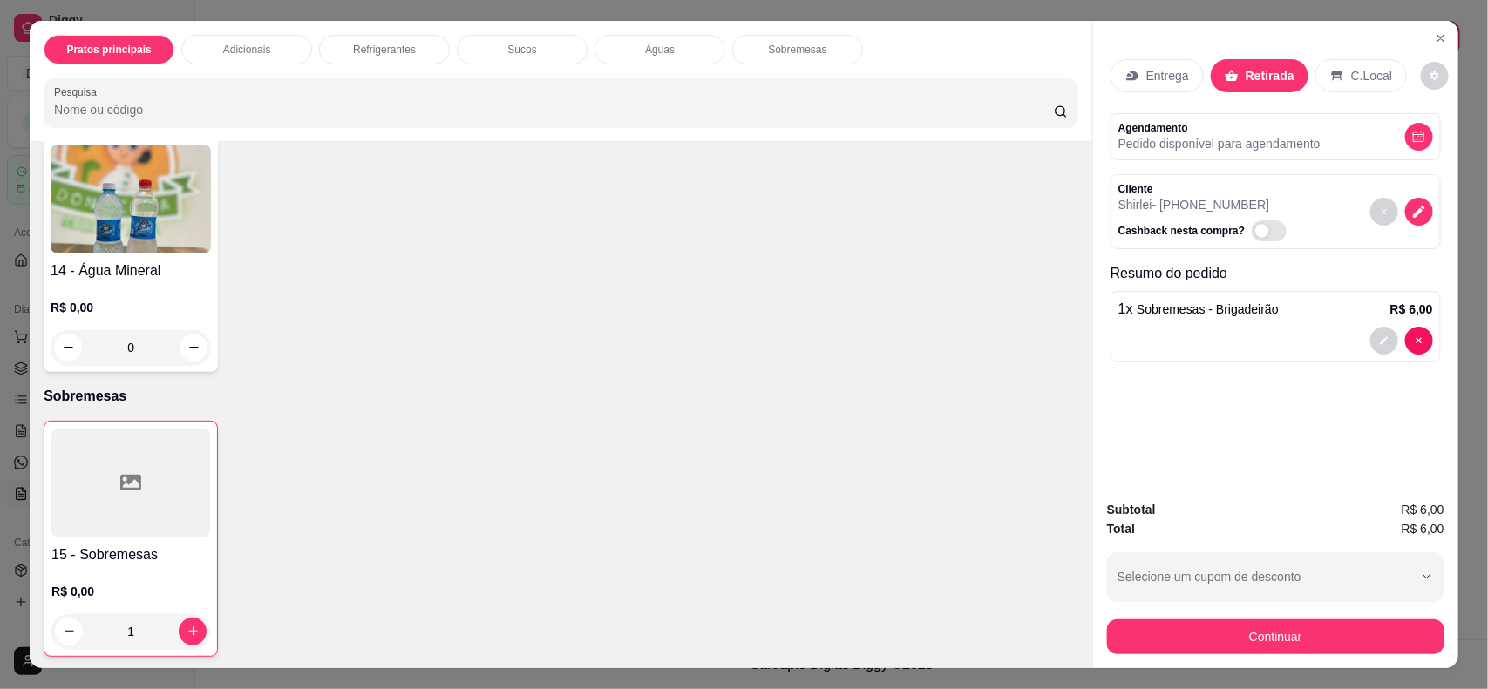
click at [105, 549] on h4 "15 - Sobremesas" at bounding box center [130, 555] width 159 height 21
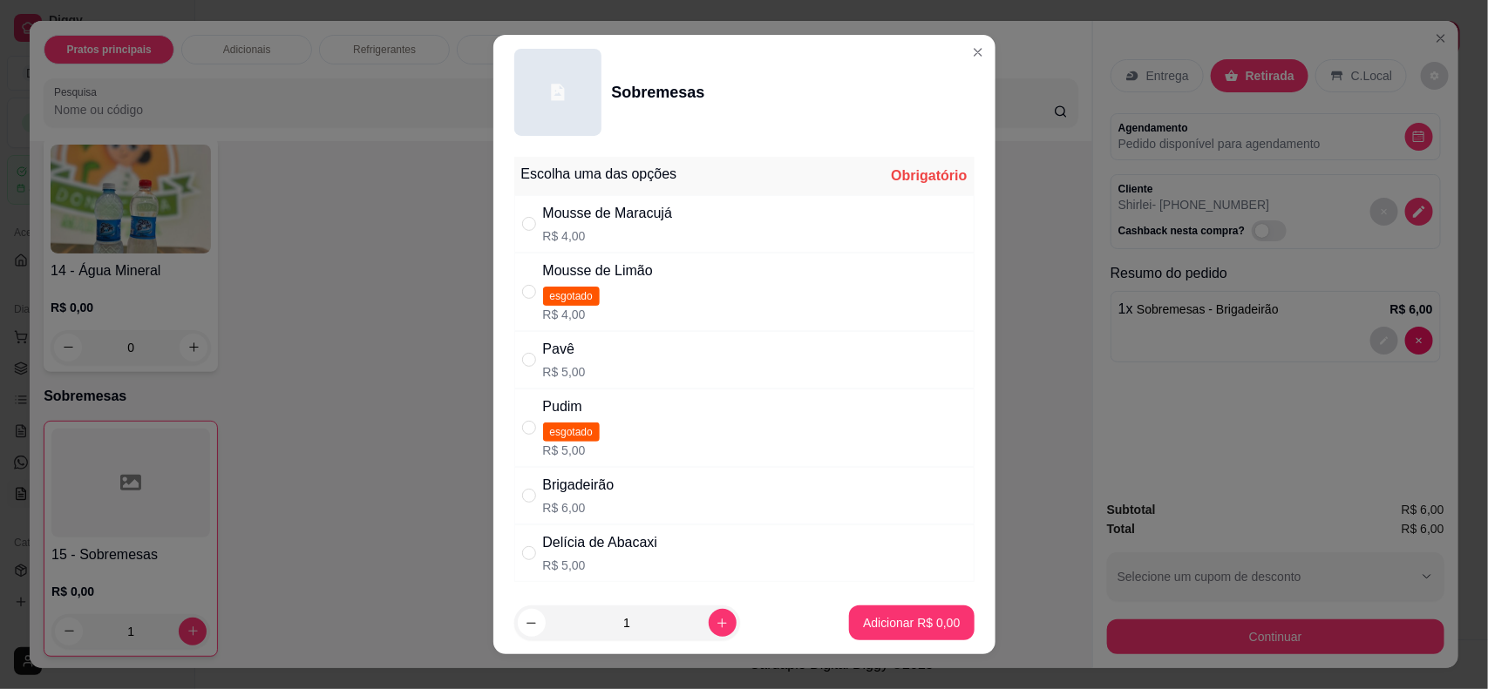
click at [634, 241] on p "R$ 4,00" at bounding box center [608, 235] width 130 height 17
radio input "true"
click at [865, 633] on button "Adicionar R$ 4,00" at bounding box center [911, 624] width 121 height 34
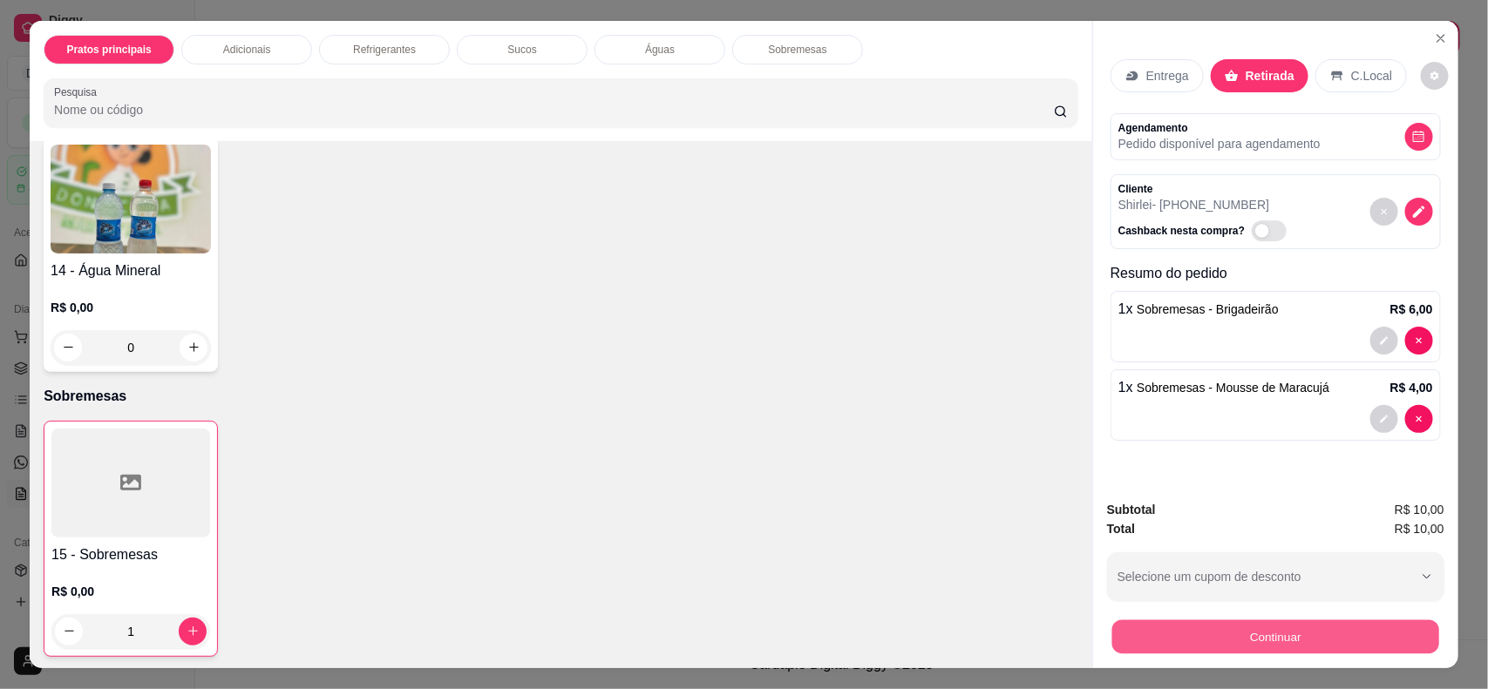
click at [1259, 632] on button "Continuar" at bounding box center [1275, 637] width 327 height 34
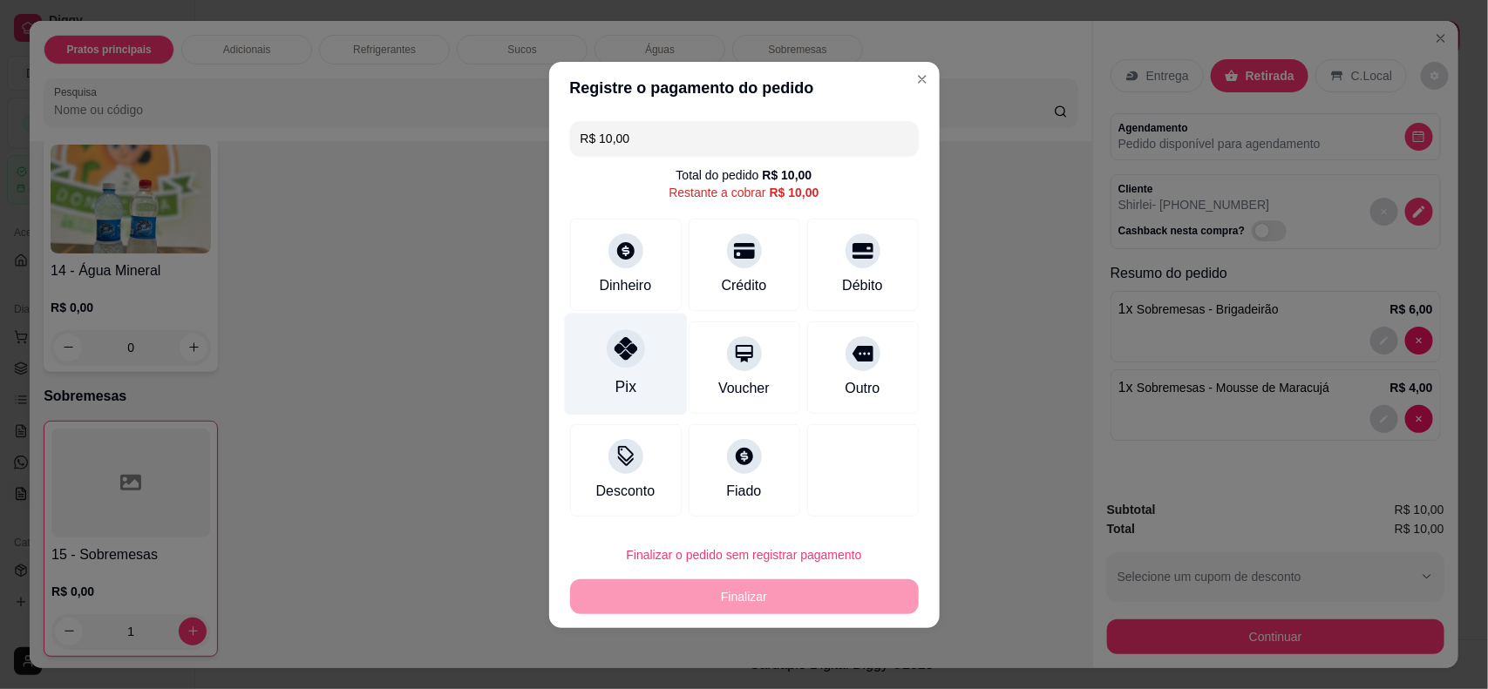
click at [629, 358] on icon at bounding box center [624, 348] width 23 height 23
type input "R$ 0,00"
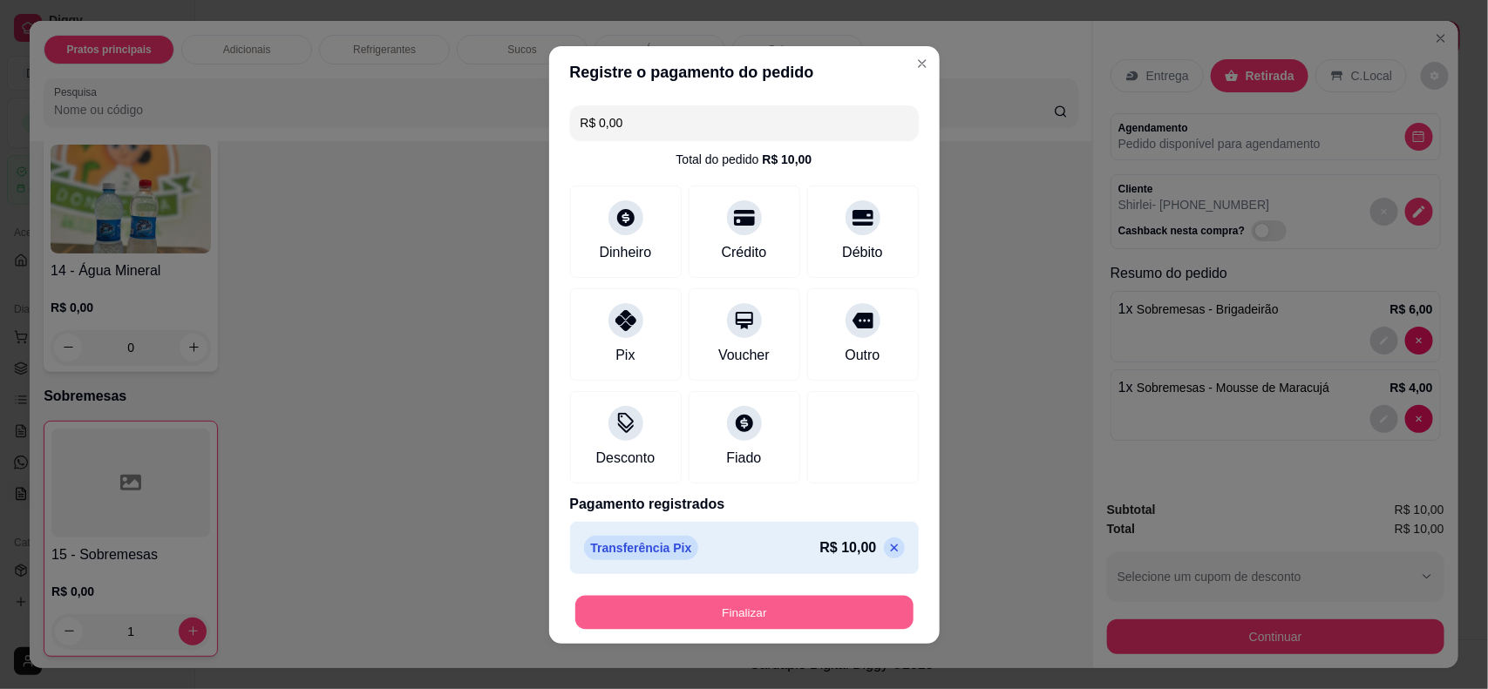
click at [756, 610] on button "Finalizar" at bounding box center [744, 612] width 338 height 34
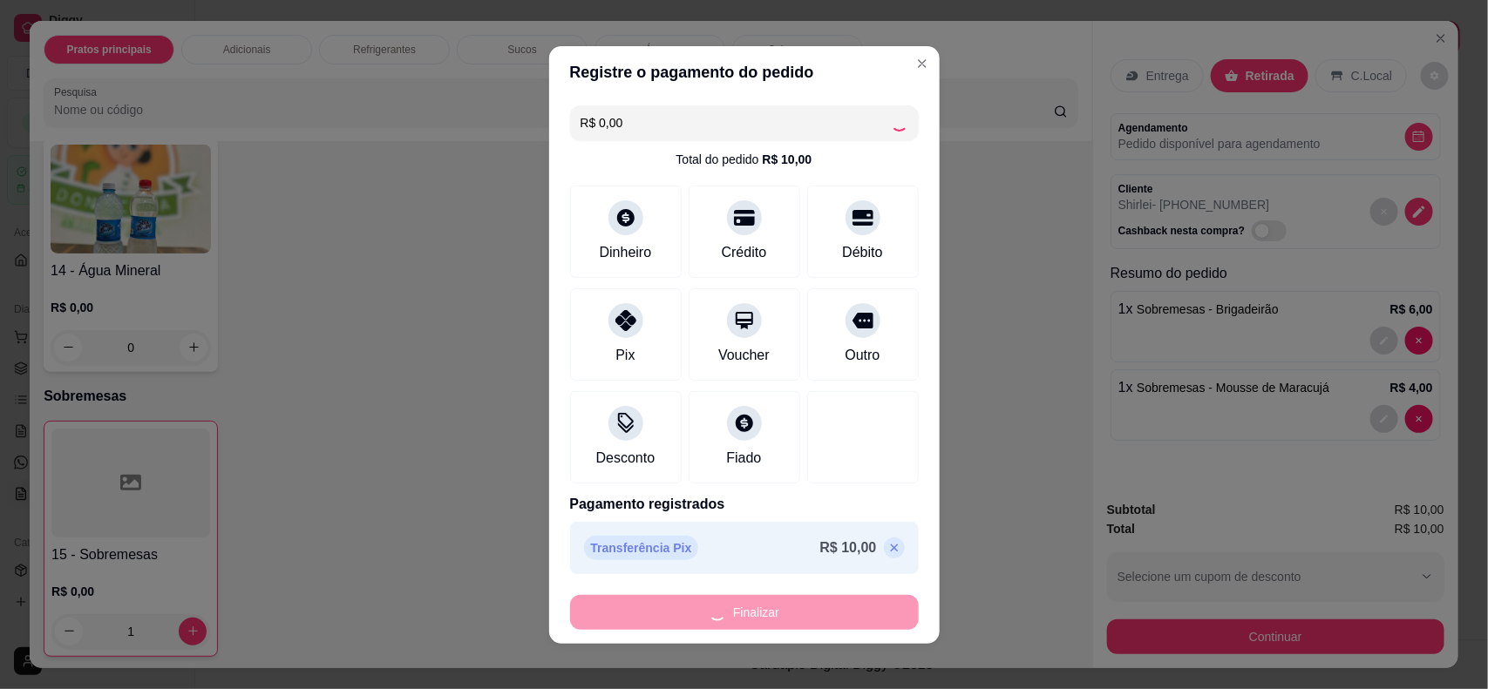
type input "0"
type input "-R$ 10,00"
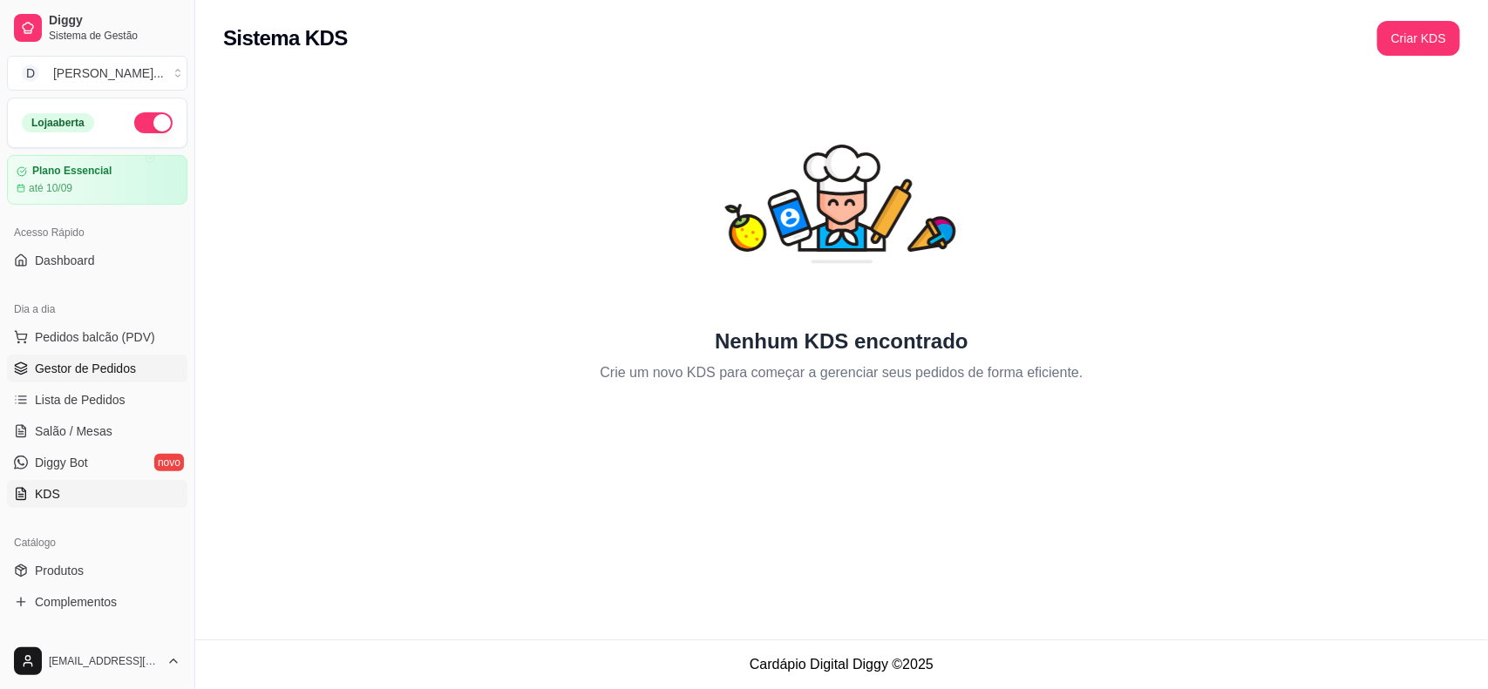
click at [46, 375] on span "Gestor de Pedidos" at bounding box center [85, 368] width 101 height 17
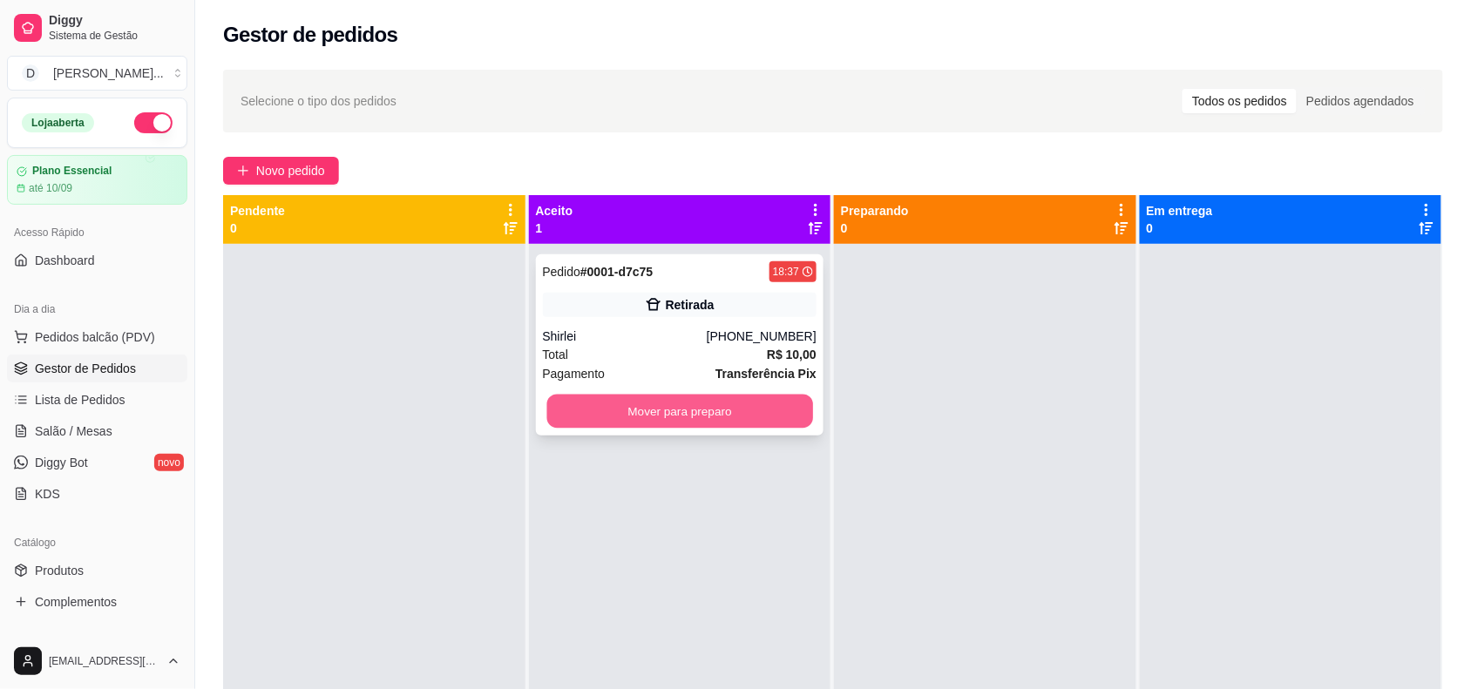
click at [662, 420] on button "Mover para preparo" at bounding box center [679, 412] width 266 height 34
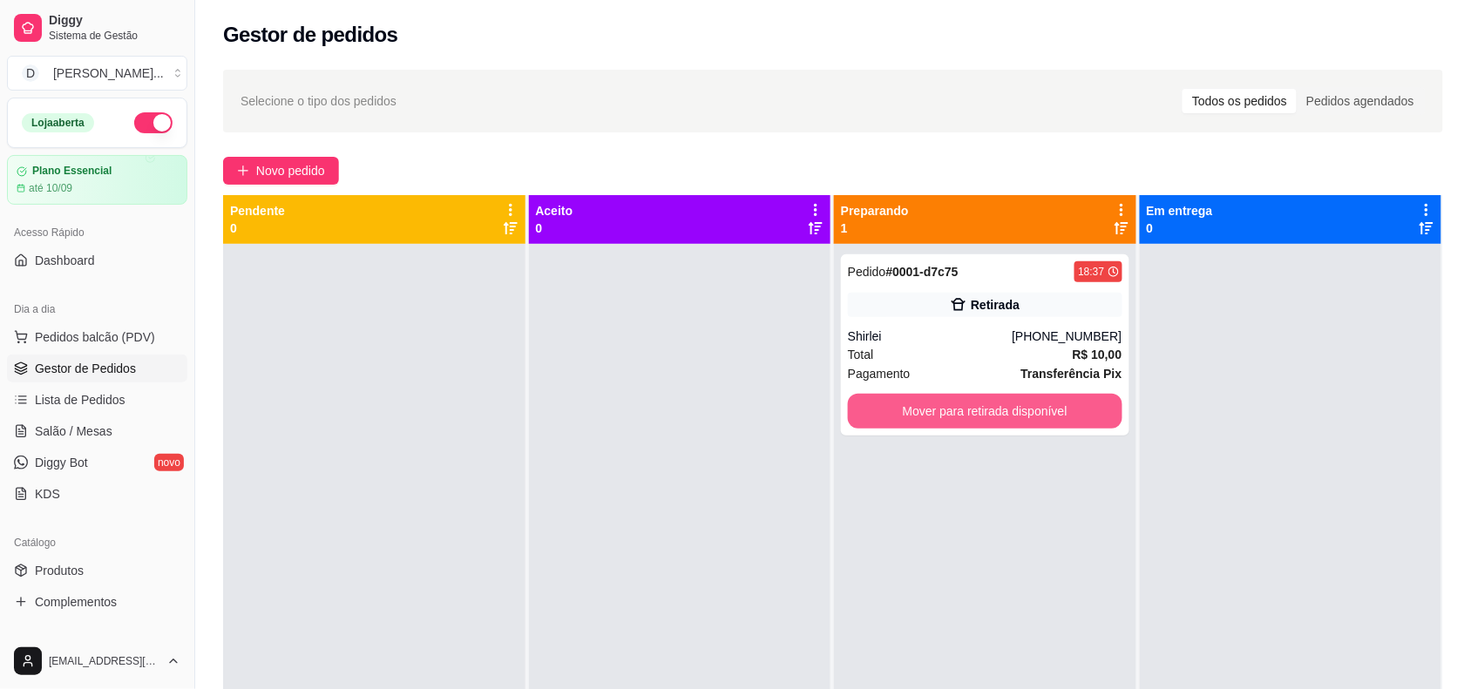
click at [911, 419] on button "Mover para retirada disponível" at bounding box center [985, 411] width 275 height 35
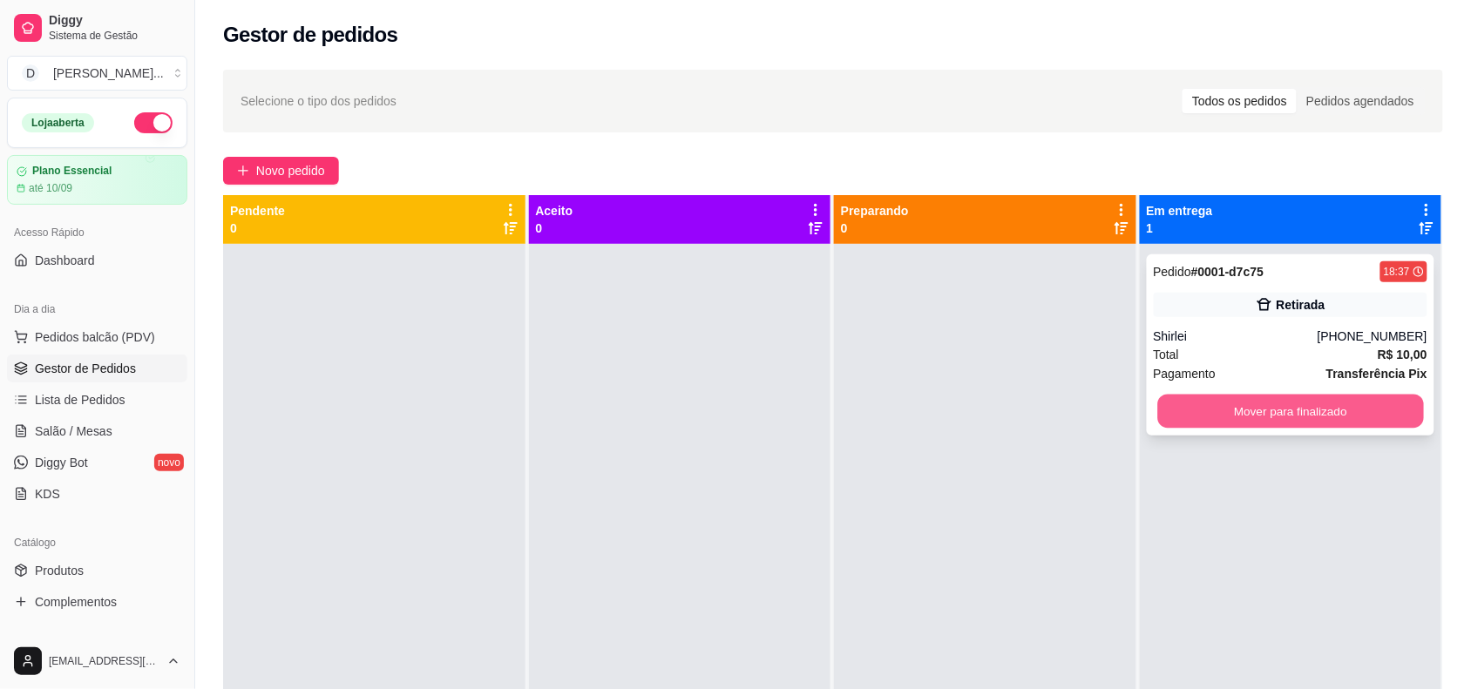
click at [1279, 414] on button "Mover para finalizado" at bounding box center [1290, 412] width 266 height 34
click at [1265, 417] on button "Mover para finalizado" at bounding box center [1290, 412] width 266 height 34
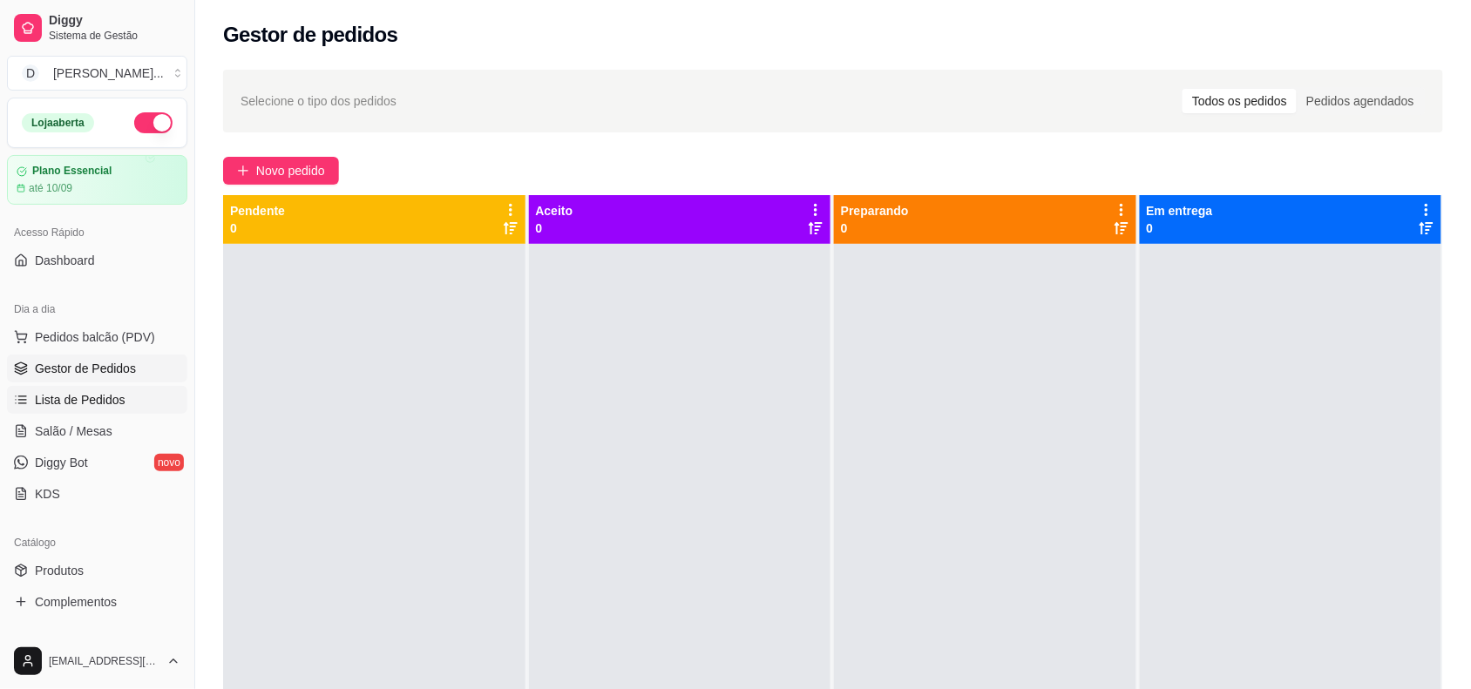
click at [49, 397] on span "Lista de Pedidos" at bounding box center [80, 399] width 91 height 17
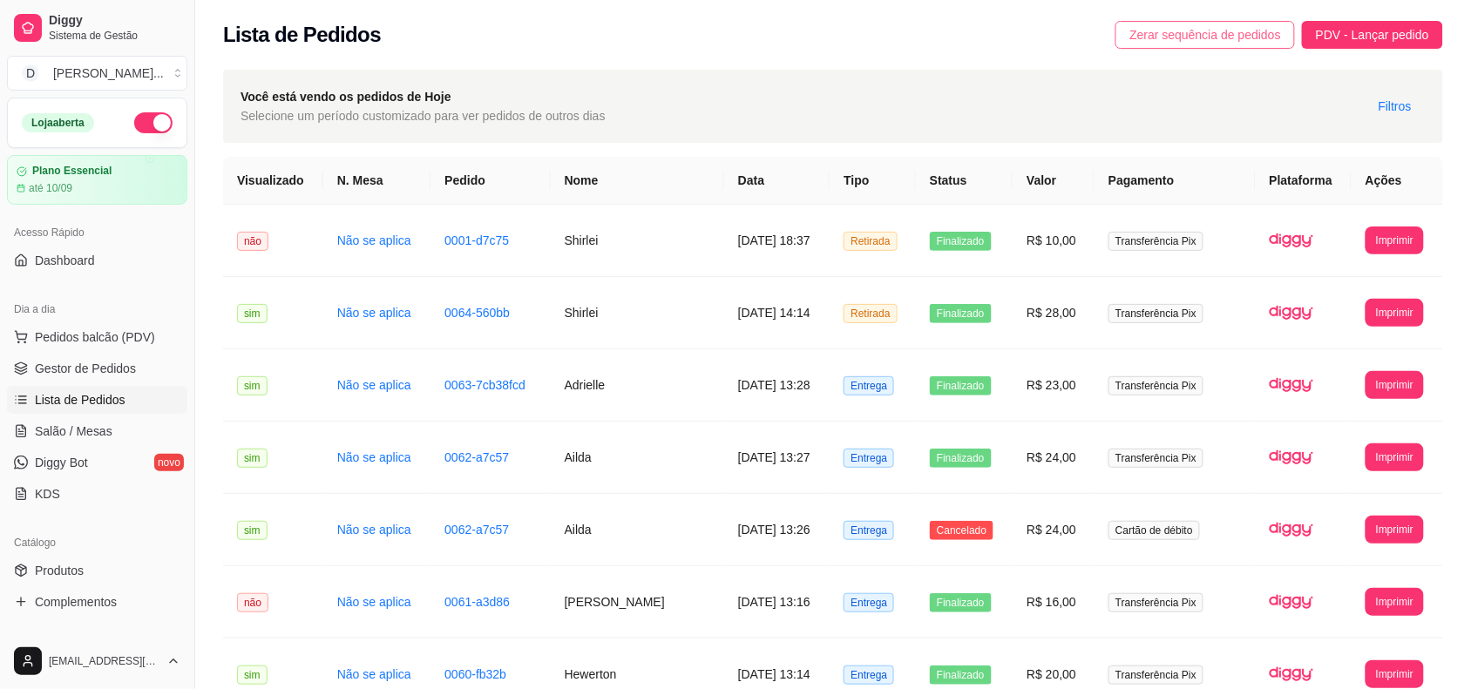
click at [1185, 33] on span "Zerar sequência de pedidos" at bounding box center [1205, 34] width 152 height 19
click at [58, 259] on span "Dashboard" at bounding box center [65, 260] width 60 height 17
